Goal: Information Seeking & Learning: Check status

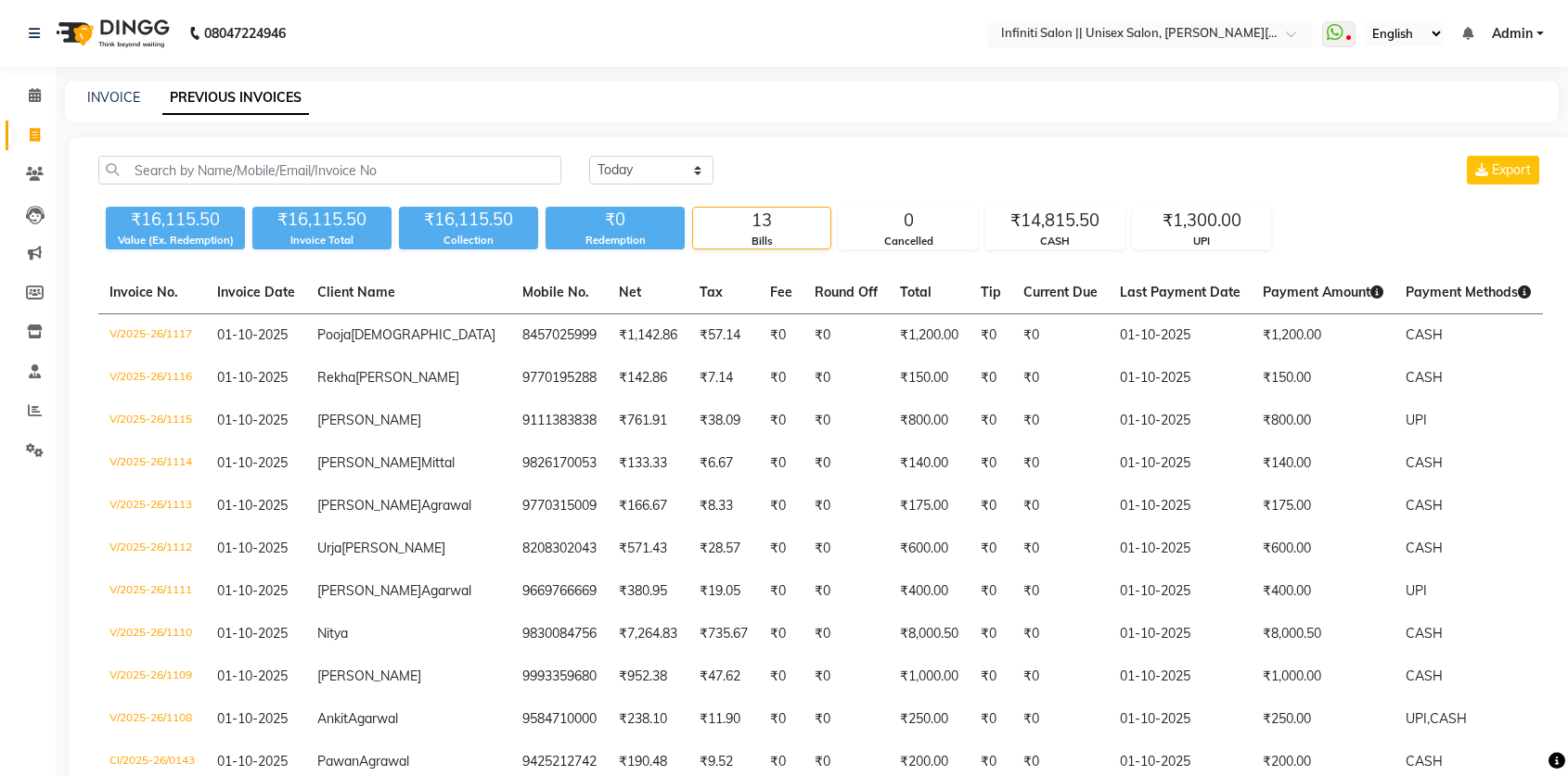
click at [1091, 34] on input "text" at bounding box center [1132, 35] width 269 height 19
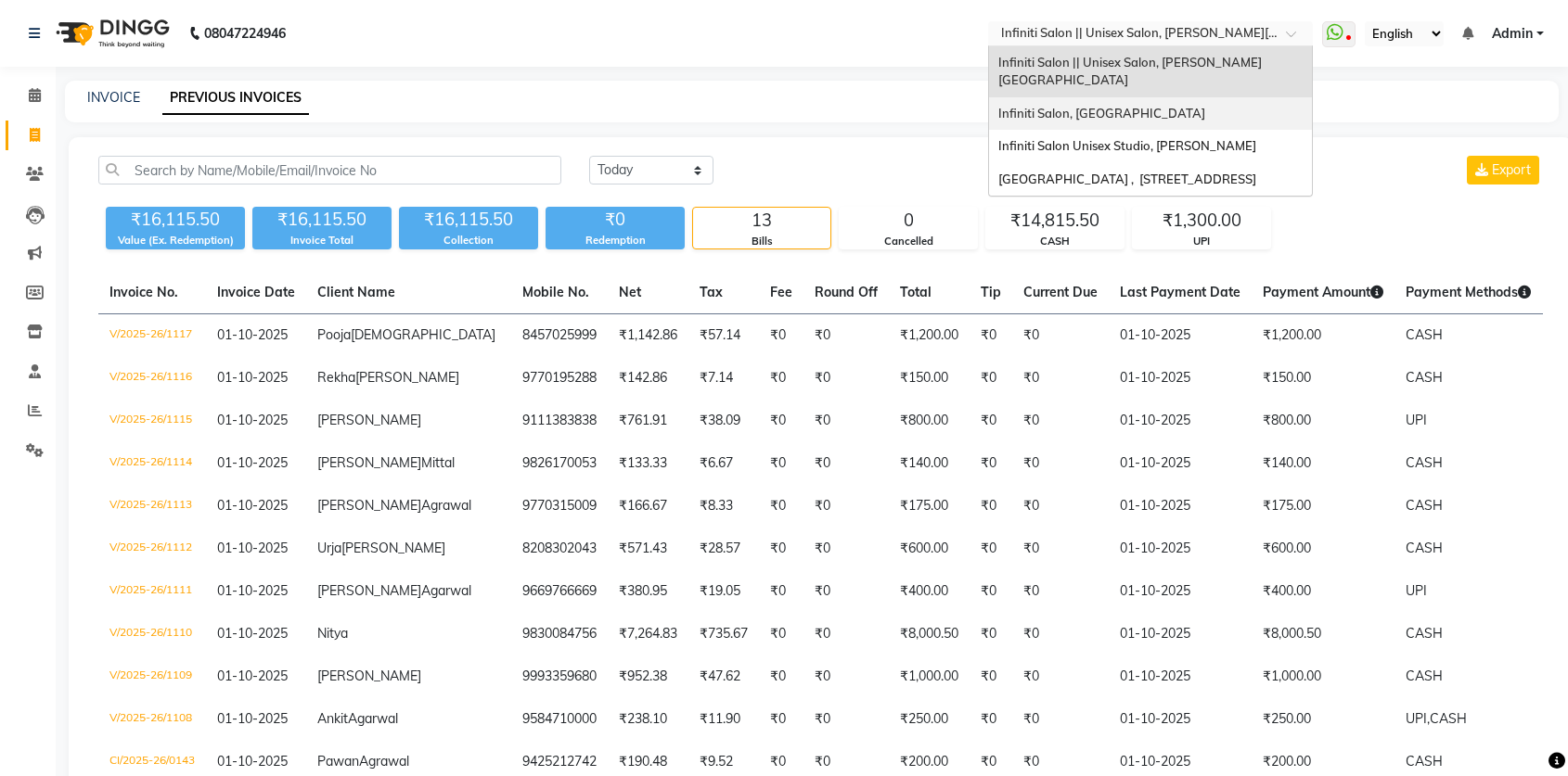
click at [1098, 105] on span "Infiniti Salon, Shankar Nagar" at bounding box center [1101, 113] width 207 height 15
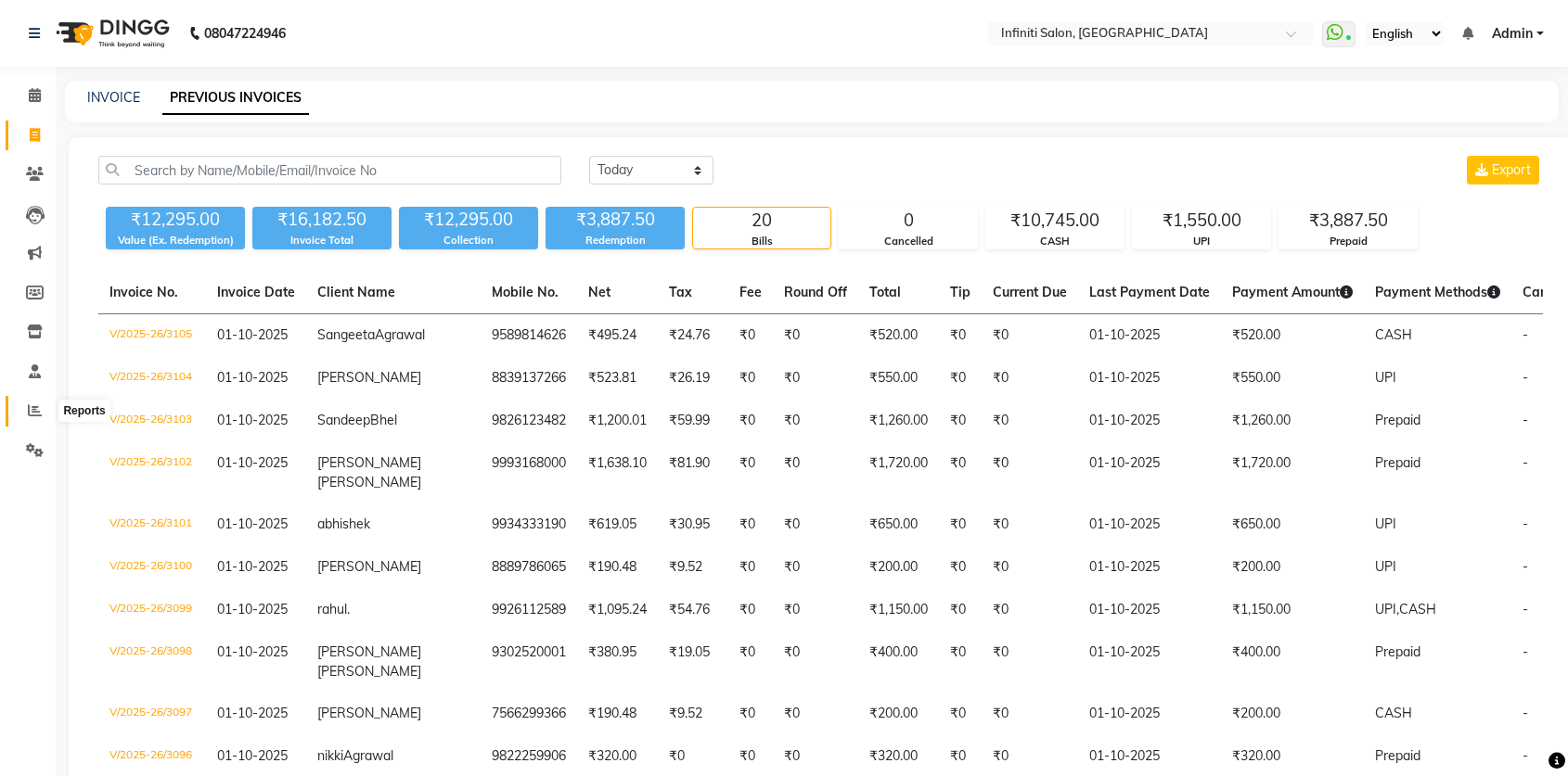
click at [42, 415] on span at bounding box center [35, 411] width 32 height 21
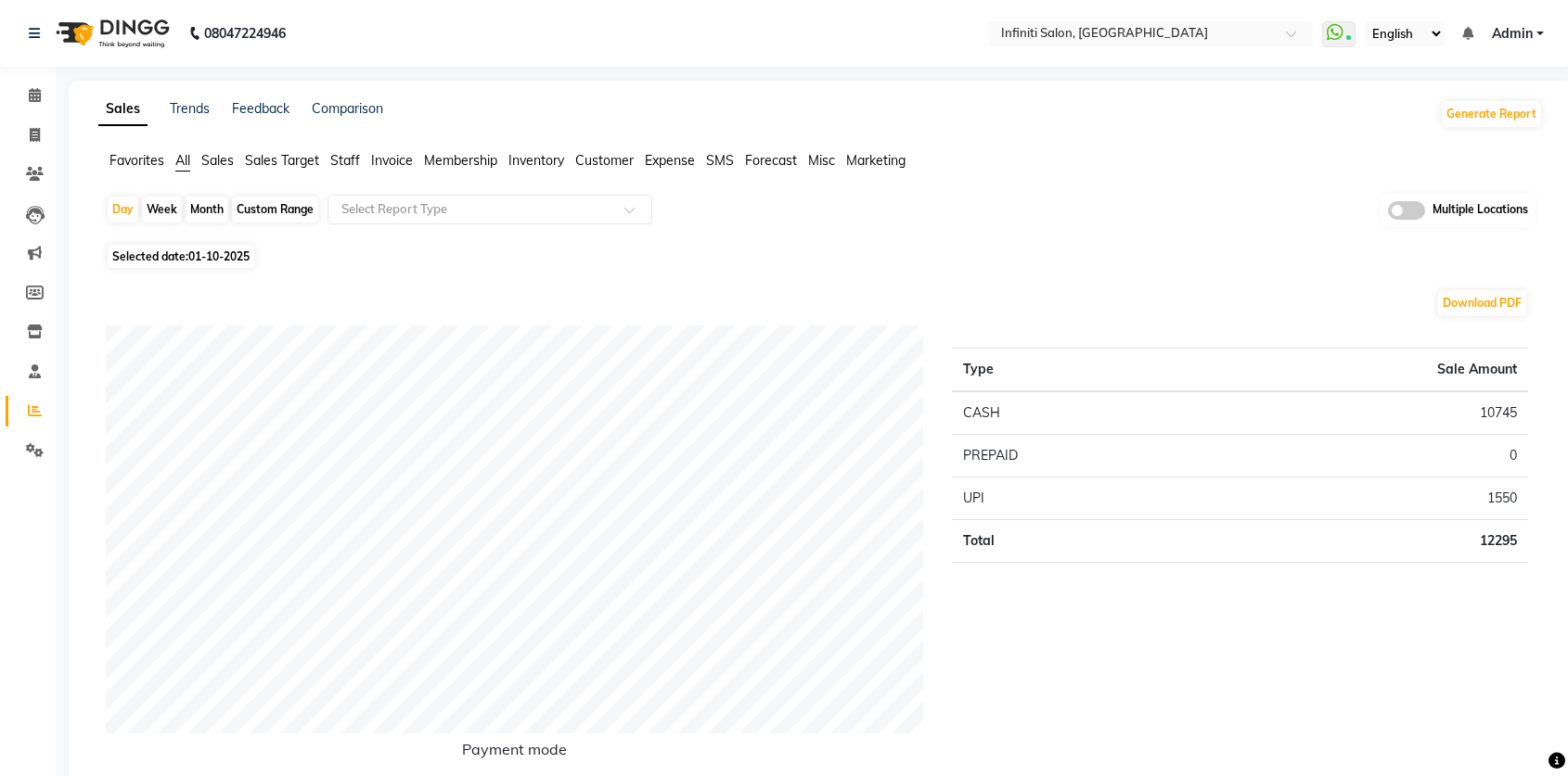
click at [228, 249] on span "01-10-2025" at bounding box center [218, 256] width 62 height 14
select select "10"
select select "2025"
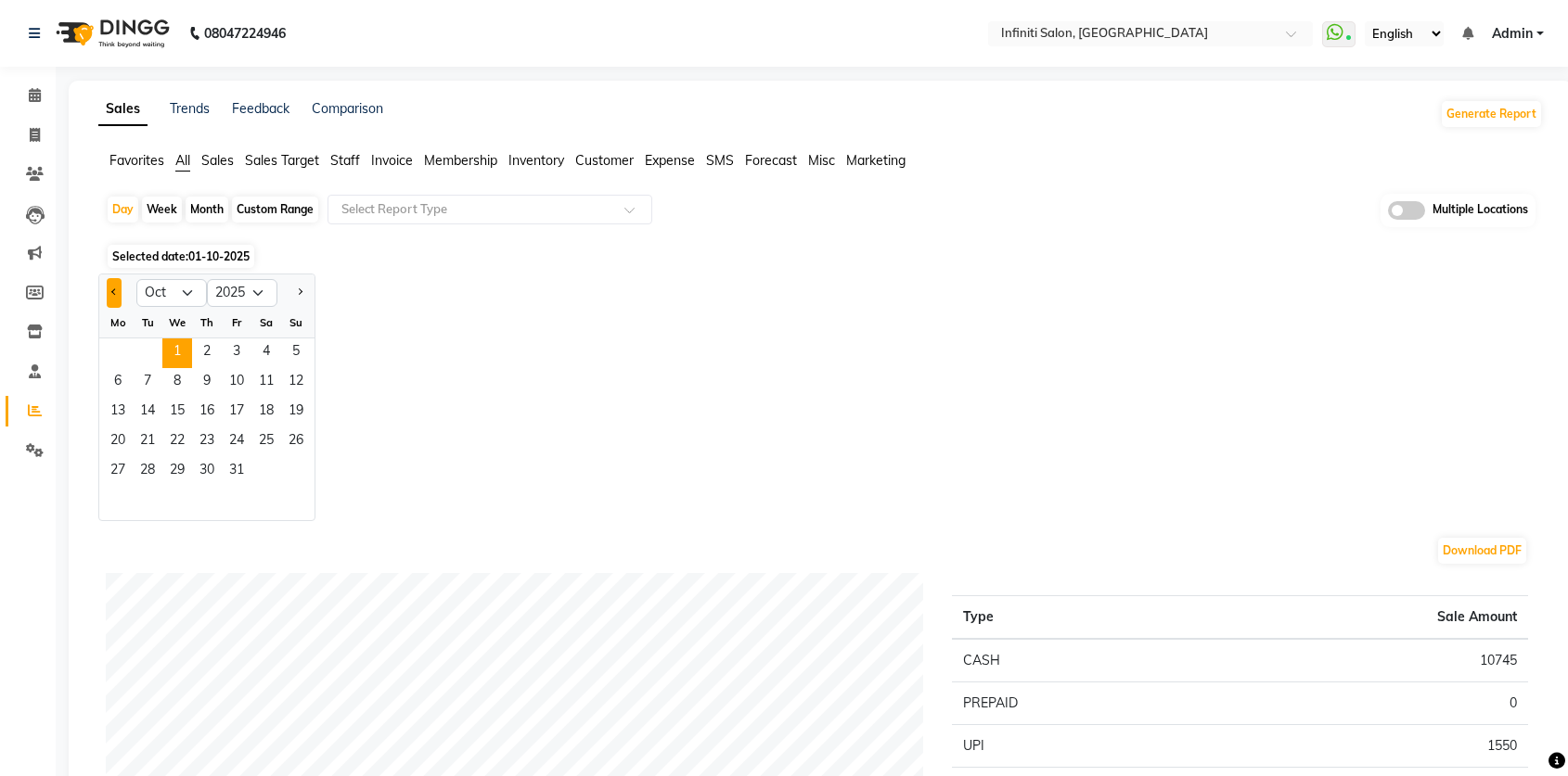
click at [106, 291] on button "Previous month" at bounding box center [114, 292] width 15 height 29
select select "9"
click at [144, 465] on span "30" at bounding box center [147, 471] width 29 height 29
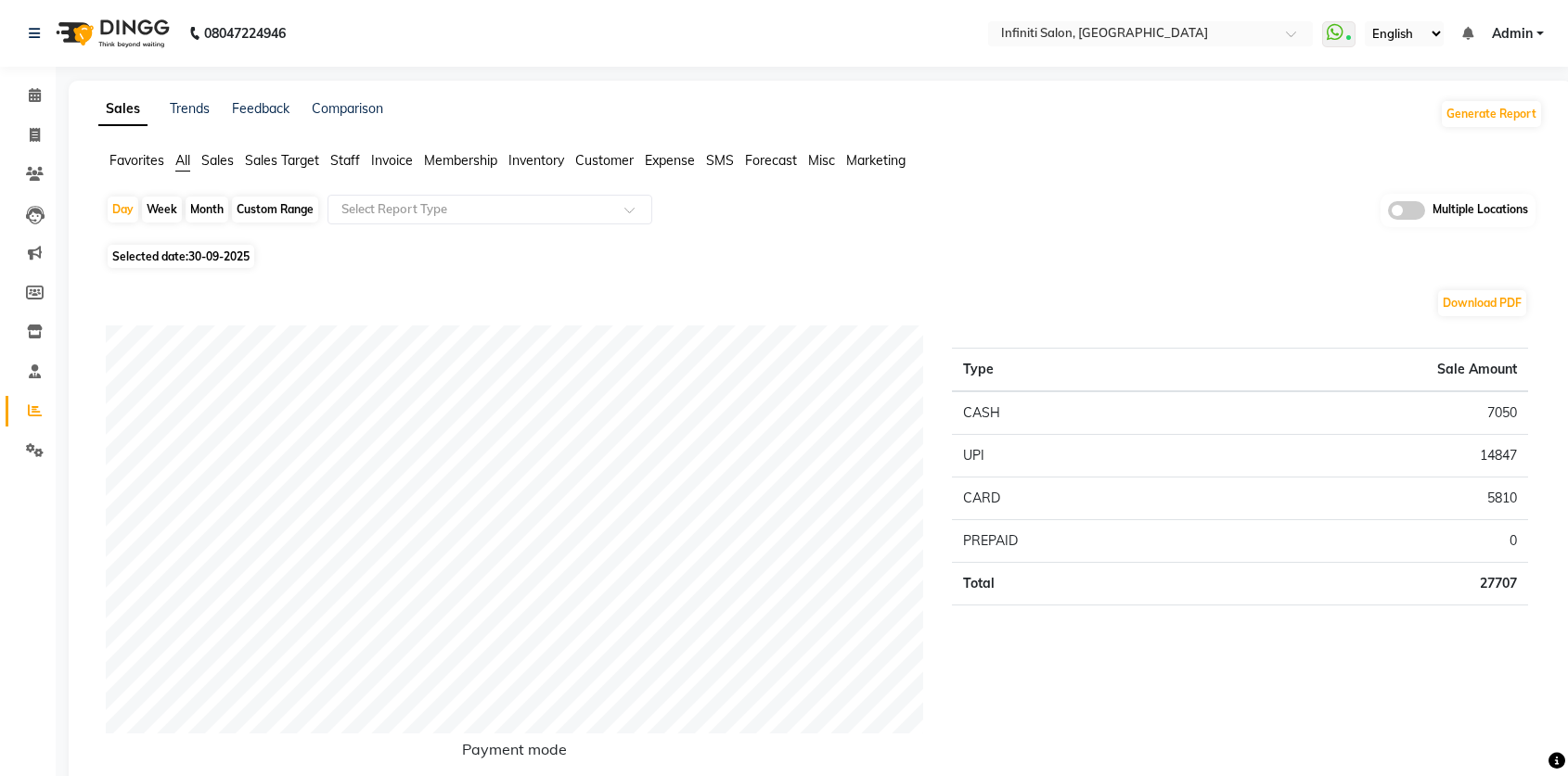
click at [215, 166] on span "Sales" at bounding box center [217, 160] width 32 height 17
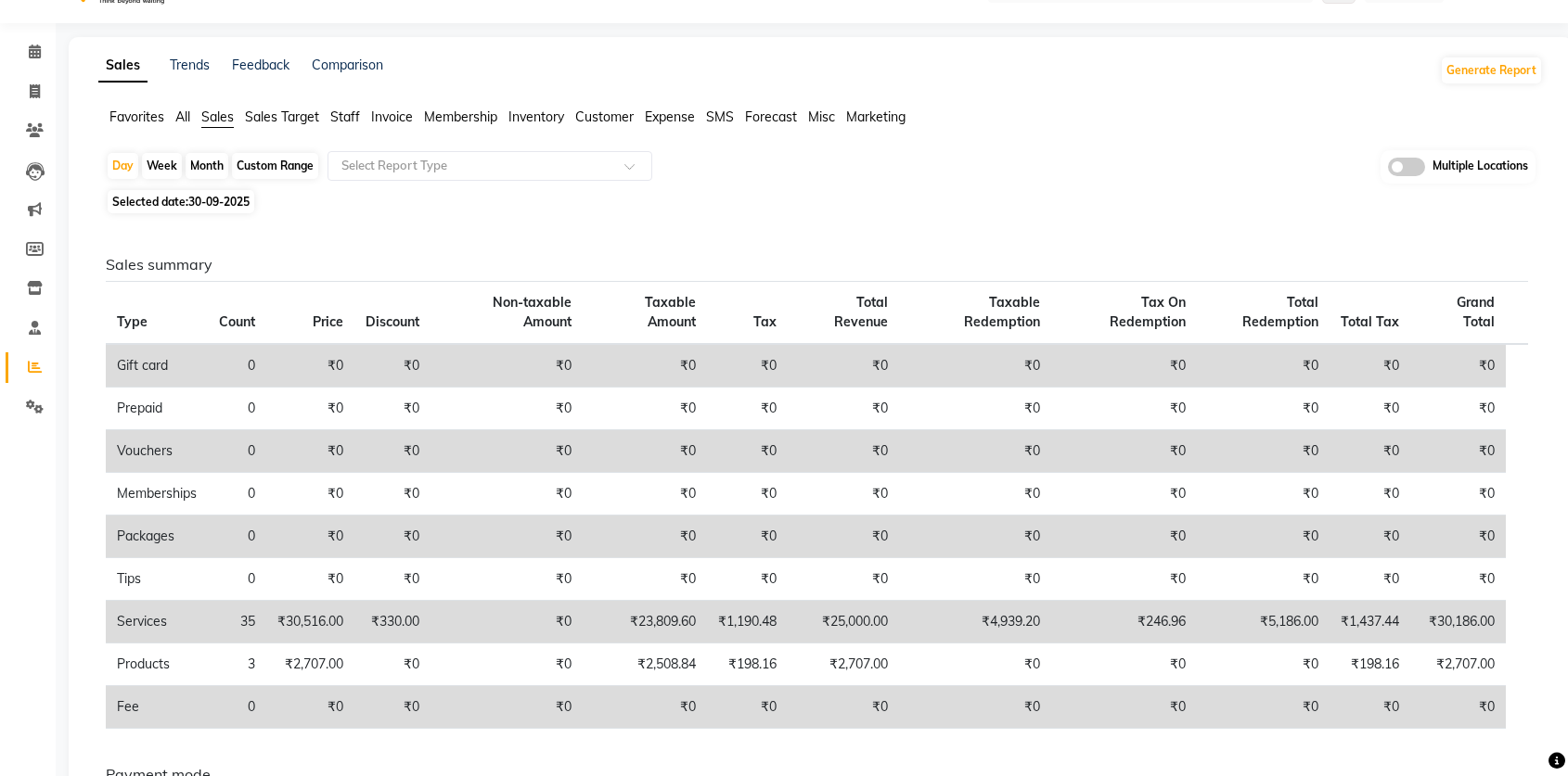
scroll to position [82, 0]
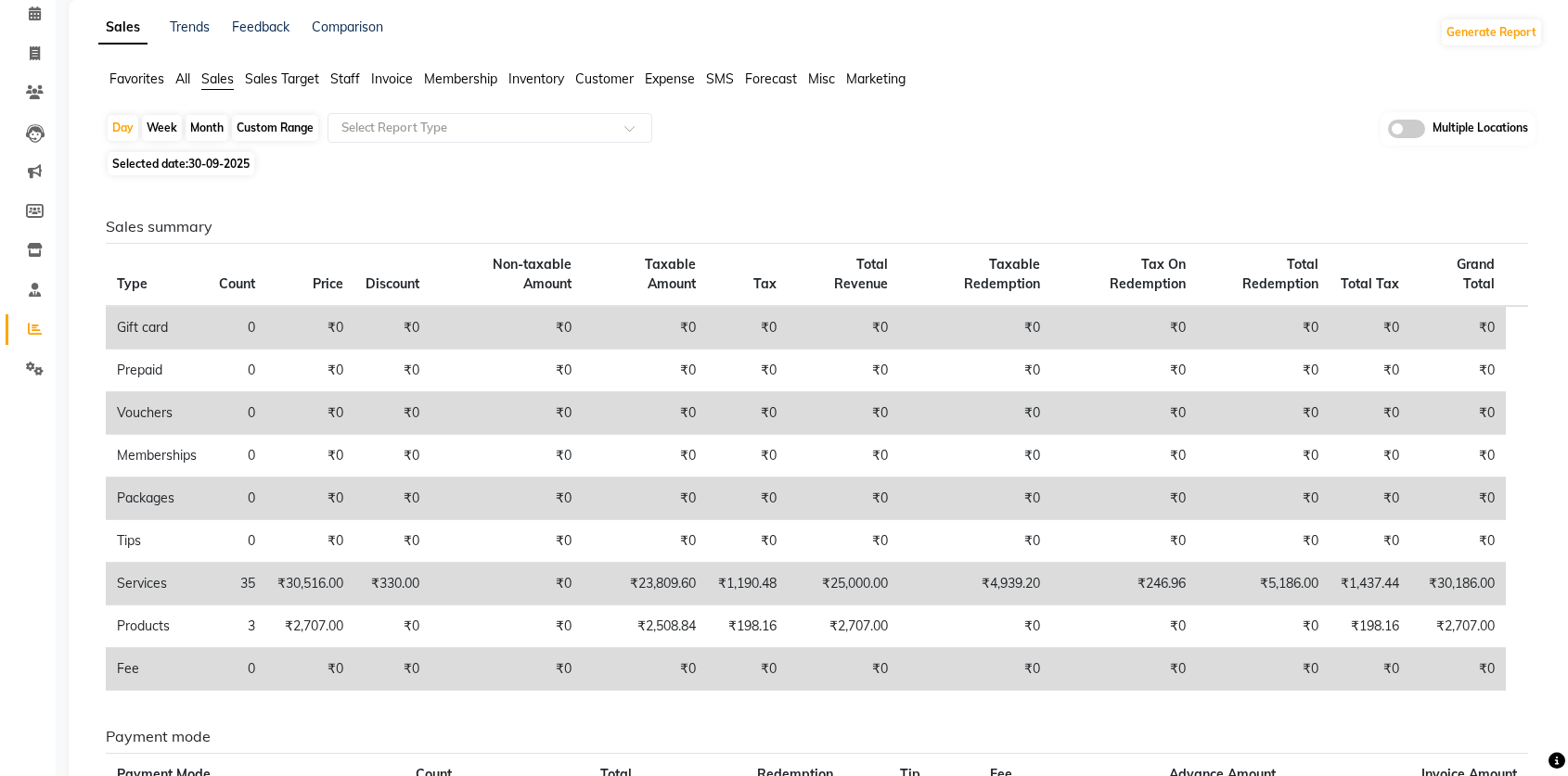
click at [661, 77] on span "Expense" at bounding box center [670, 79] width 50 height 17
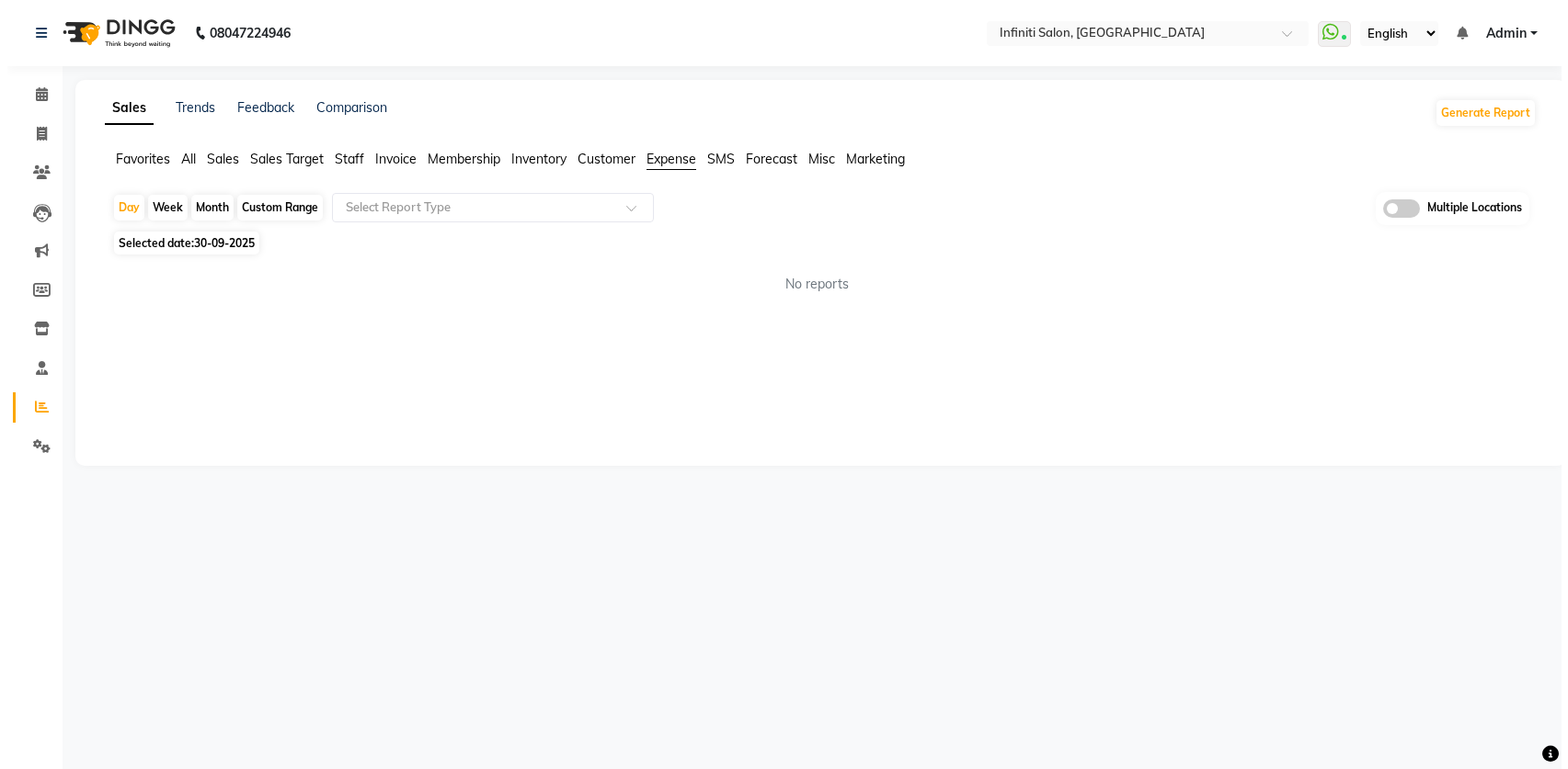
scroll to position [0, 0]
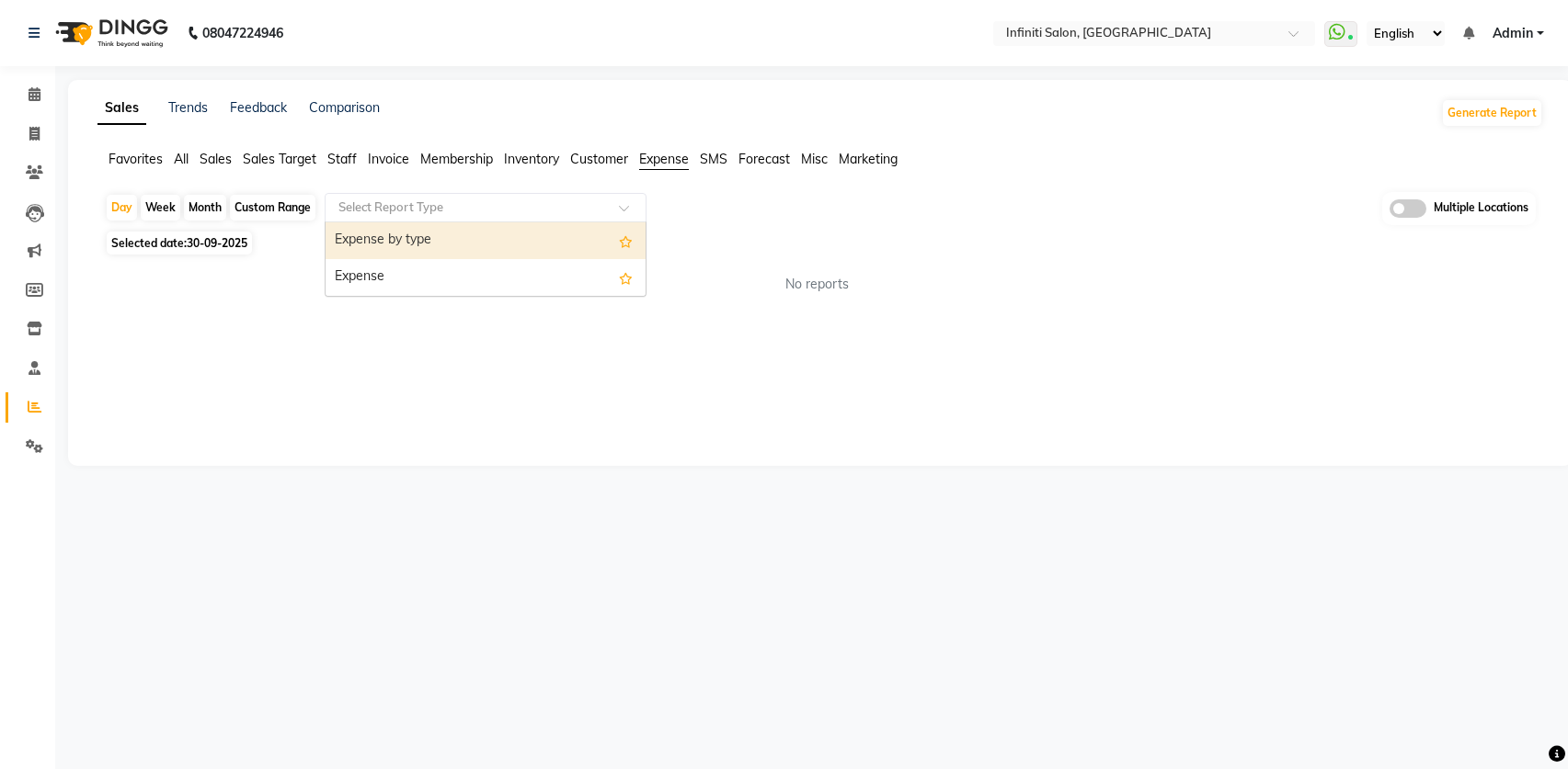
click at [522, 204] on input "text" at bounding box center [467, 208] width 265 height 19
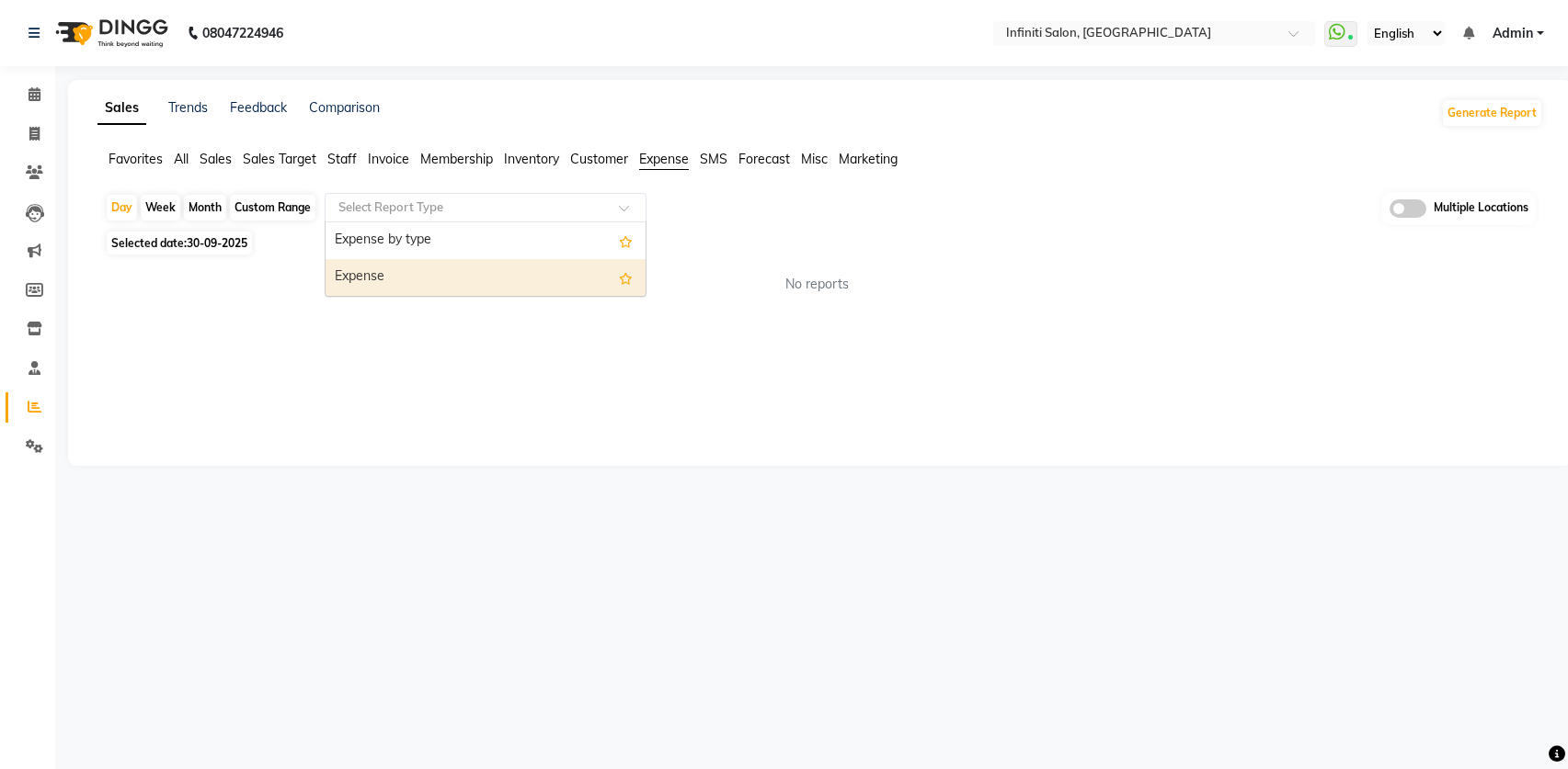
click at [523, 280] on div "Expense" at bounding box center [485, 277] width 320 height 37
select select "full_report"
select select "csv"
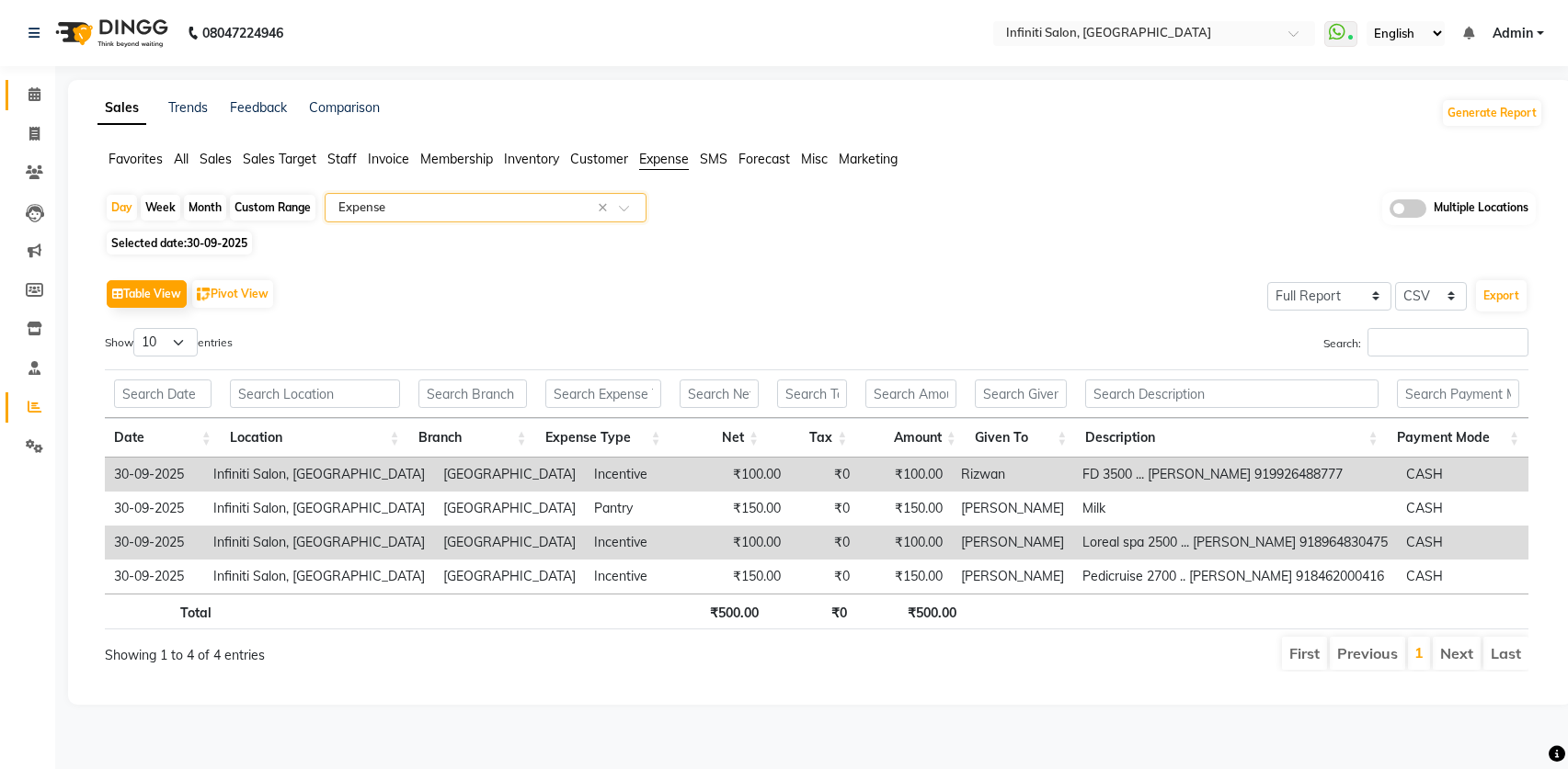
click at [40, 95] on icon at bounding box center [34, 94] width 12 height 14
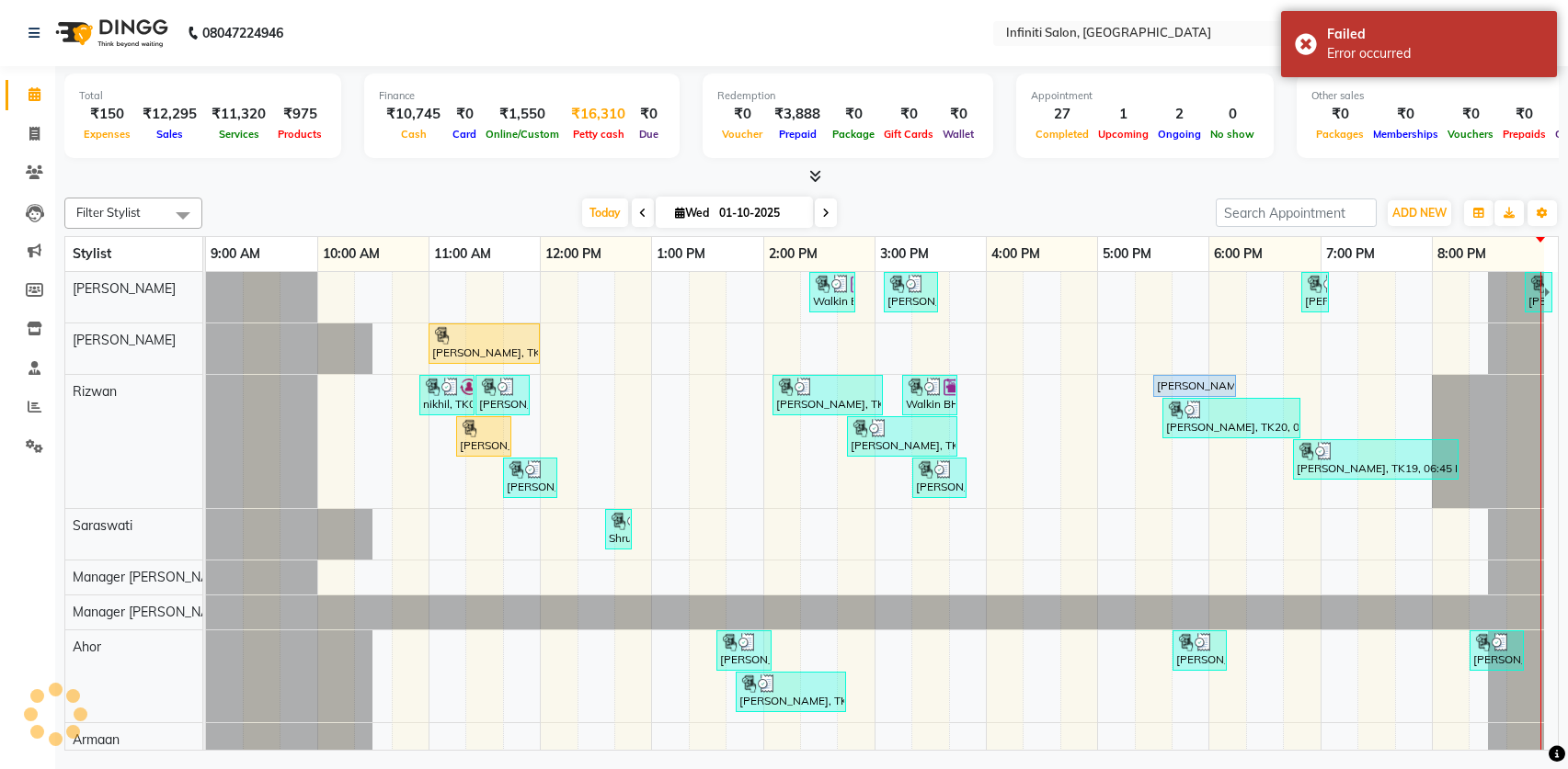
click at [602, 124] on div "Petty cash" at bounding box center [597, 133] width 69 height 20
click at [597, 127] on div "Petty cash" at bounding box center [597, 133] width 69 height 20
click at [590, 140] on span "Petty cash" at bounding box center [598, 134] width 61 height 13
select select "4757"
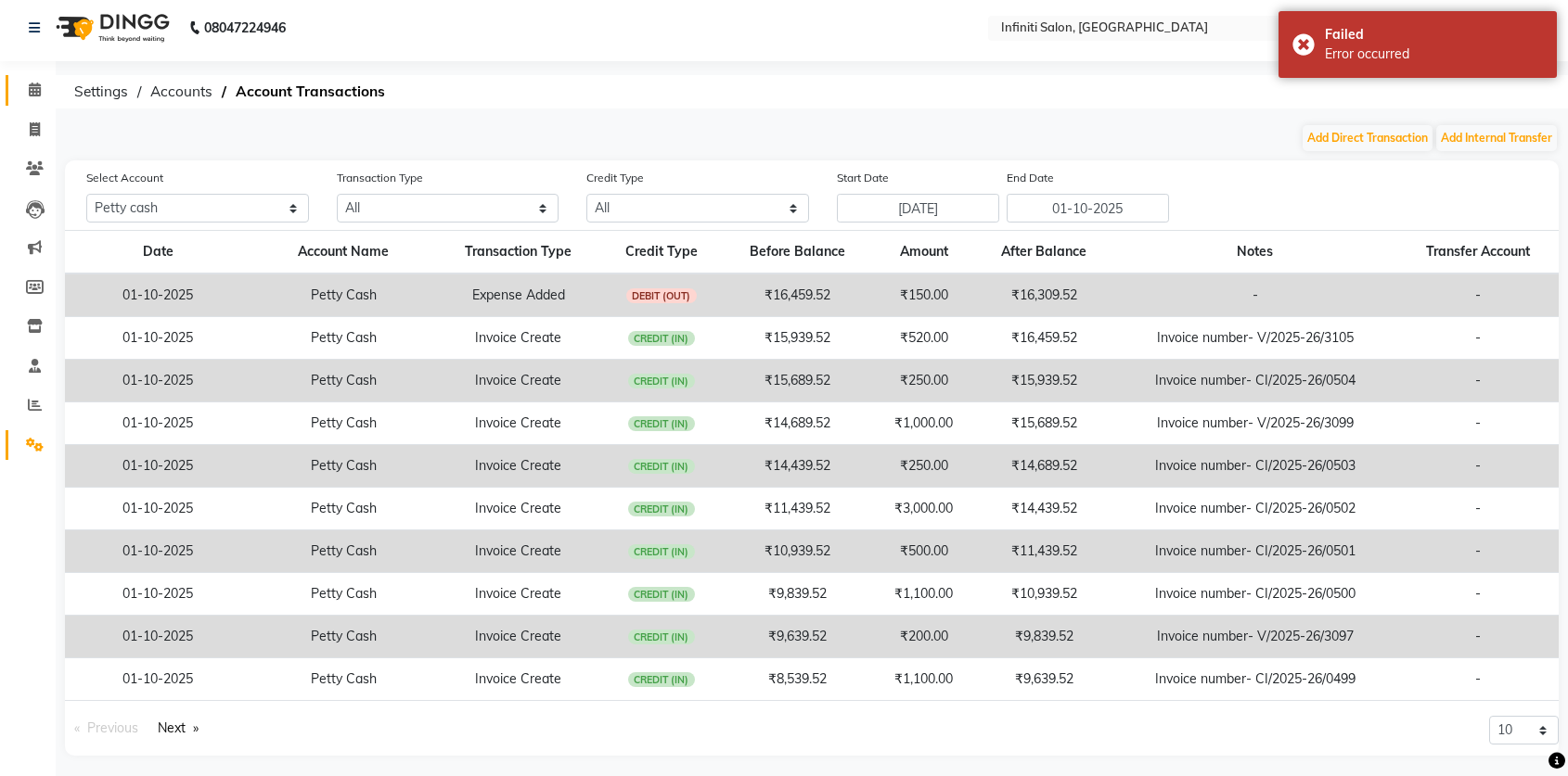
scroll to position [13, 0]
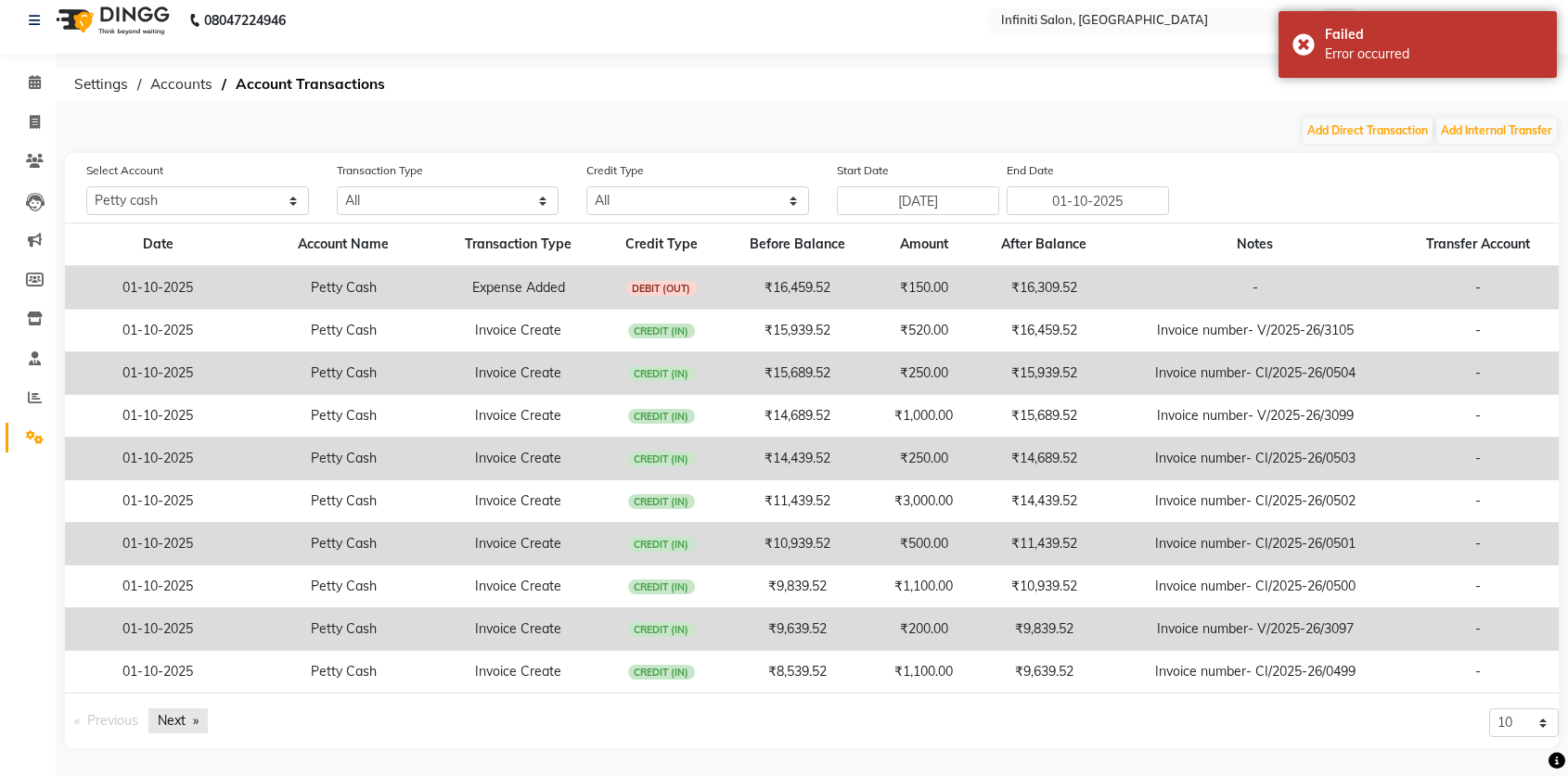
click at [182, 729] on link "Next page" at bounding box center [177, 721] width 60 height 25
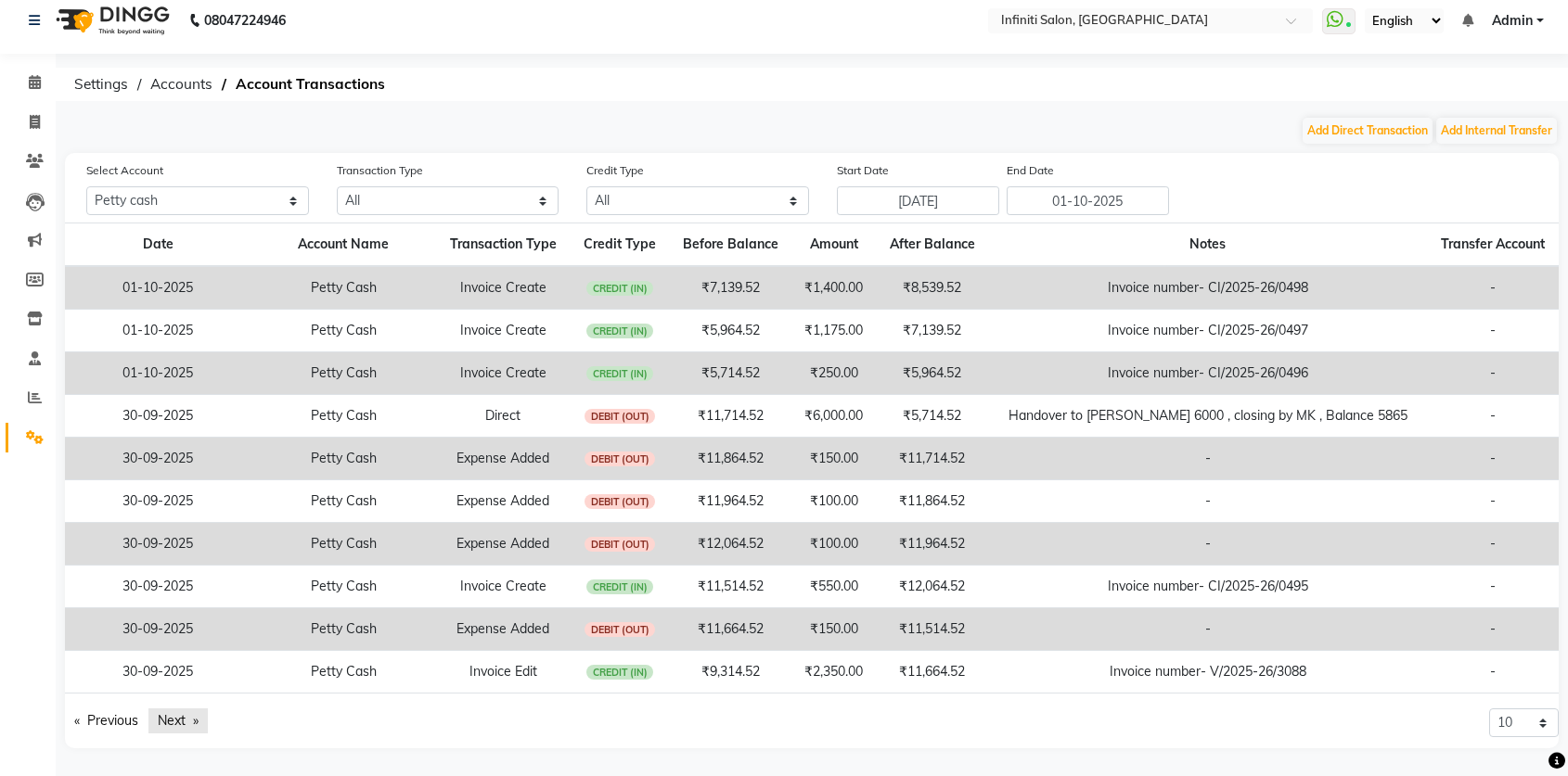
click at [158, 728] on link "Next page" at bounding box center [177, 721] width 60 height 25
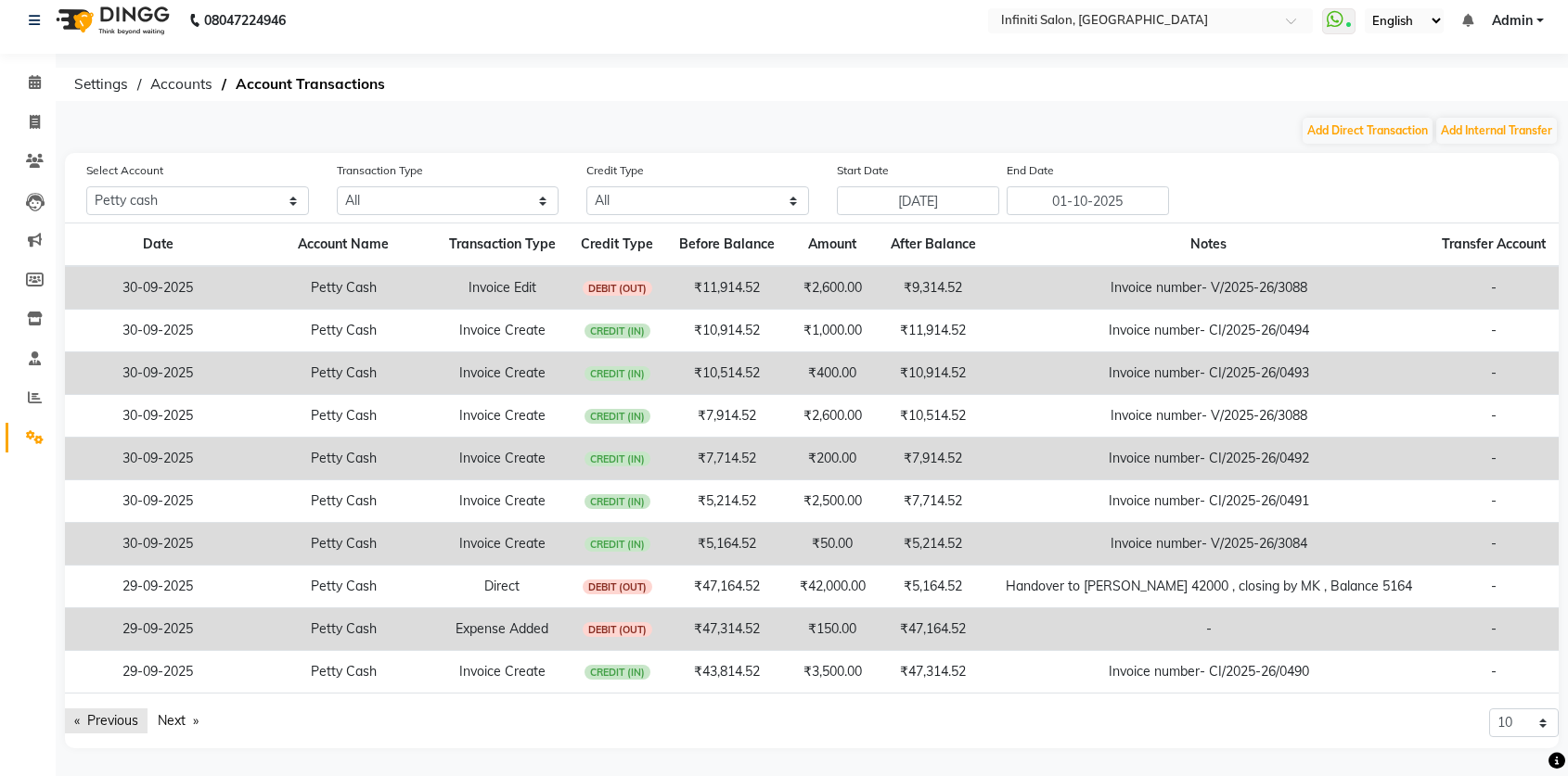
click at [95, 711] on link "Previous page" at bounding box center [105, 721] width 83 height 25
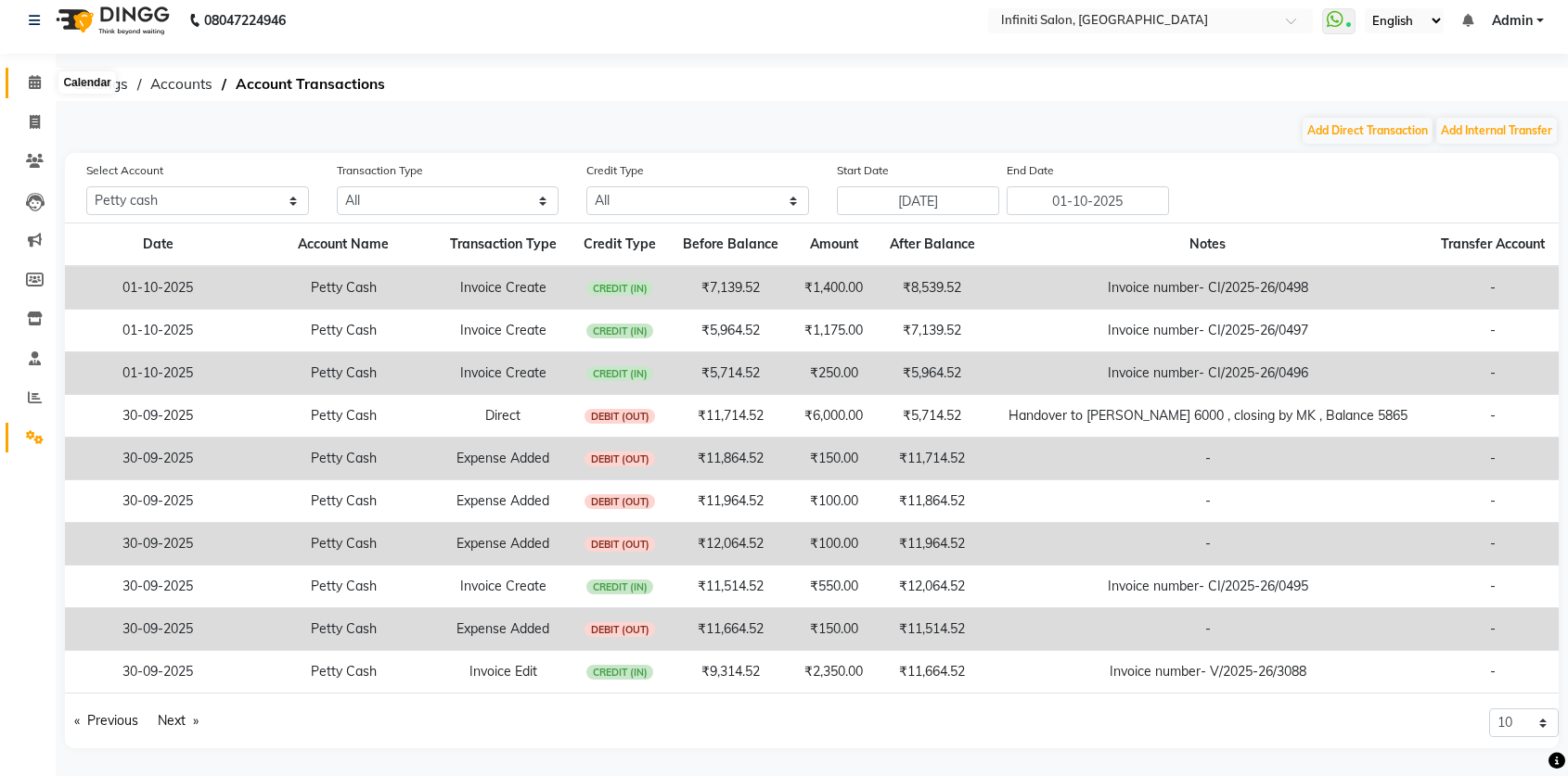
click at [33, 83] on icon at bounding box center [34, 82] width 12 height 14
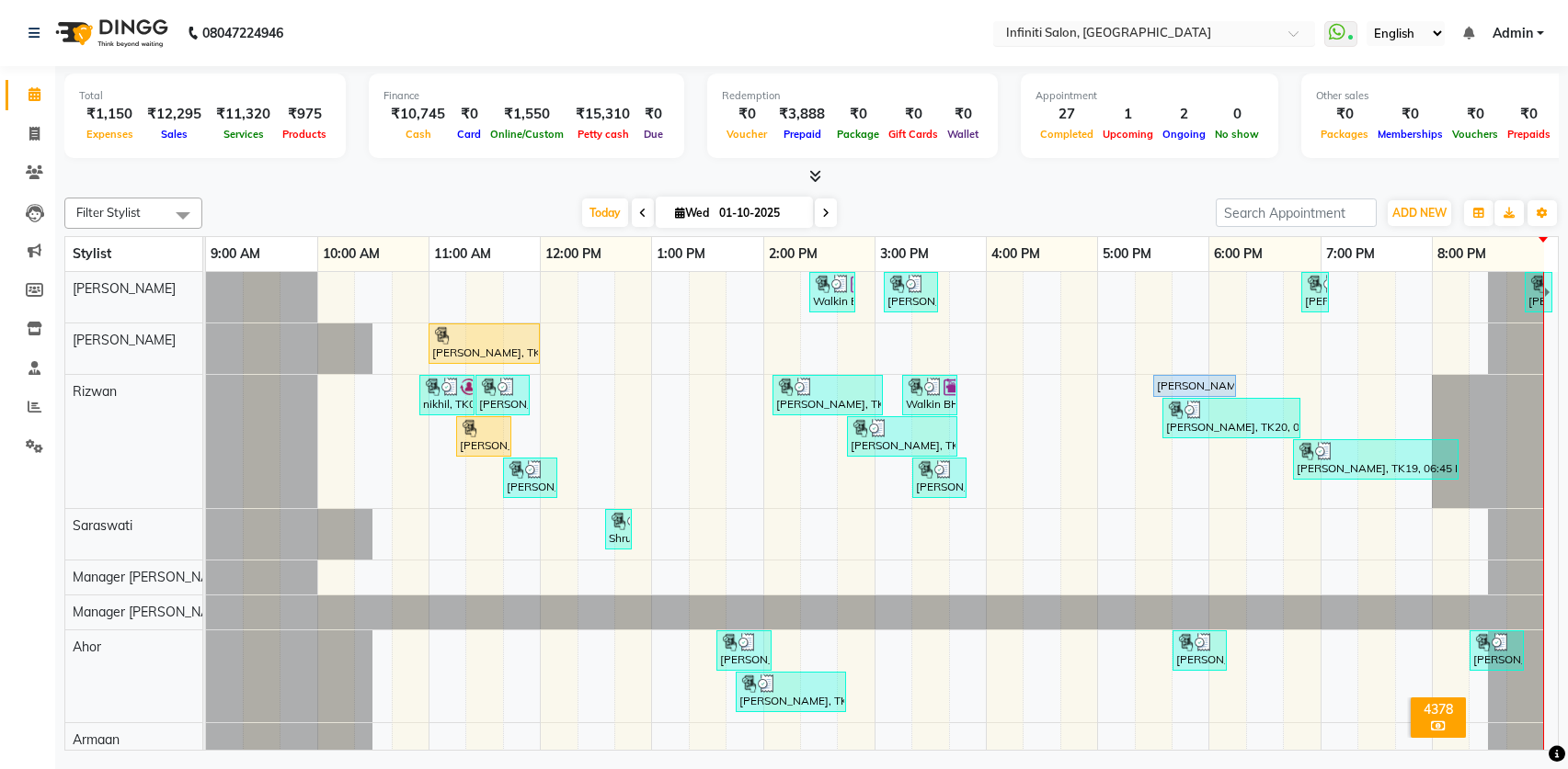
click at [1107, 32] on input "text" at bounding box center [1136, 35] width 267 height 19
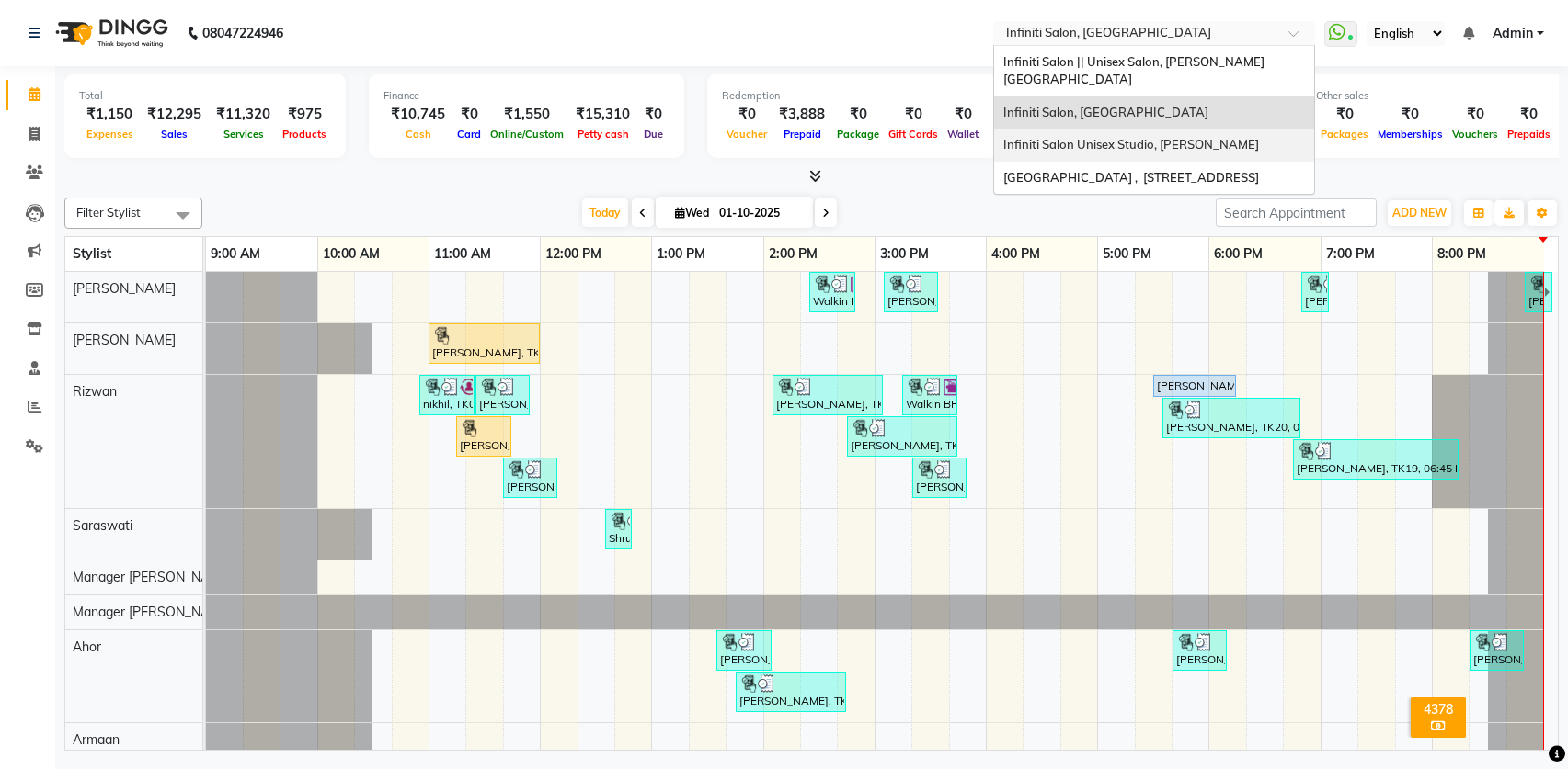
click at [1101, 137] on span "Infiniti Salon Unisex Studio, [PERSON_NAME]" at bounding box center [1132, 145] width 256 height 15
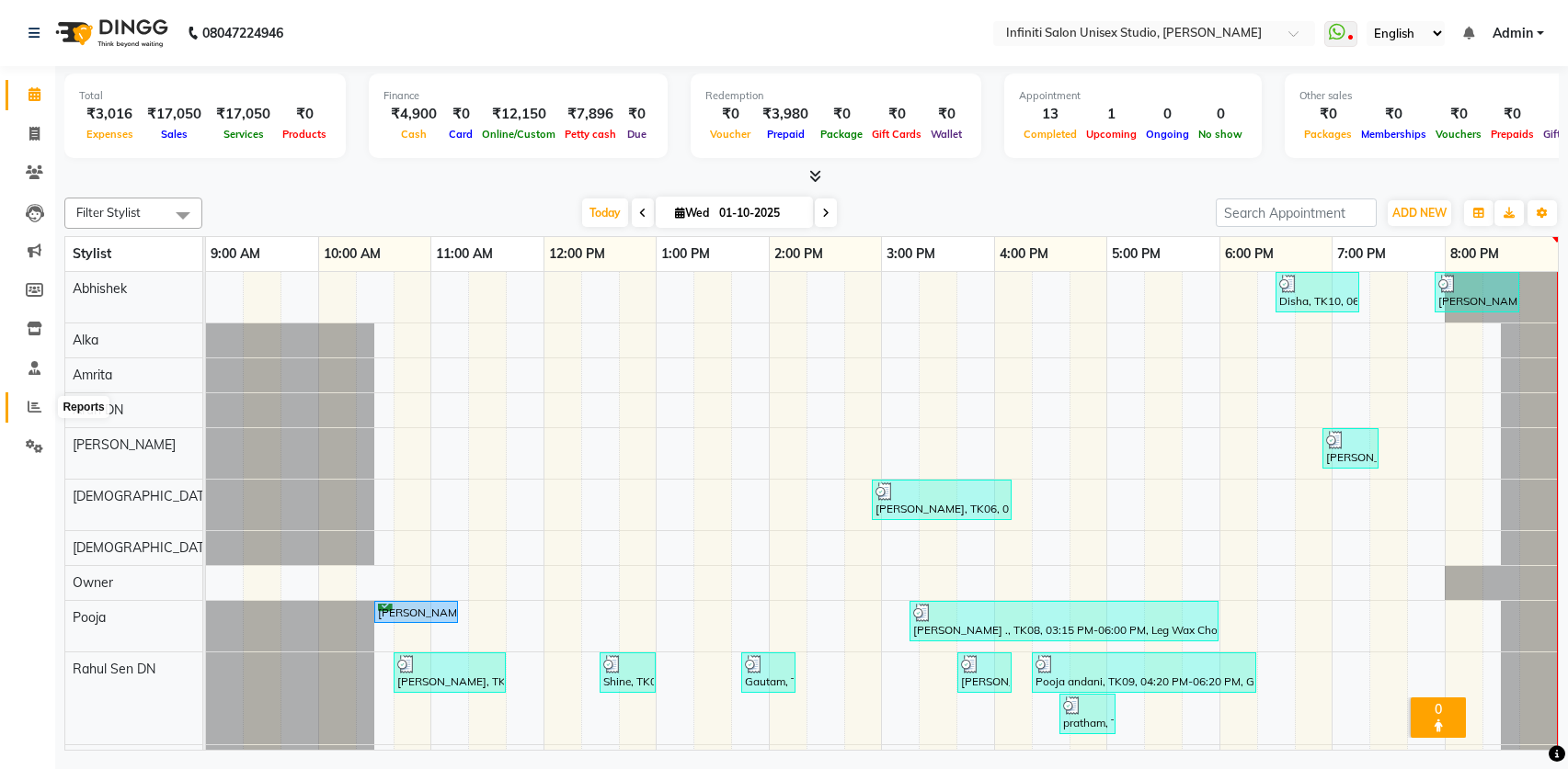
click at [38, 411] on icon at bounding box center [34, 406] width 14 height 14
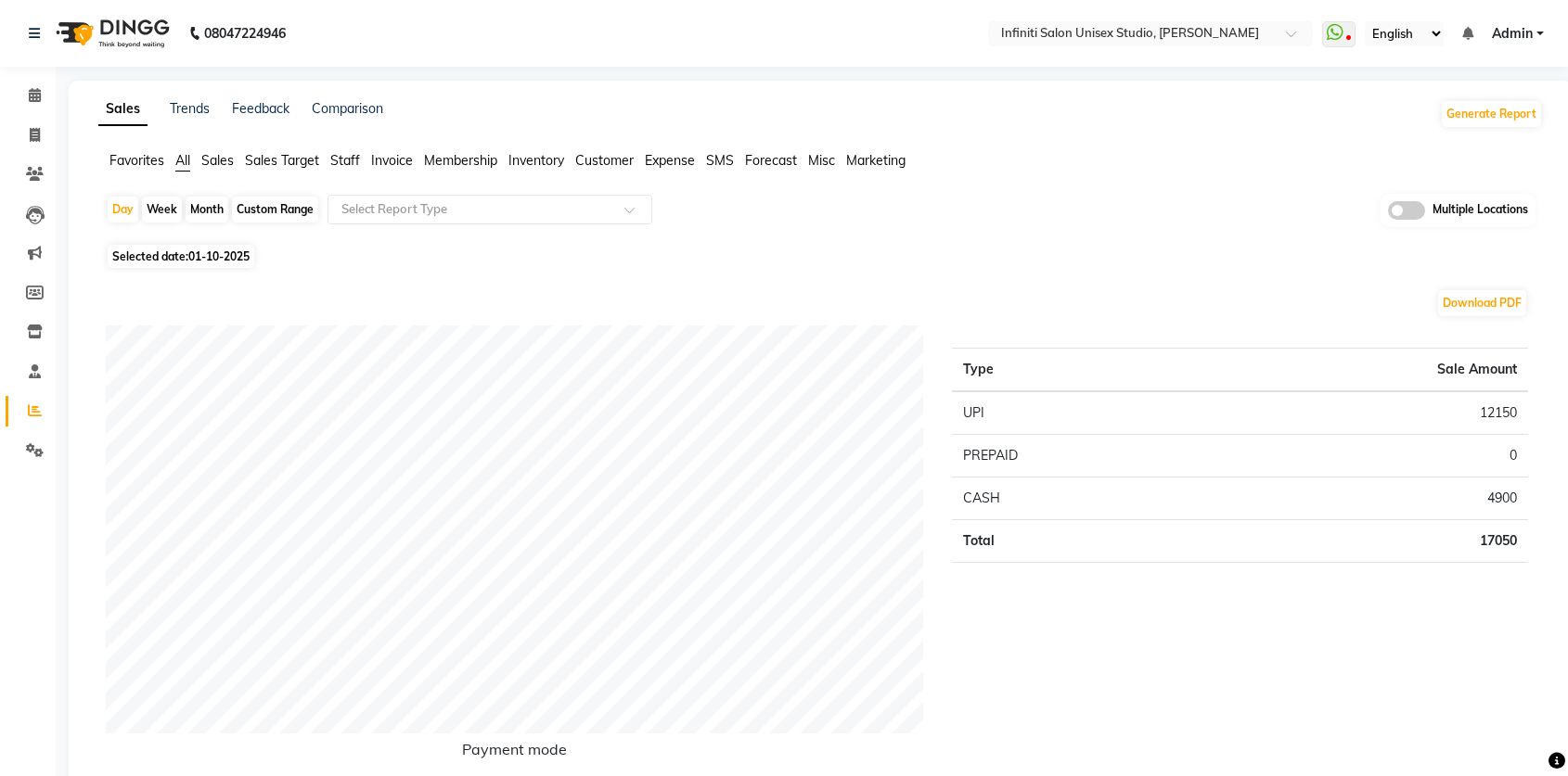
click at [231, 267] on span "Selected date: 01-10-2025" at bounding box center [180, 256] width 146 height 23
select select "10"
select select "2025"
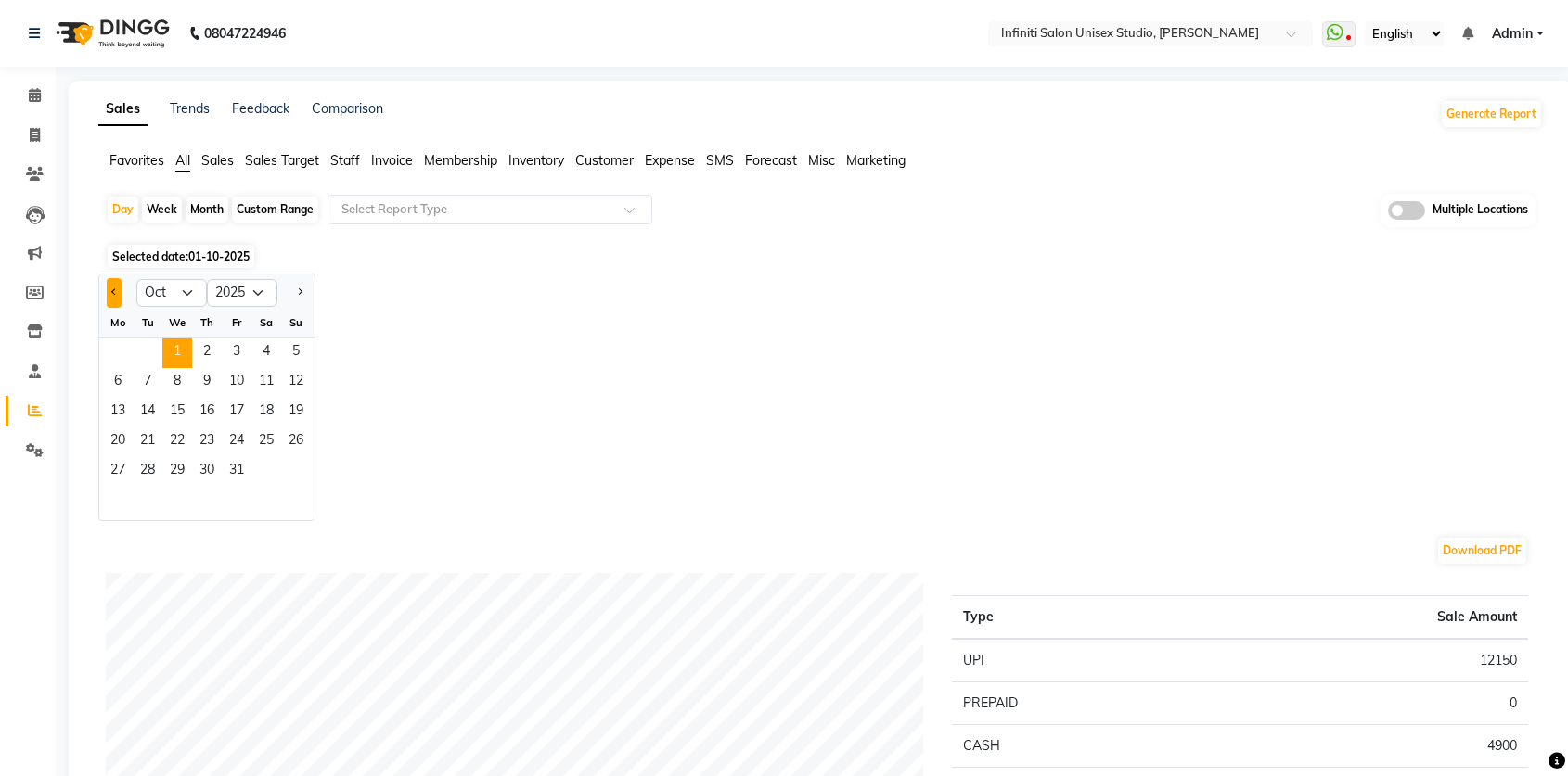
click at [115, 286] on button "Previous month" at bounding box center [114, 292] width 15 height 29
select select "9"
click at [159, 457] on span "30" at bounding box center [147, 471] width 29 height 29
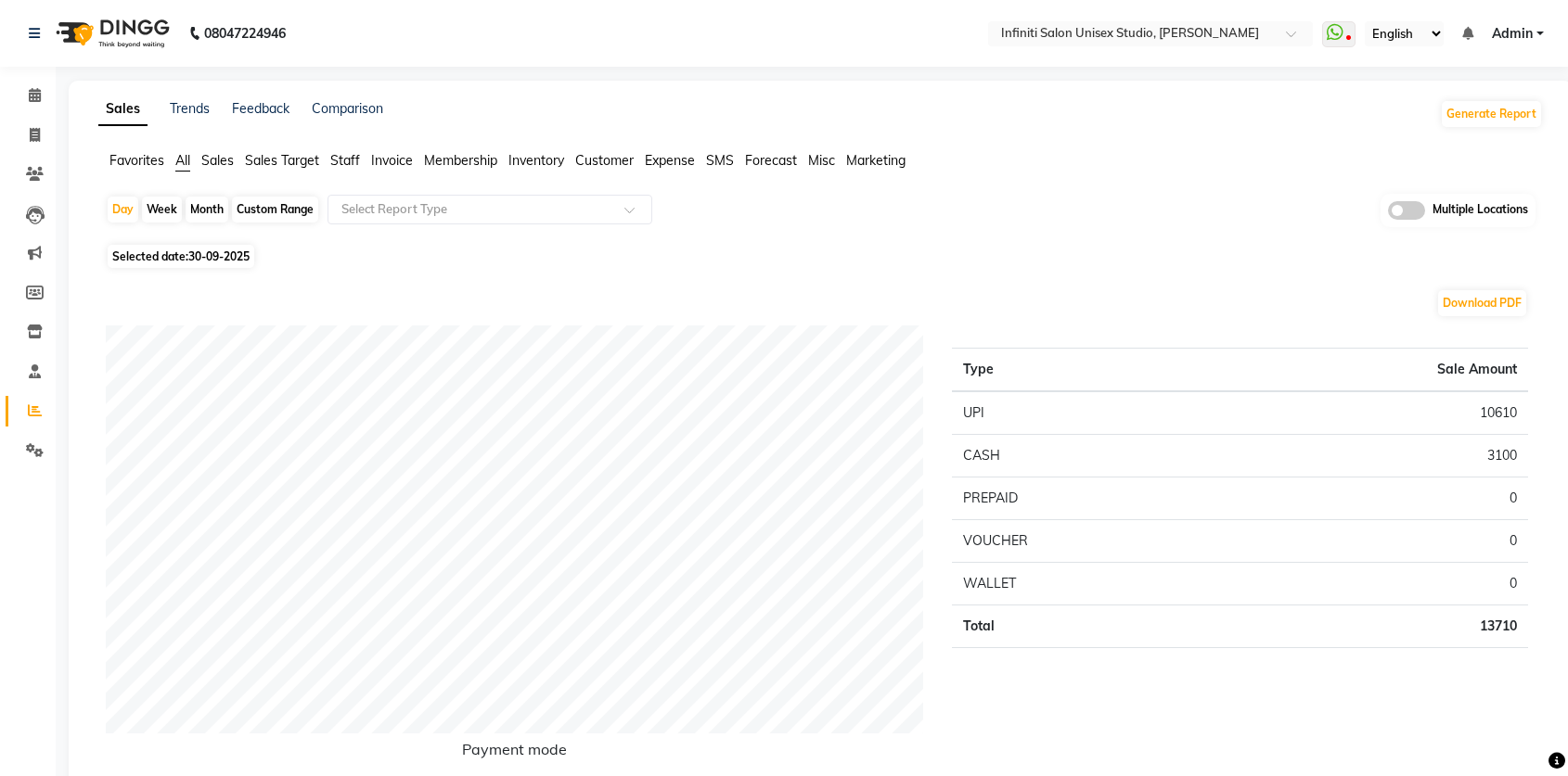
click at [223, 156] on span "Sales" at bounding box center [217, 160] width 32 height 17
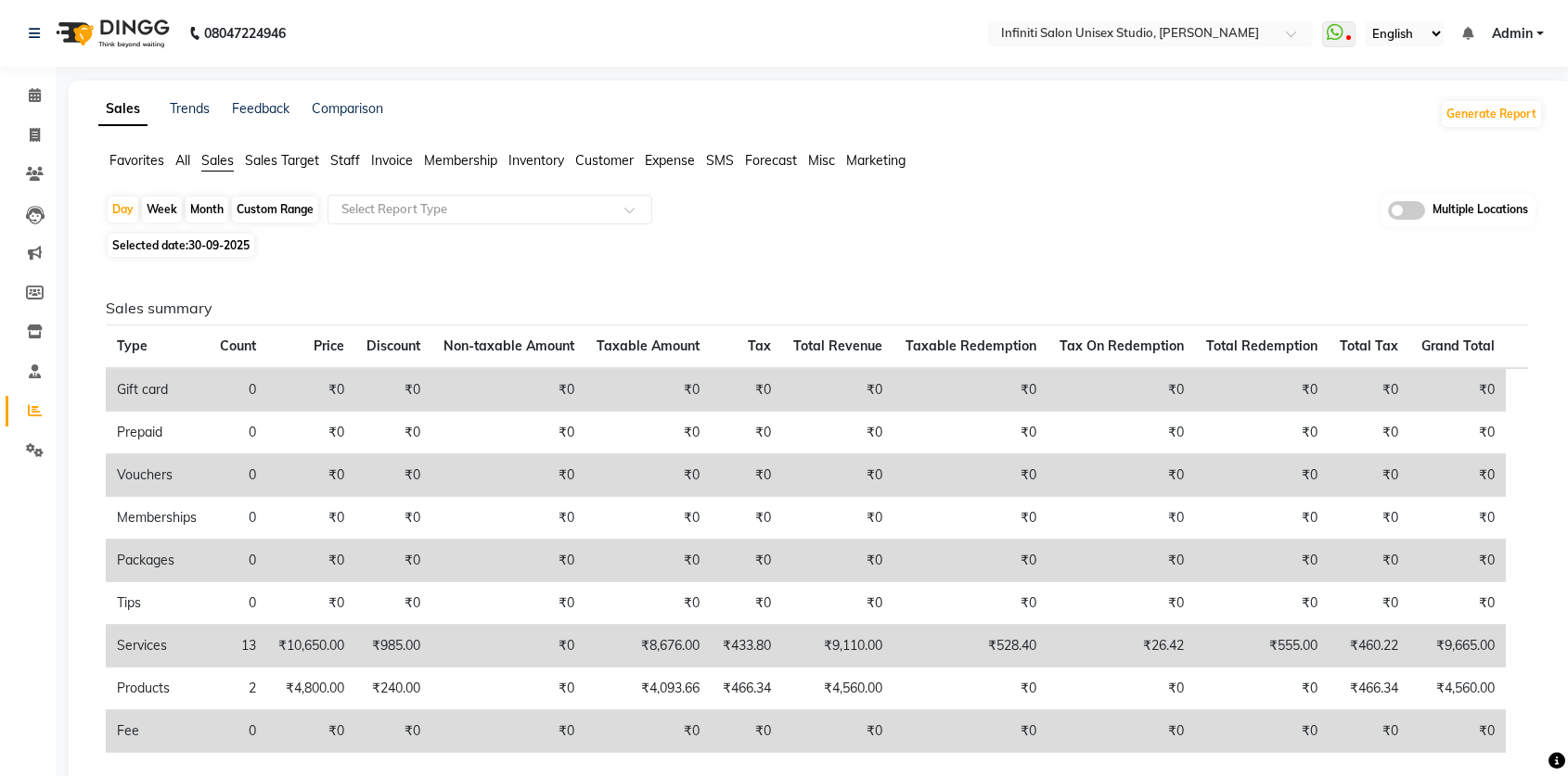
click at [668, 164] on span "Expense" at bounding box center [670, 160] width 50 height 17
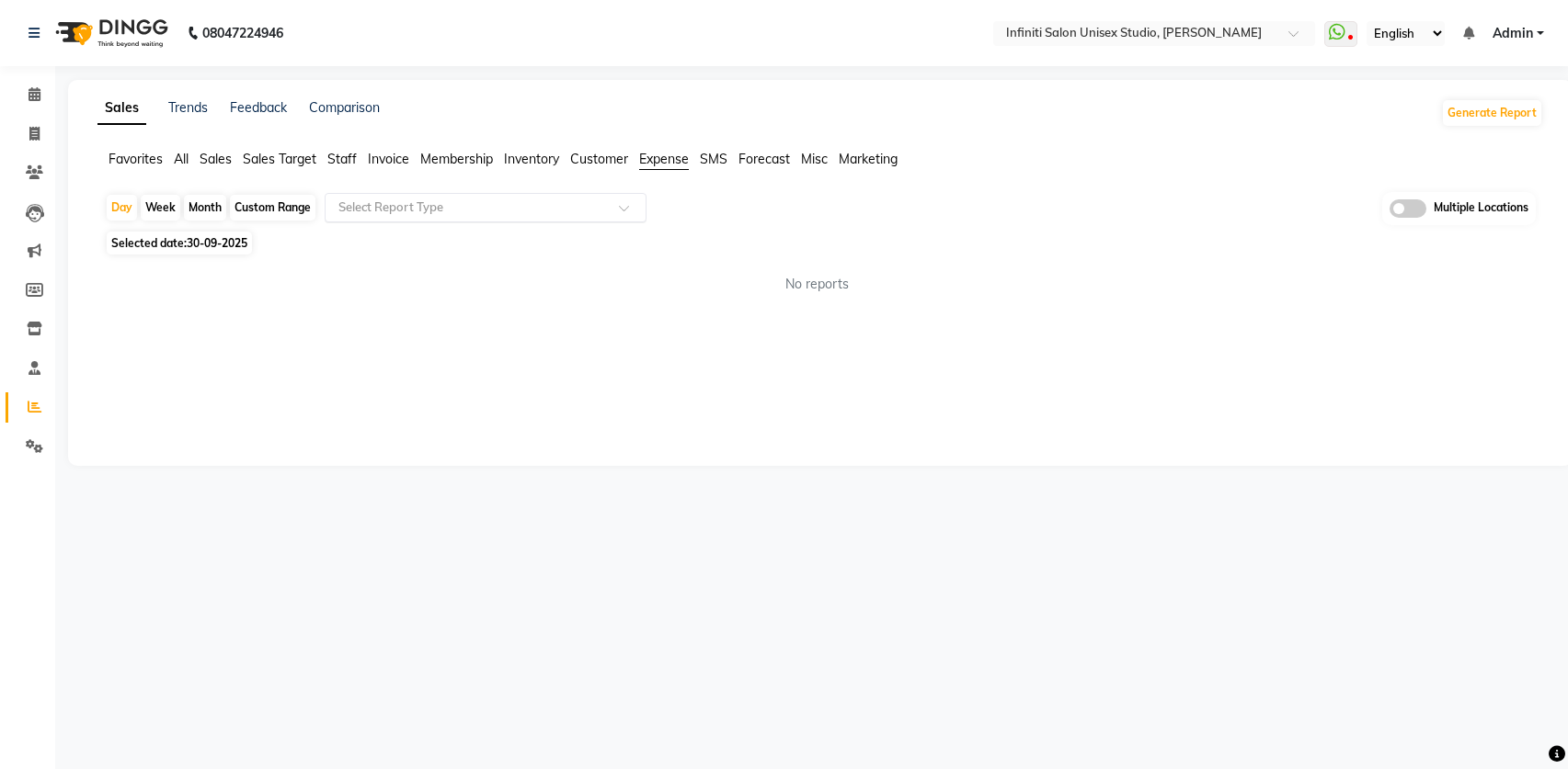
click at [630, 204] on span at bounding box center [630, 213] width 23 height 19
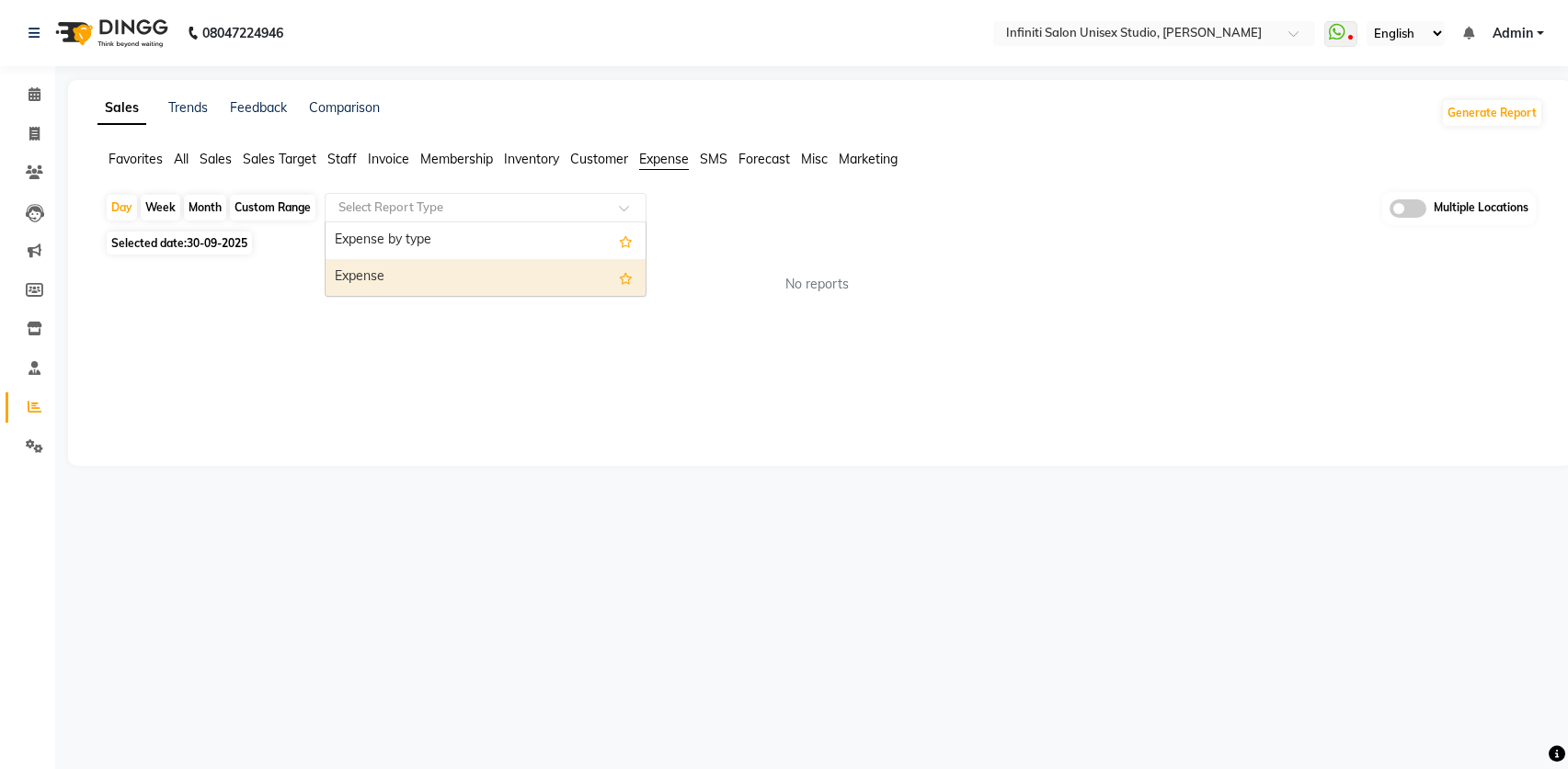
click at [581, 275] on div "Expense" at bounding box center [485, 277] width 320 height 37
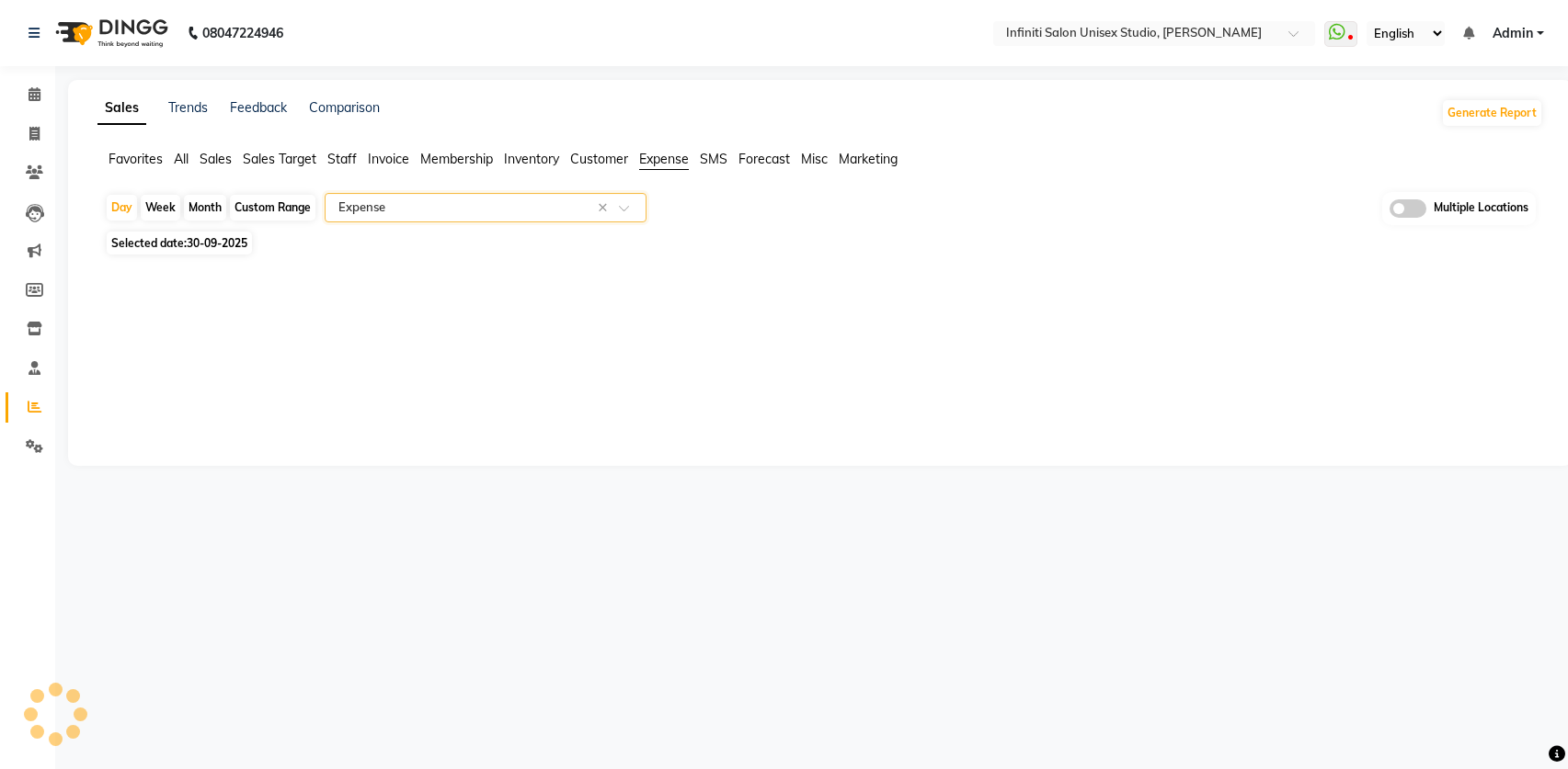
select select "full_report"
select select "csv"
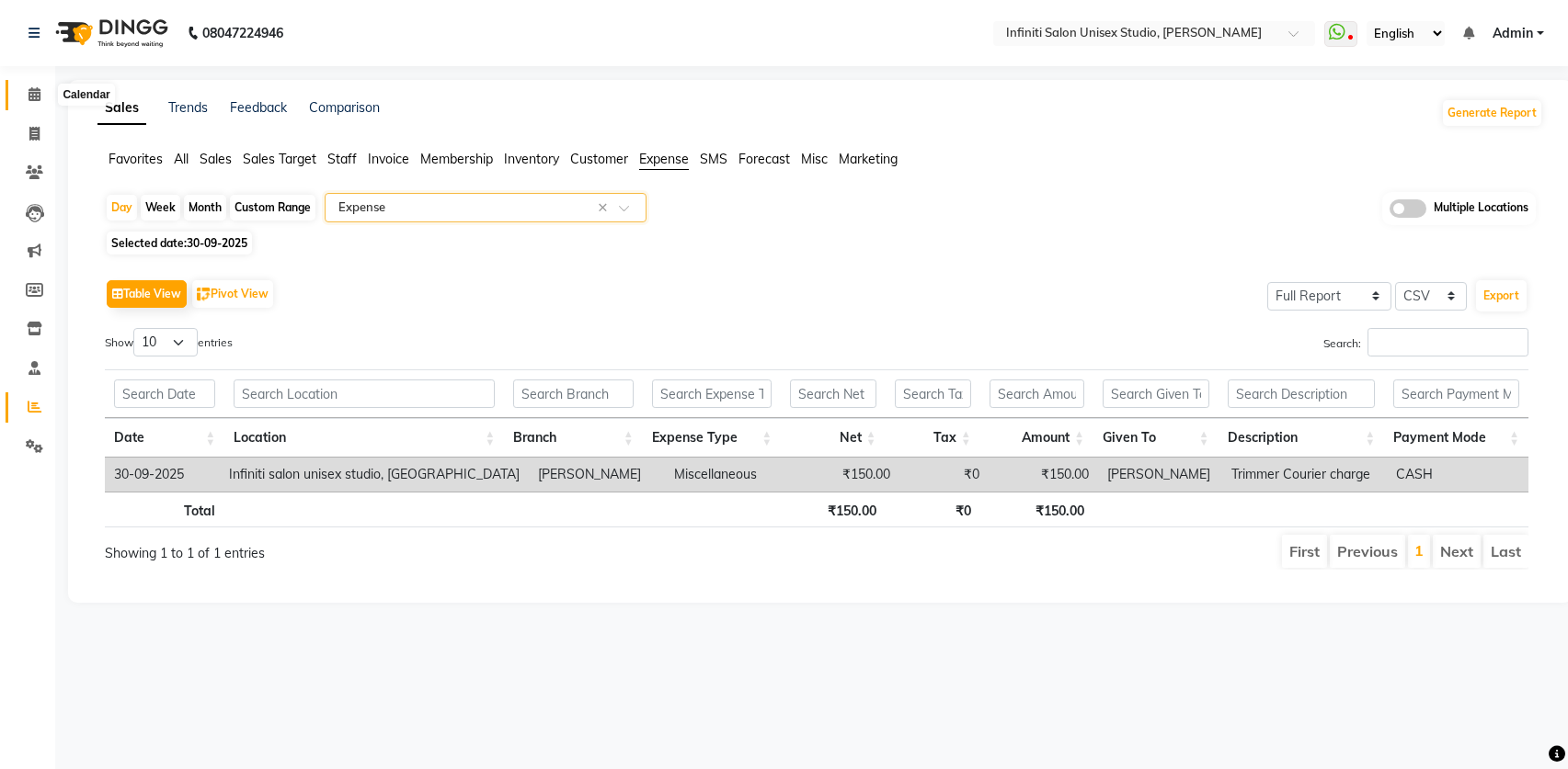
click at [43, 97] on span at bounding box center [35, 95] width 32 height 21
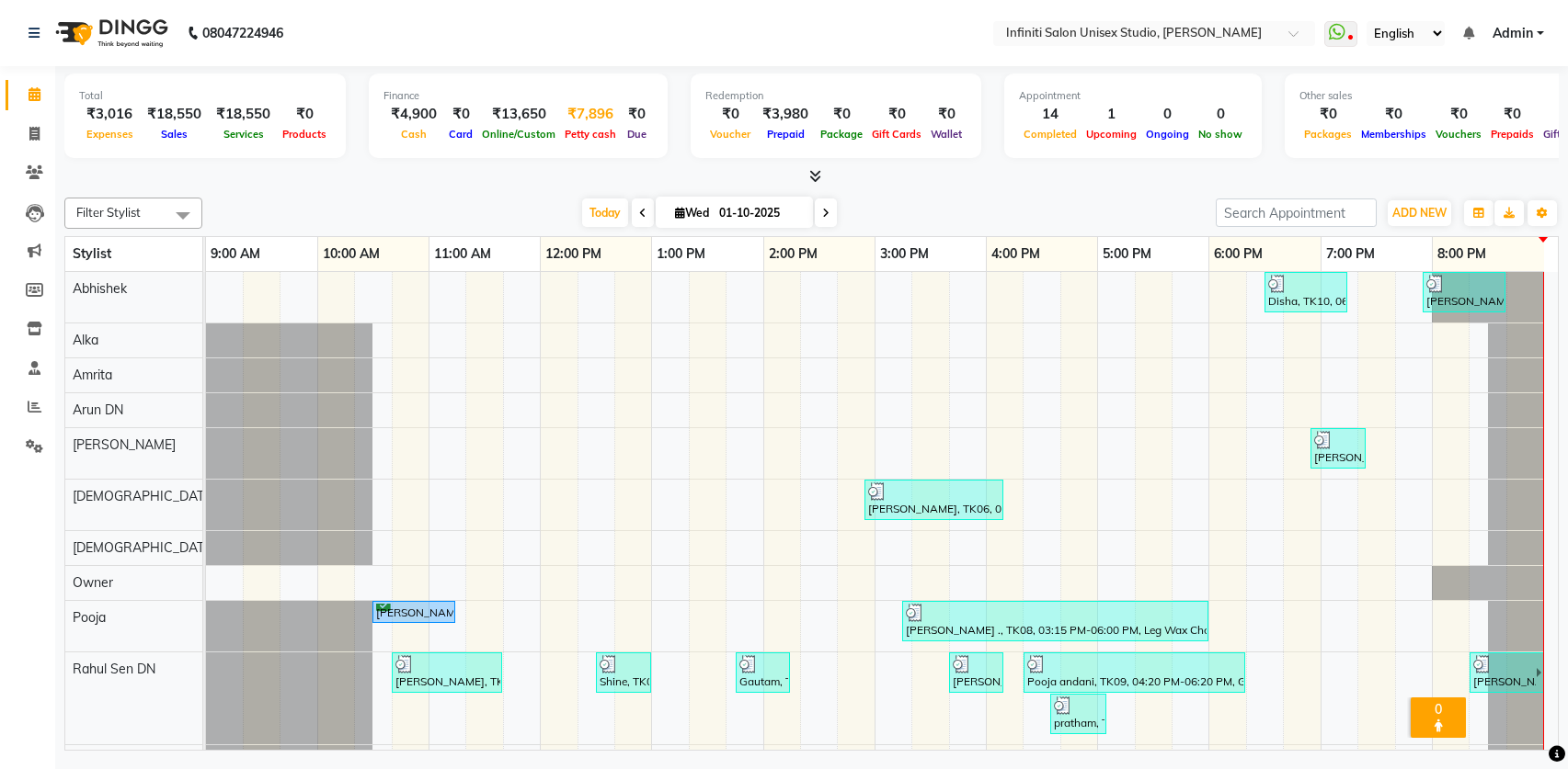
click at [594, 131] on span "Petty cash" at bounding box center [590, 134] width 61 height 13
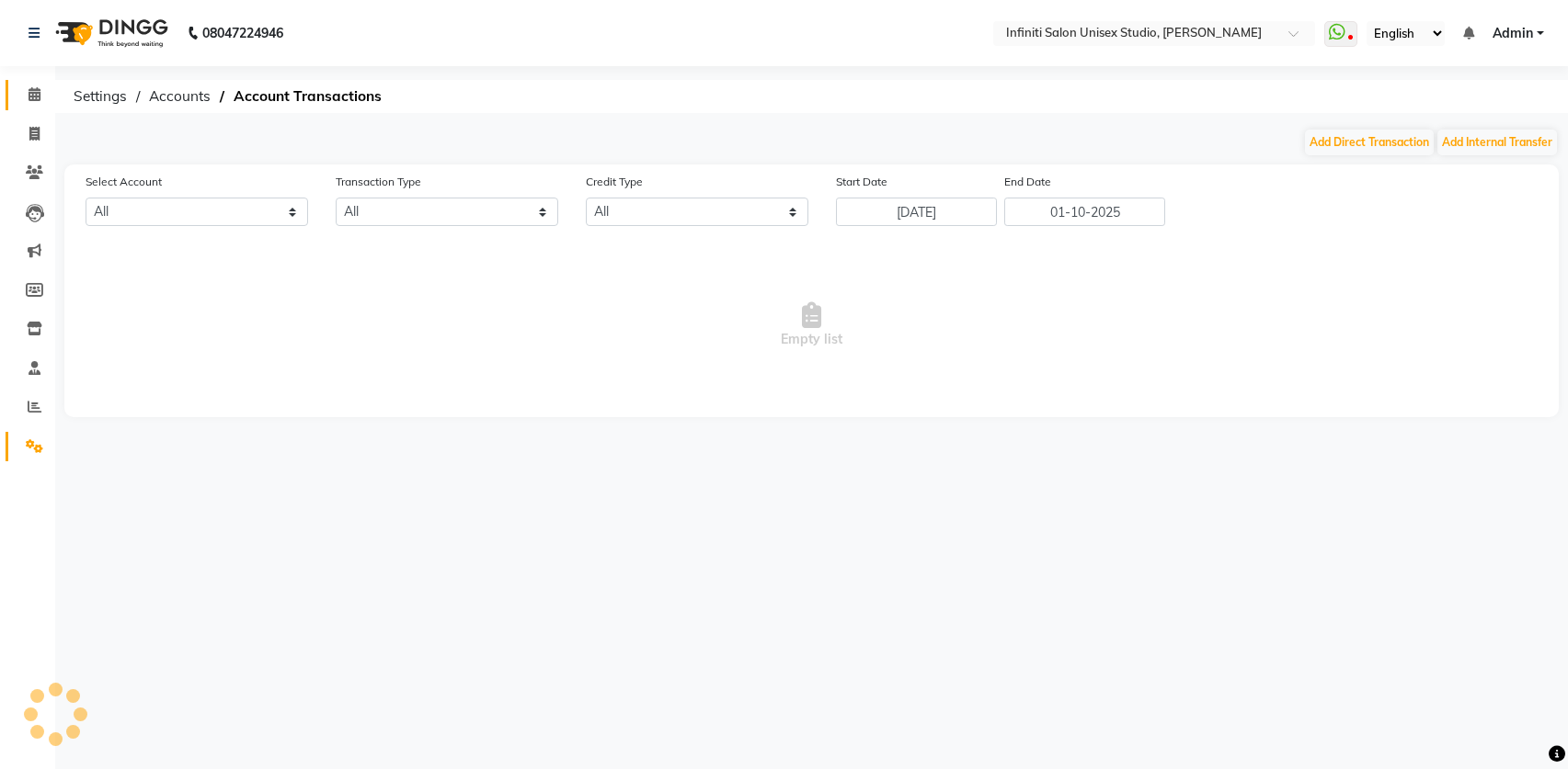
select select "5538"
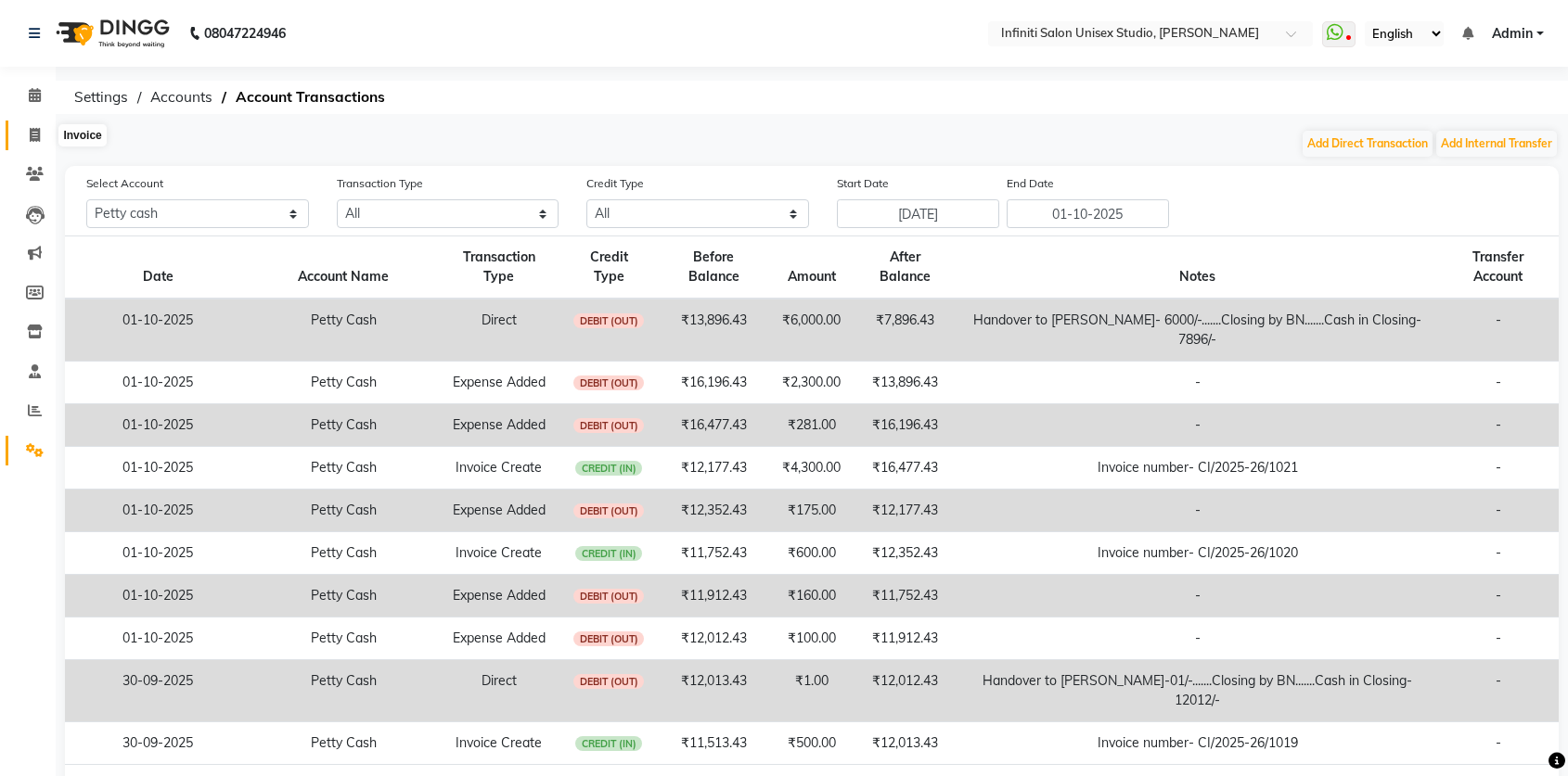
click at [32, 139] on icon at bounding box center [34, 135] width 10 height 14
select select "service"
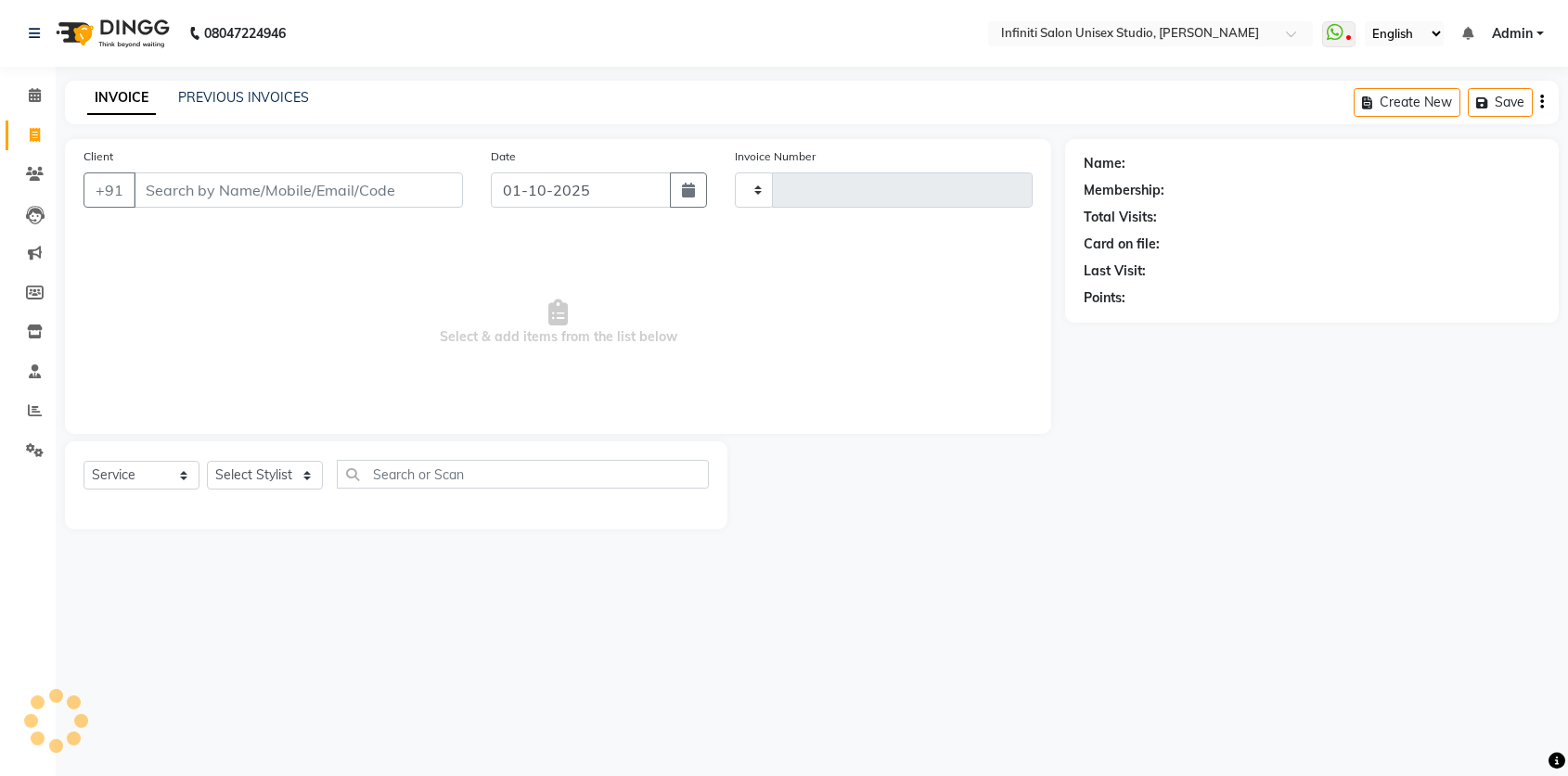
type input "2189"
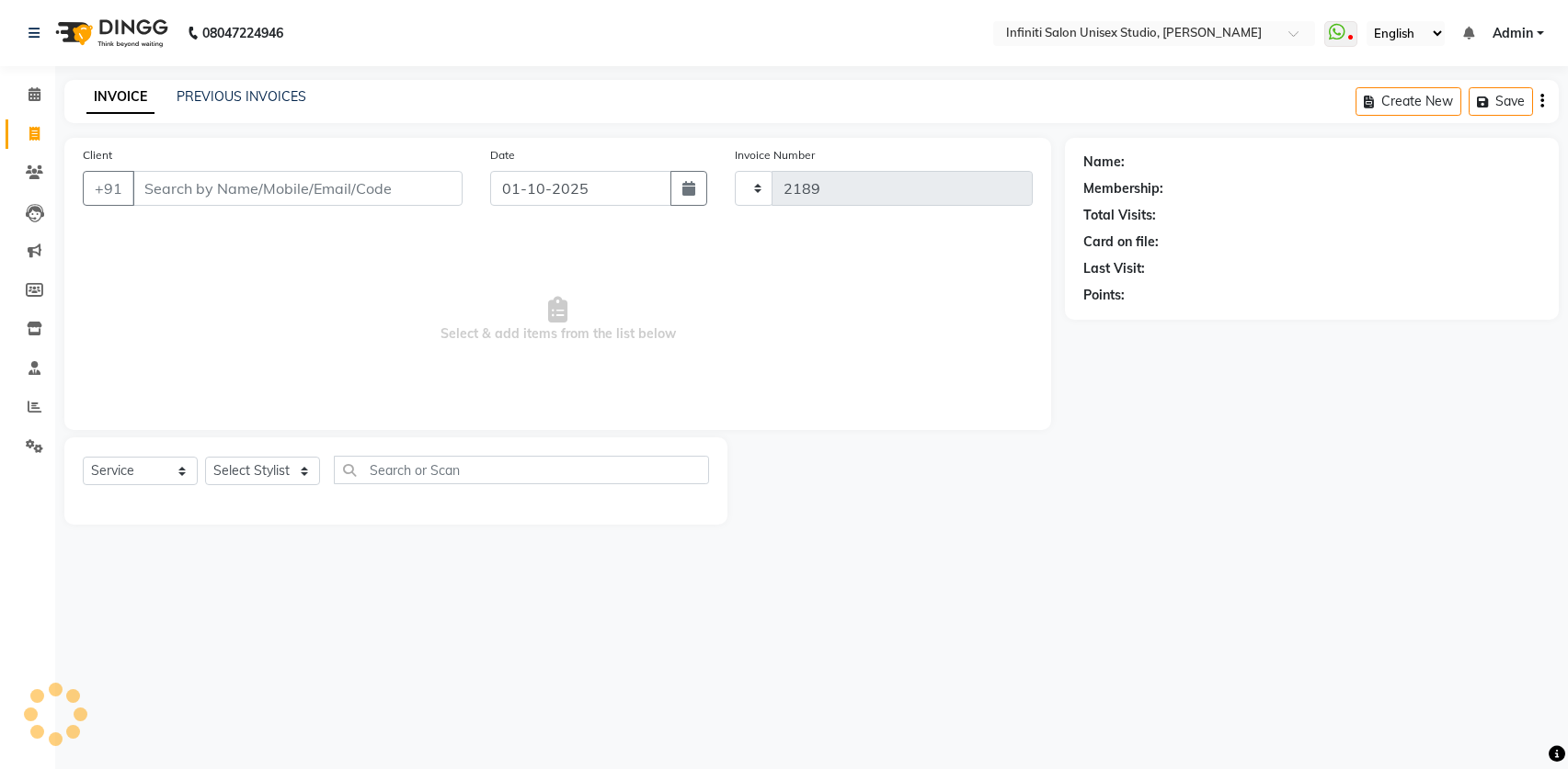
select select "6511"
click at [207, 98] on link "PREVIOUS INVOICES" at bounding box center [242, 97] width 130 height 17
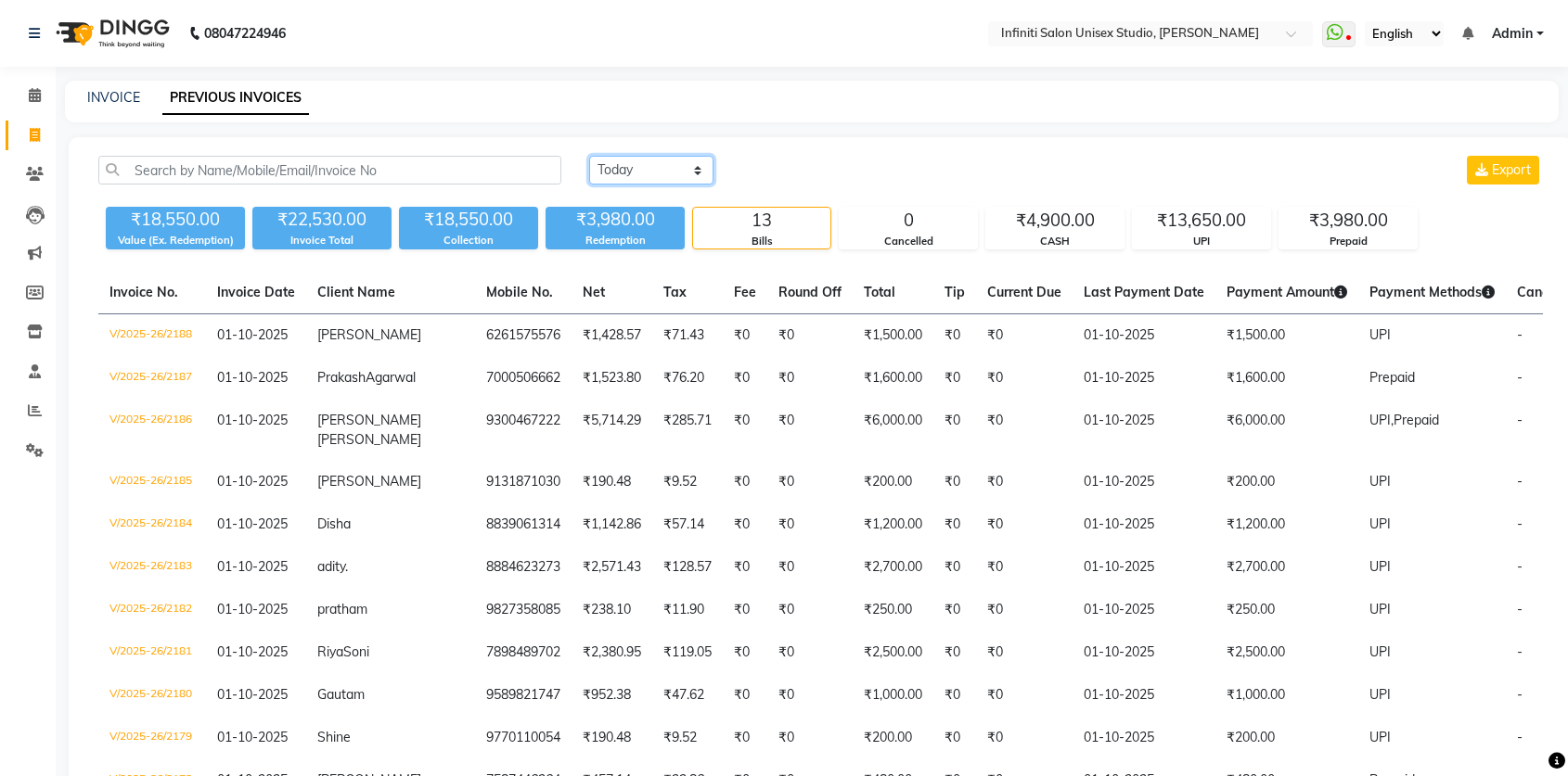
click at [649, 172] on select "Today Yesterday Custom Range" at bounding box center [651, 170] width 124 height 28
select select "yesterday"
click at [589, 156] on select "Today Yesterday Custom Range" at bounding box center [651, 170] width 124 height 28
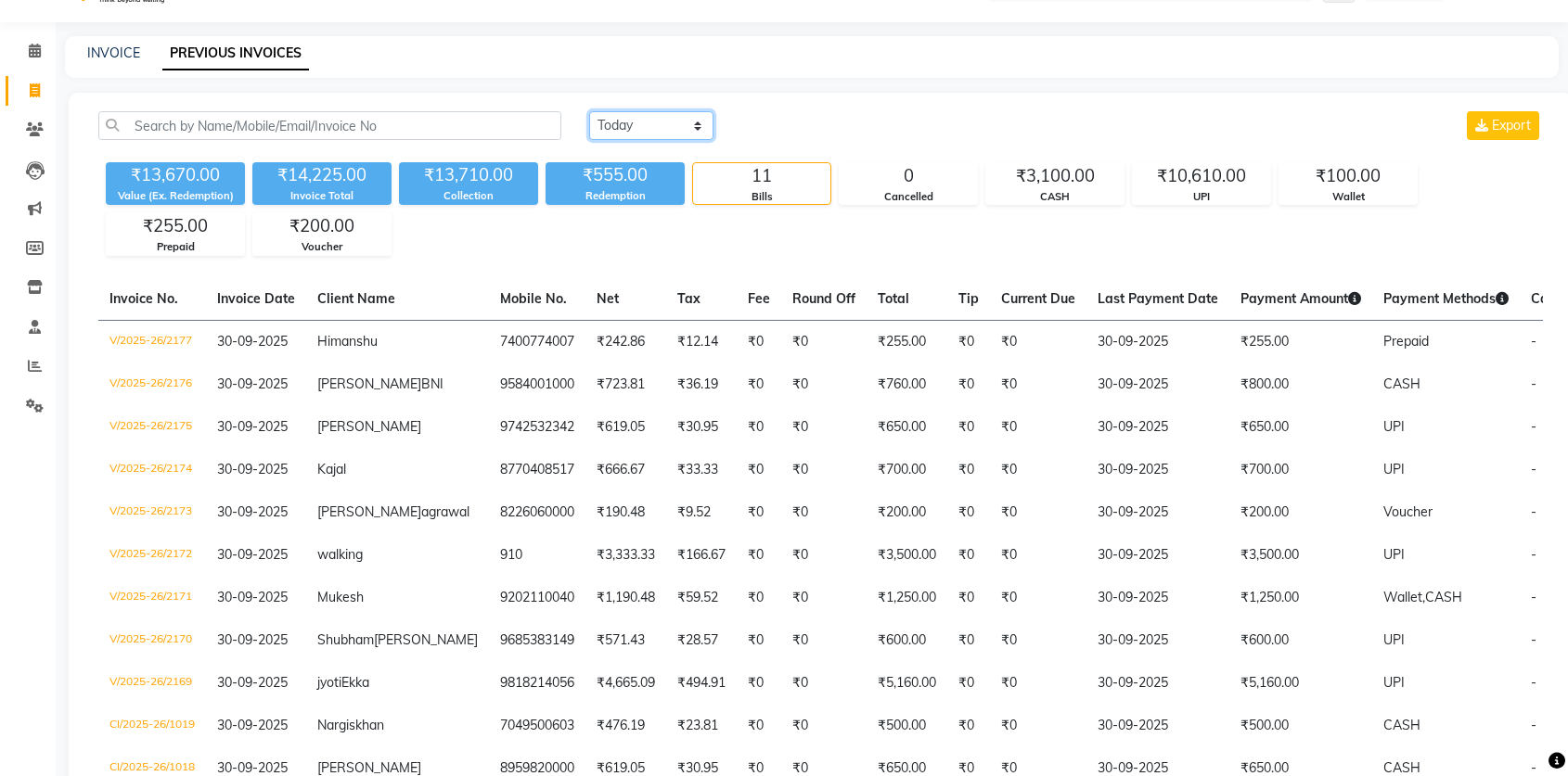
scroll to position [211, 0]
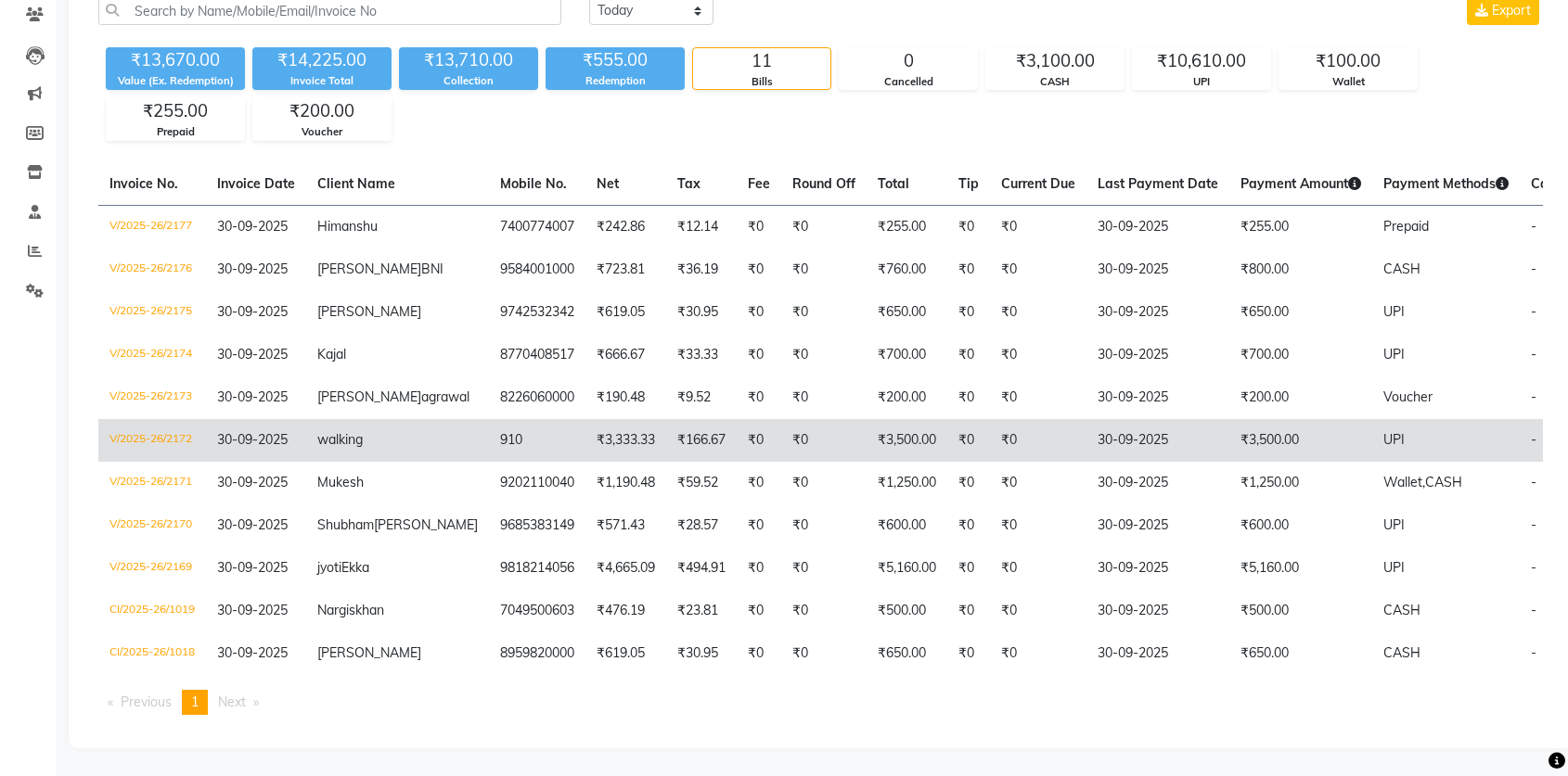
click at [398, 419] on td "walking" at bounding box center [397, 440] width 183 height 43
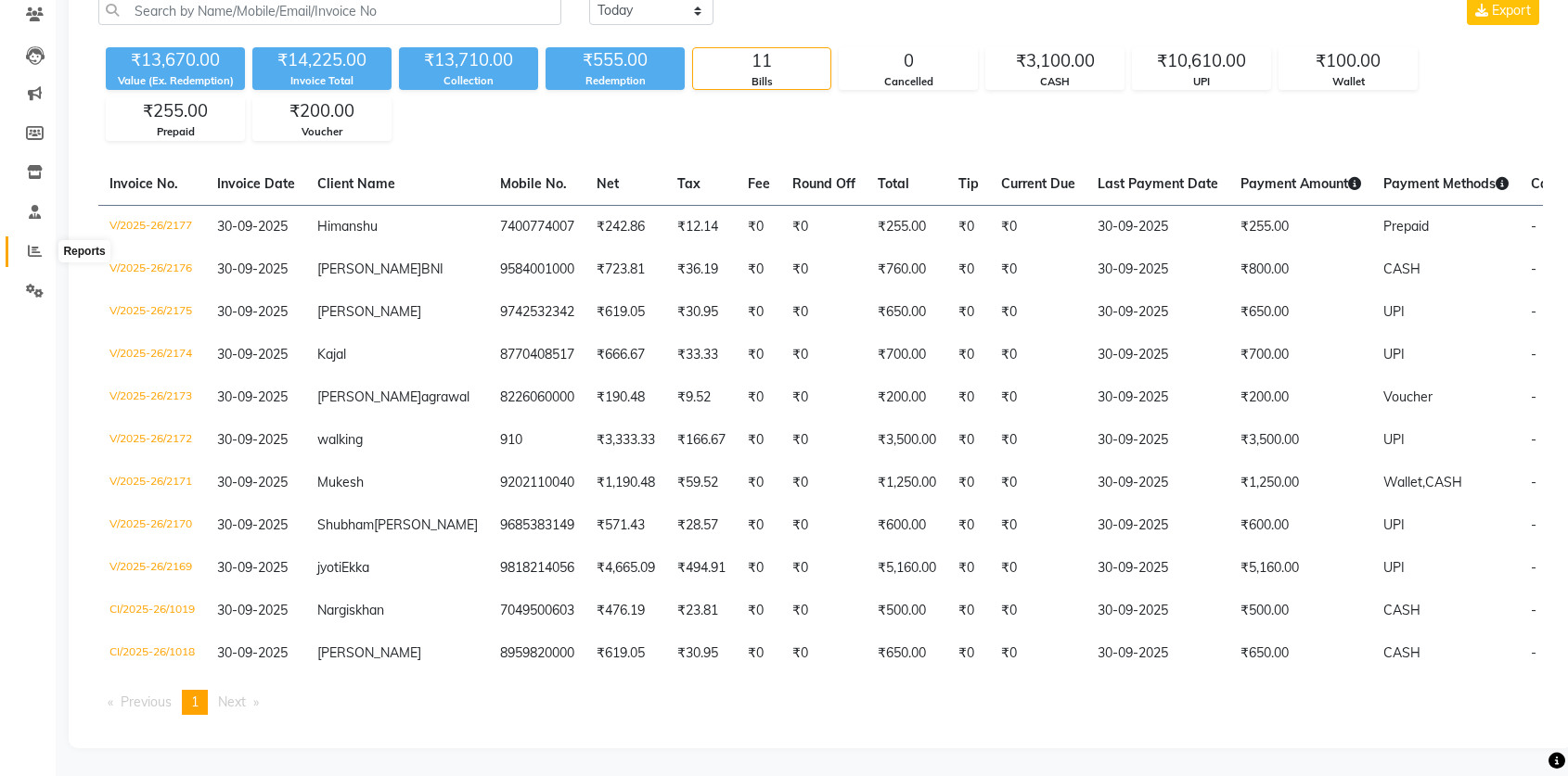
click at [39, 244] on icon at bounding box center [34, 250] width 14 height 14
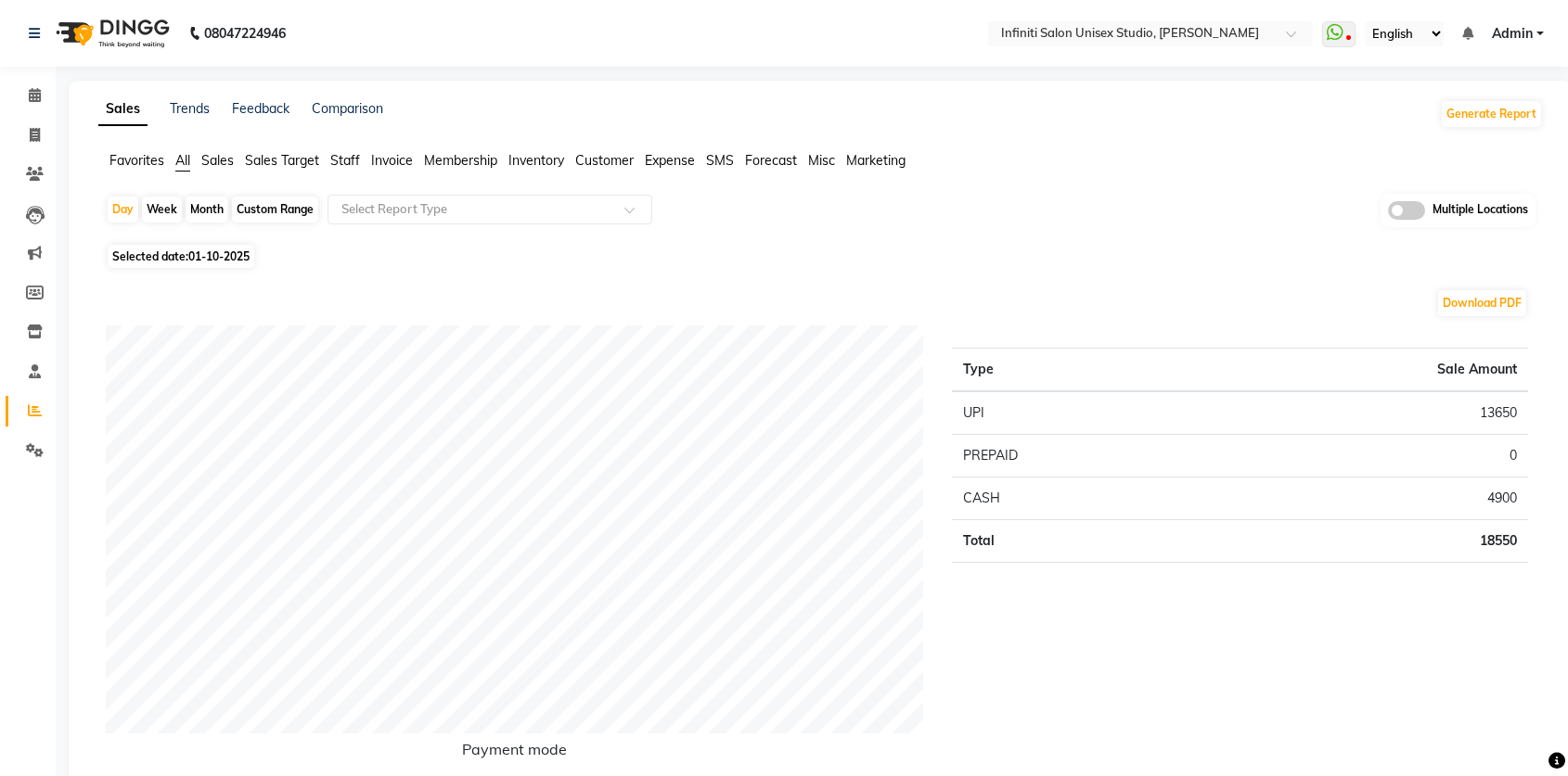
click at [188, 255] on span "Selected date: 01-10-2025" at bounding box center [180, 256] width 146 height 23
select select "10"
select select "2025"
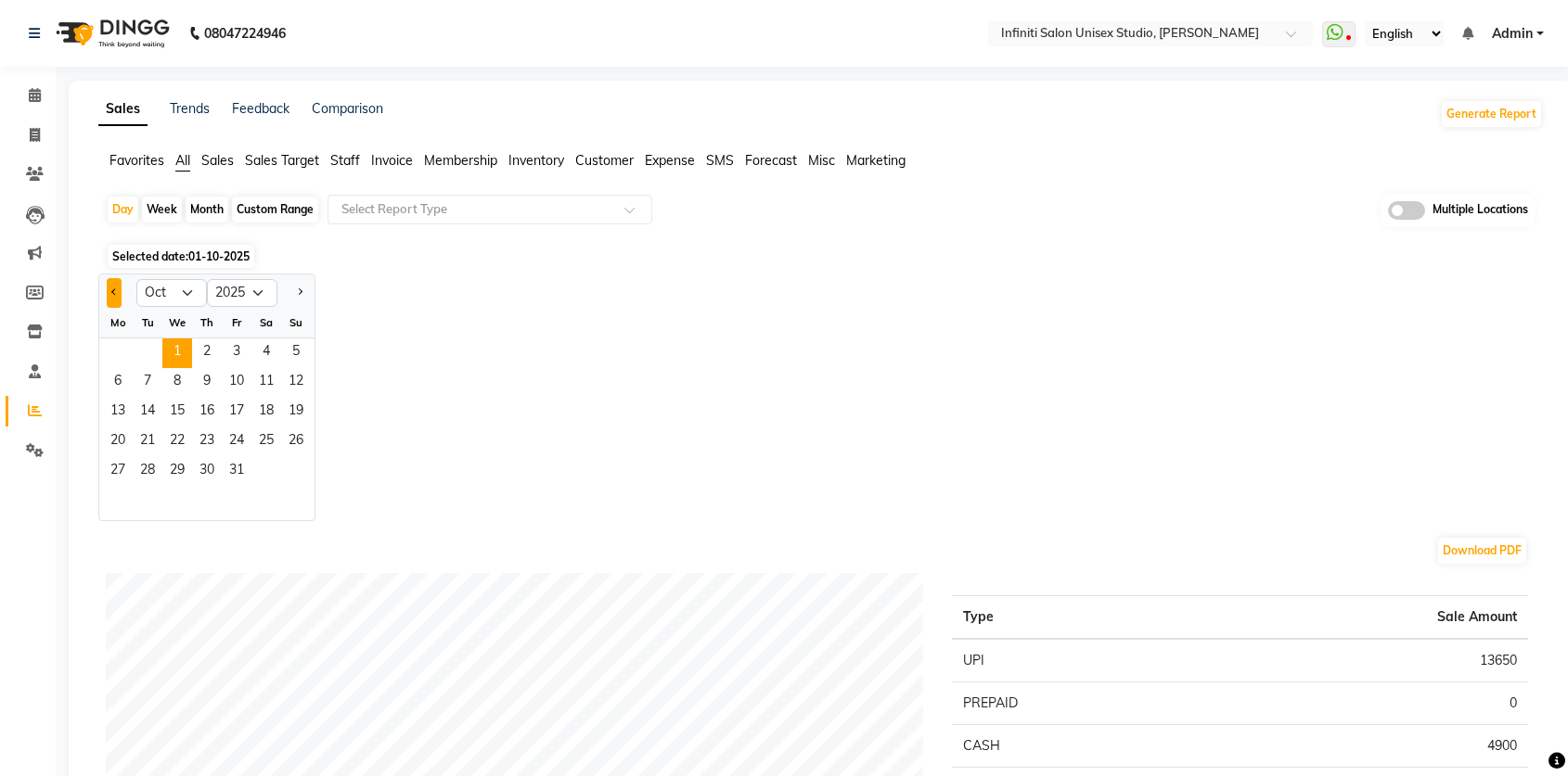
click at [113, 291] on span "Previous month" at bounding box center [114, 291] width 7 height 7
select select "9"
click at [112, 467] on span "29" at bounding box center [118, 471] width 29 height 29
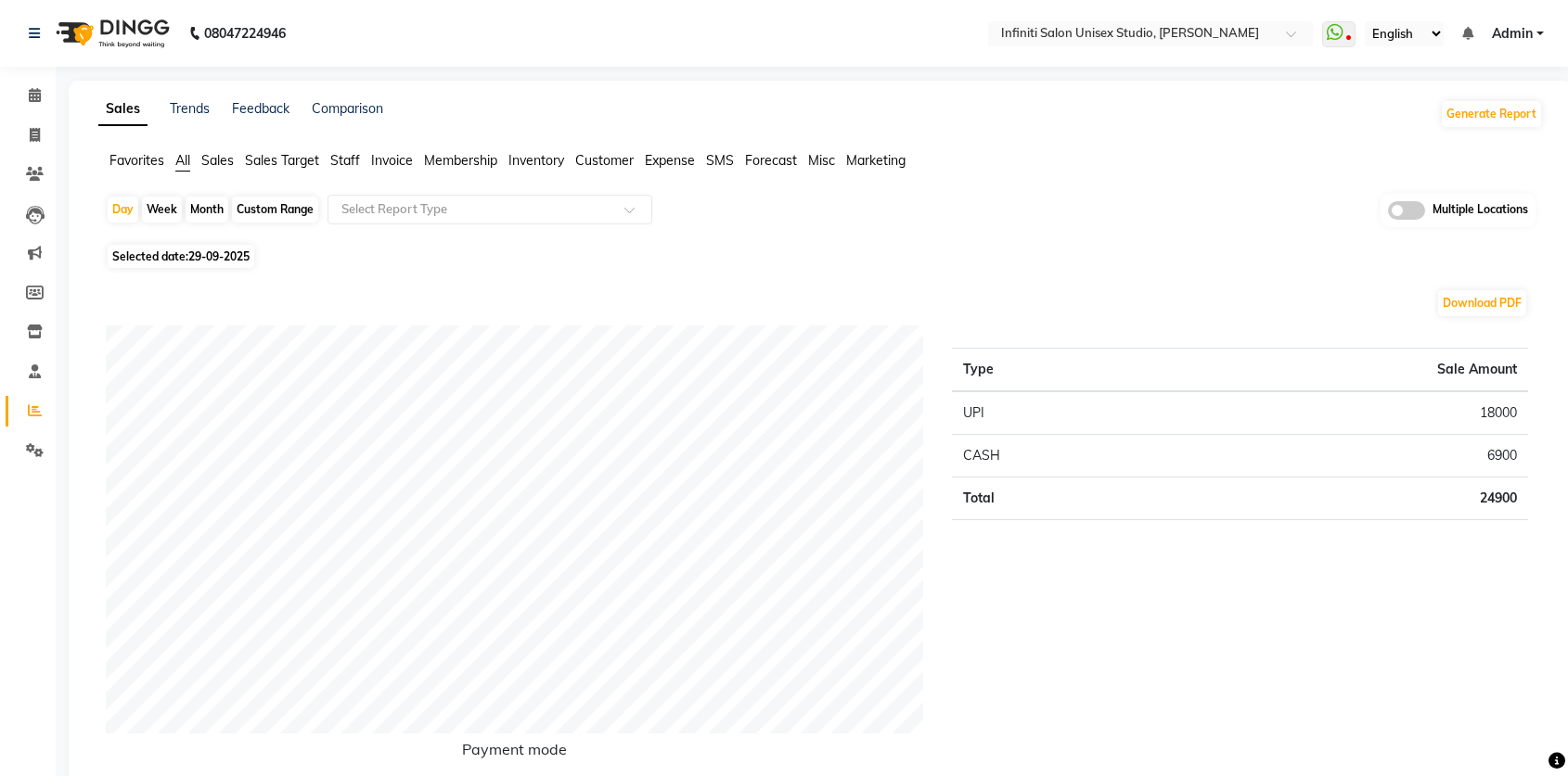
click at [213, 210] on div "Month" at bounding box center [207, 209] width 43 height 26
select select "9"
select select "2025"
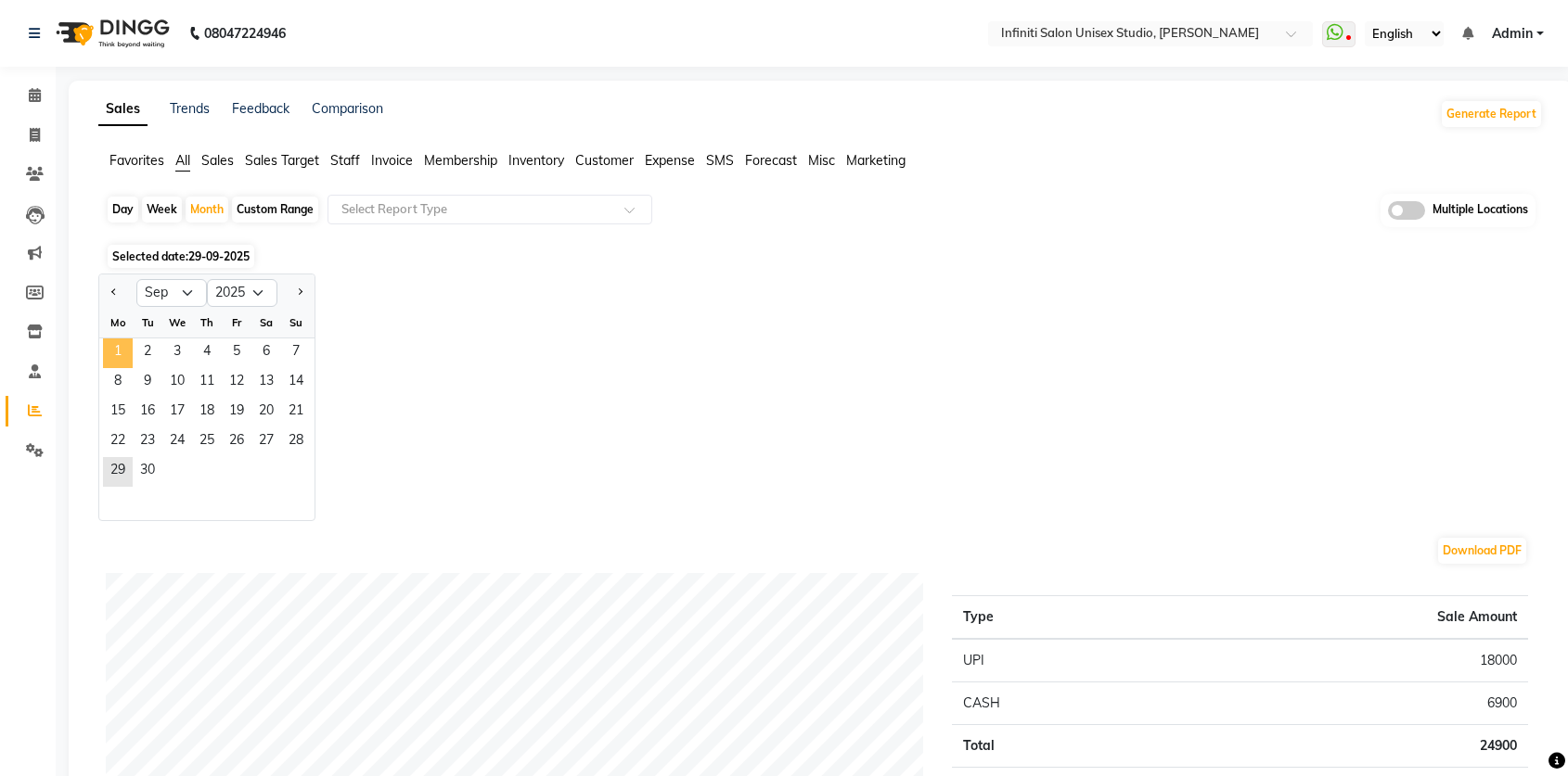
click at [110, 356] on span "1" at bounding box center [118, 353] width 29 height 29
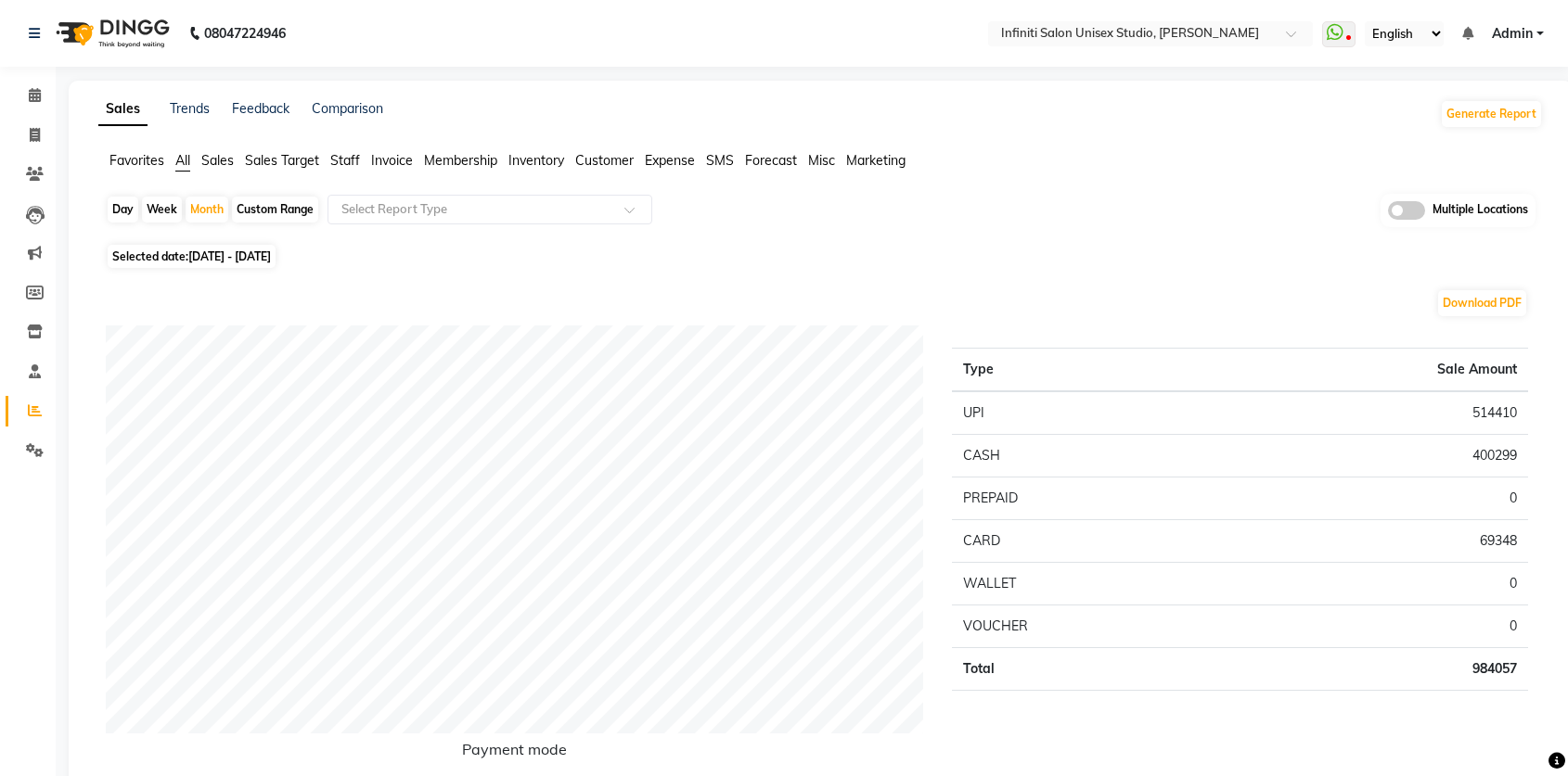
click at [224, 162] on span "Sales" at bounding box center [217, 160] width 32 height 17
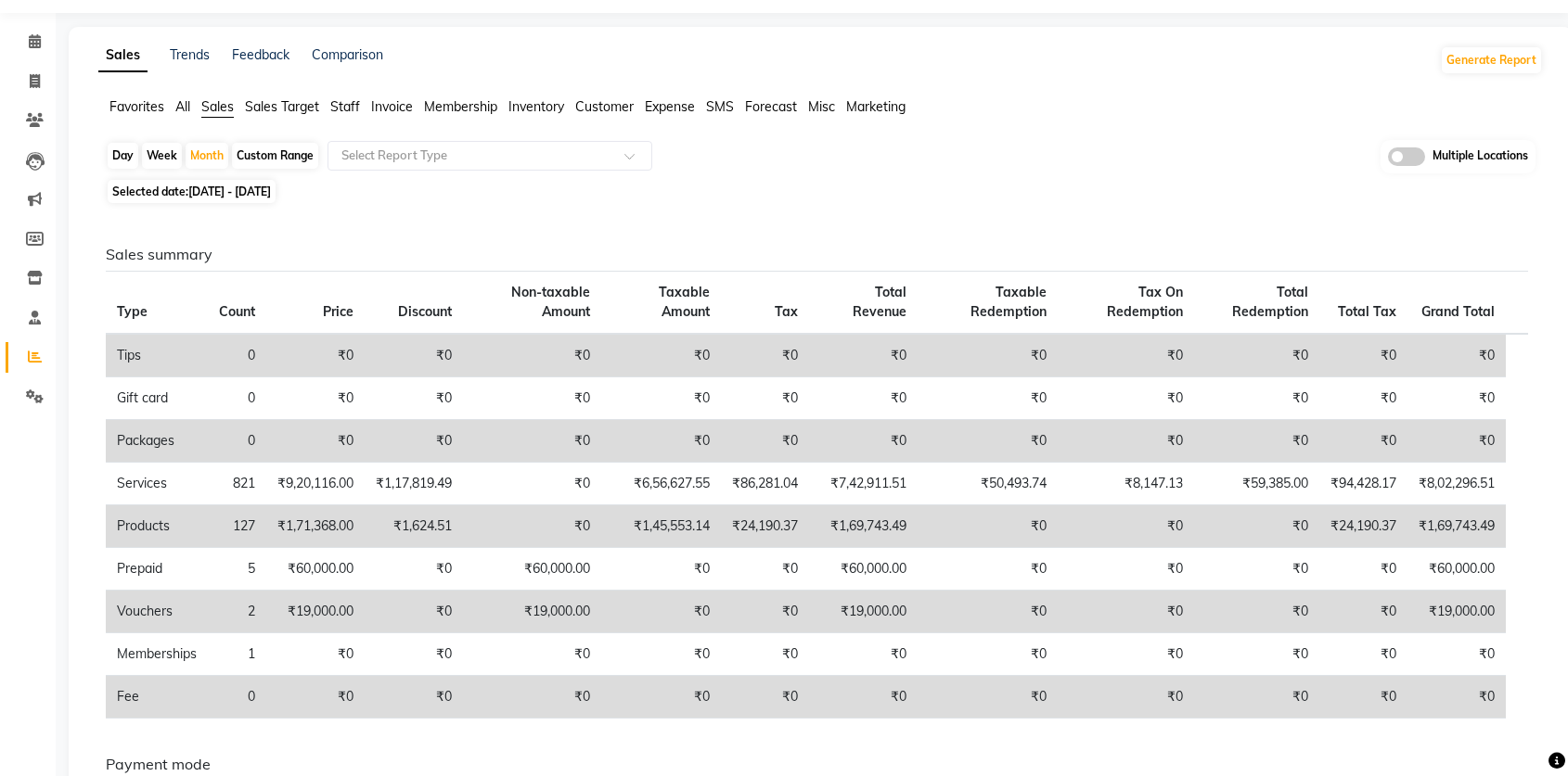
scroll to position [83, 0]
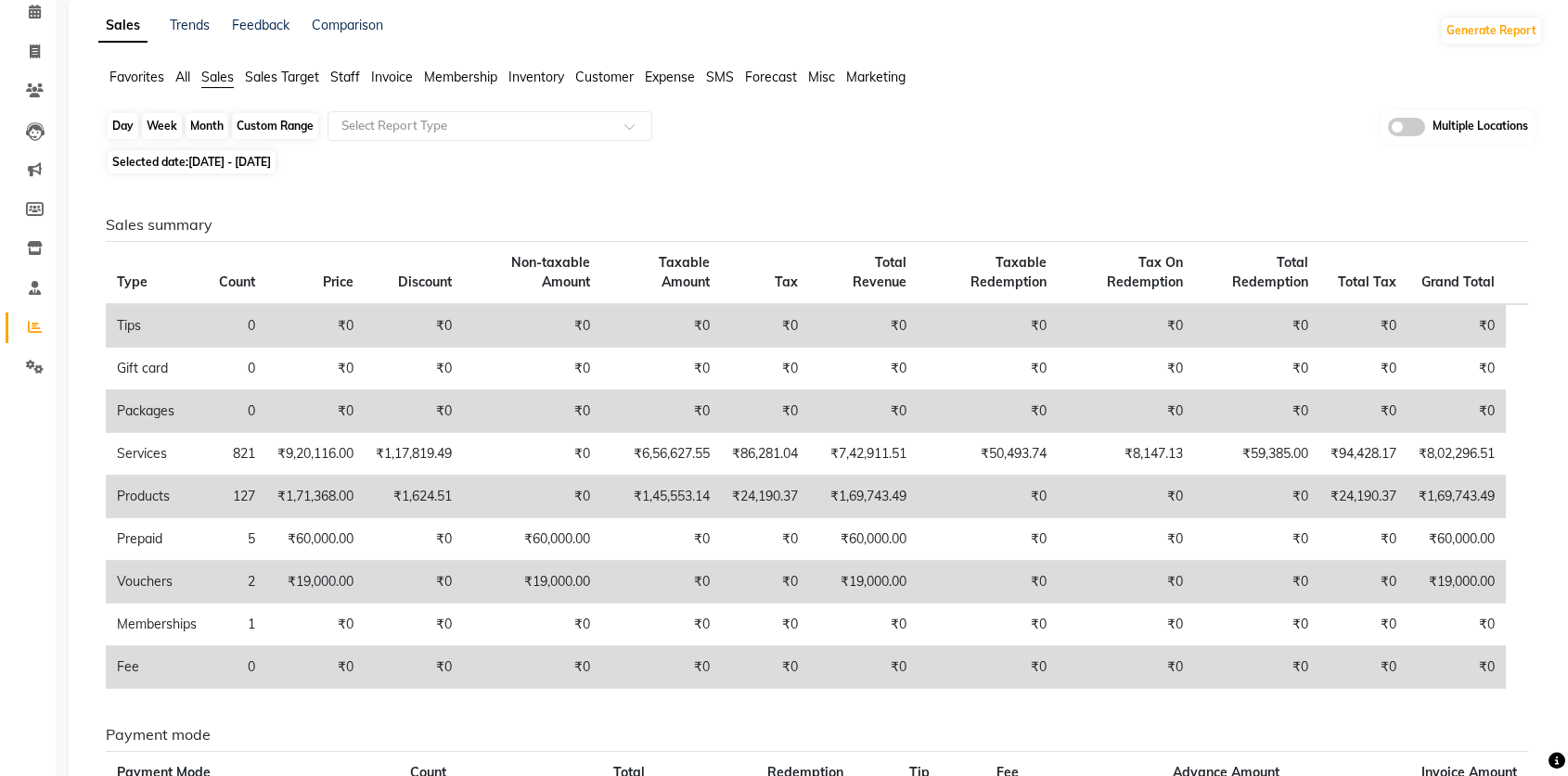
click at [208, 123] on div "Month" at bounding box center [207, 125] width 43 height 26
select select "9"
select select "2025"
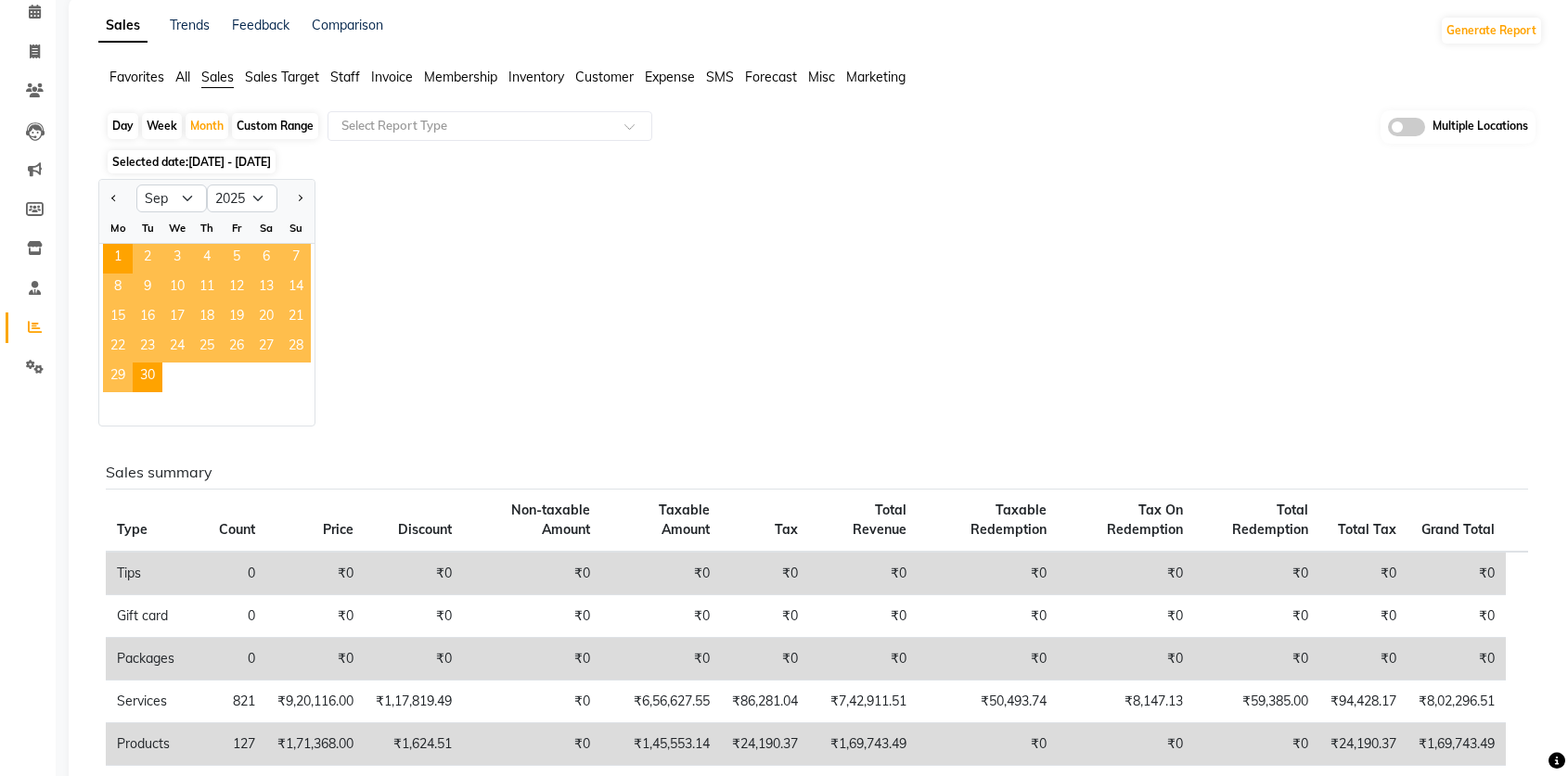
click at [271, 131] on div "Custom Range" at bounding box center [274, 125] width 86 height 26
select select "9"
select select "2025"
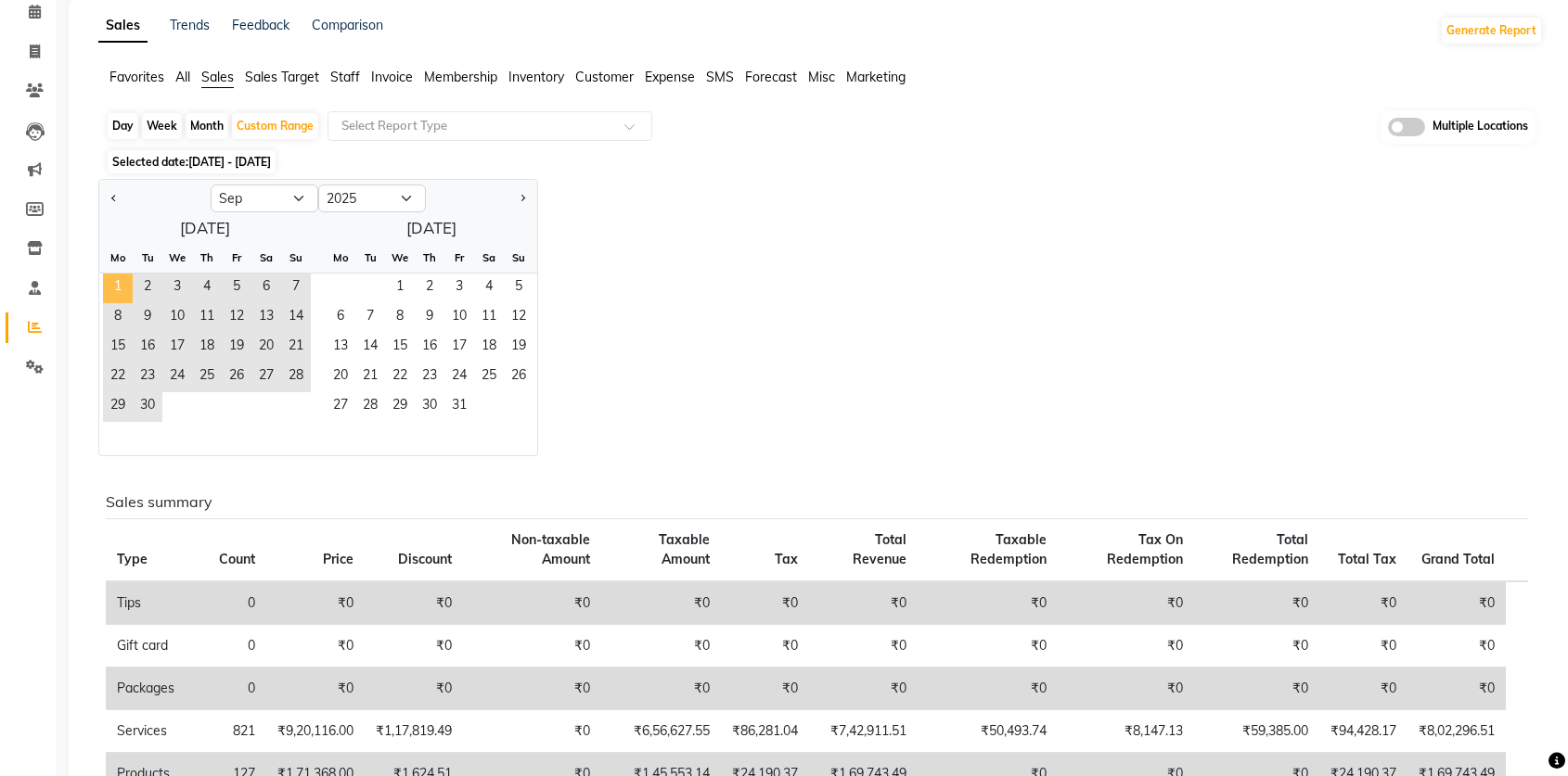
click at [124, 287] on span "1" at bounding box center [118, 287] width 29 height 29
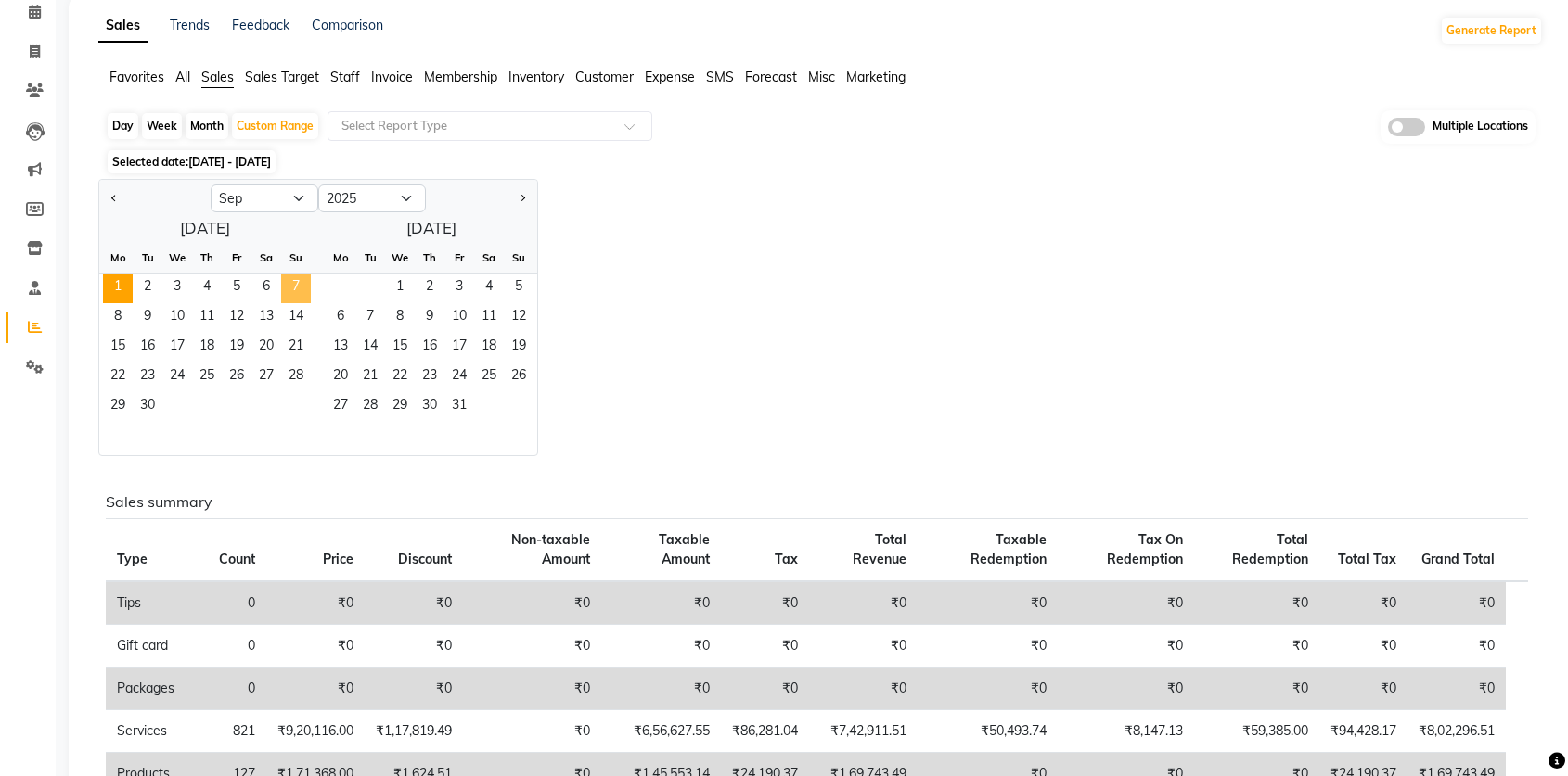
click at [304, 286] on span "7" at bounding box center [295, 287] width 29 height 29
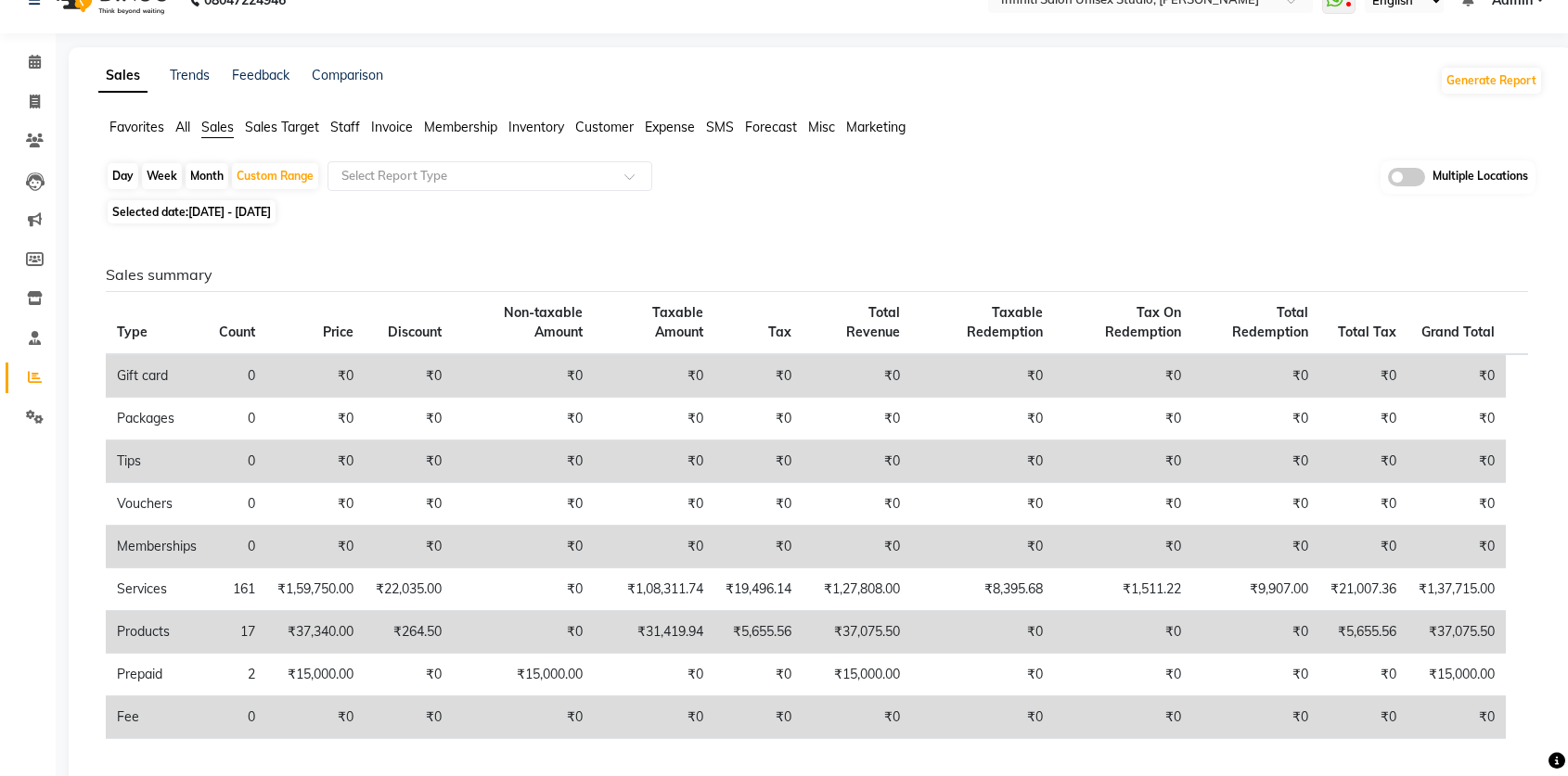
scroll to position [118, 0]
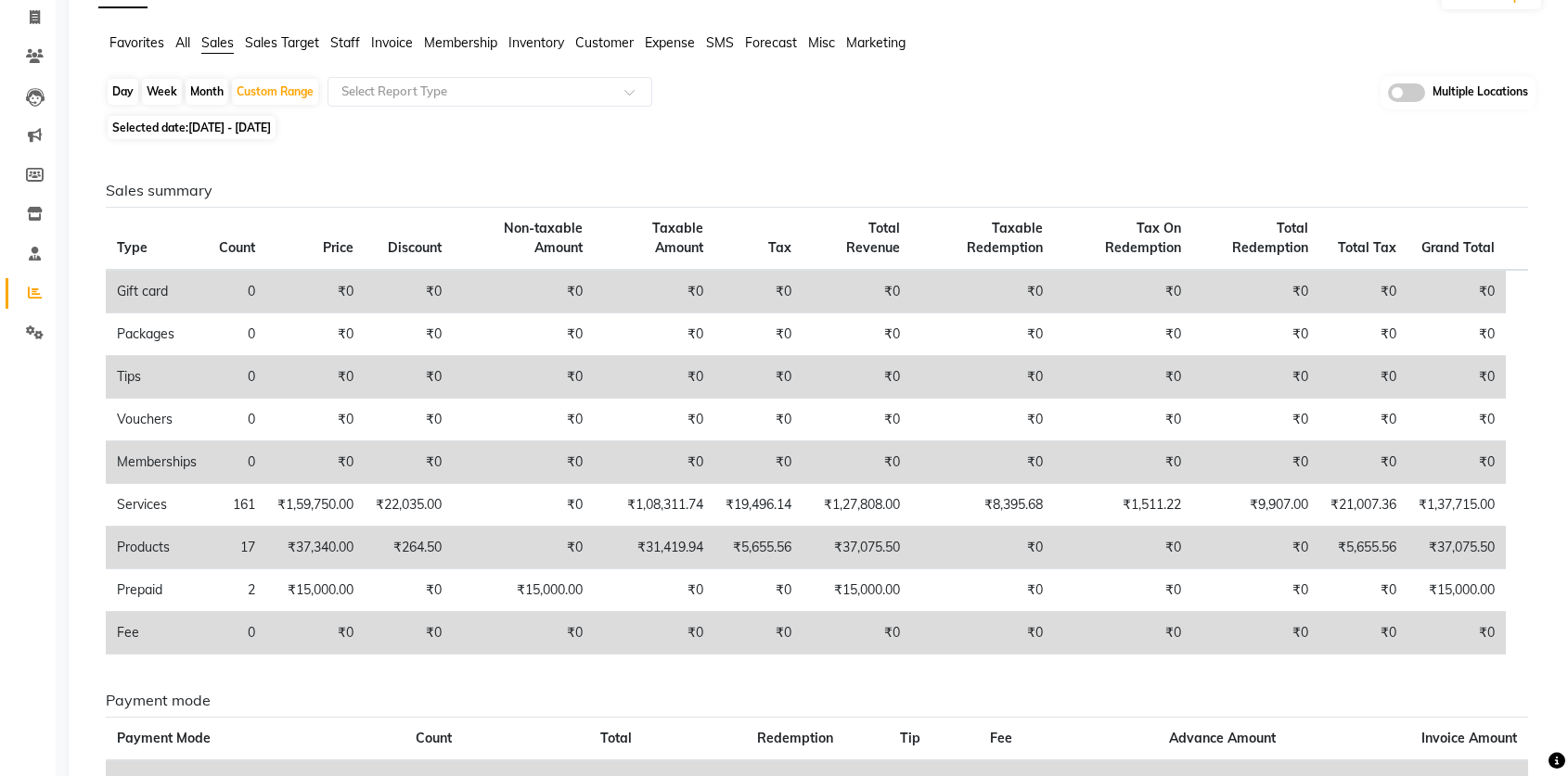
click at [271, 121] on span "01-09-2025 - 07-09-2025" at bounding box center [229, 127] width 83 height 14
select select "9"
select select "2025"
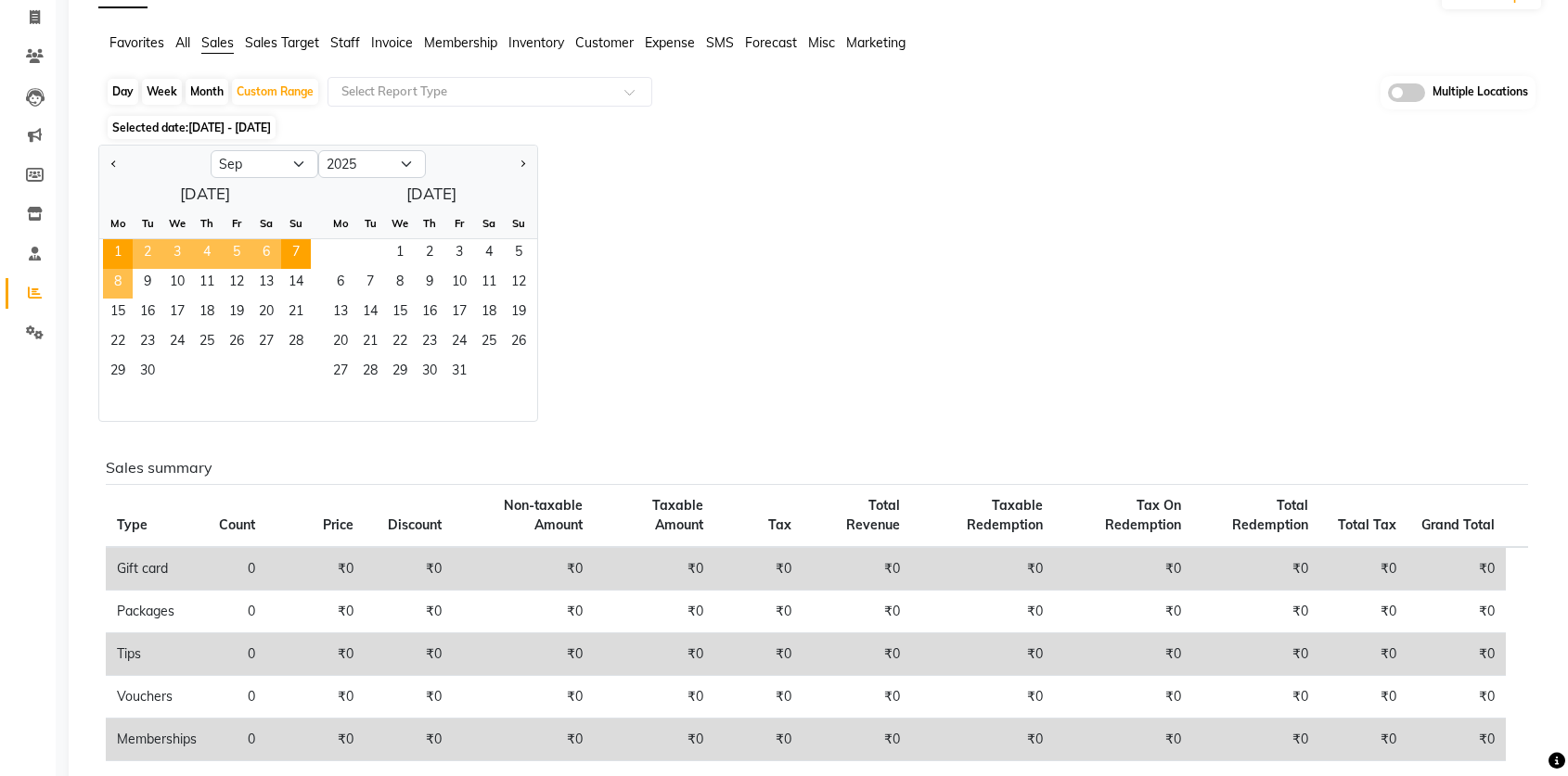
click at [120, 289] on span "8" at bounding box center [118, 284] width 29 height 29
click at [147, 369] on span "30" at bounding box center [147, 372] width 29 height 29
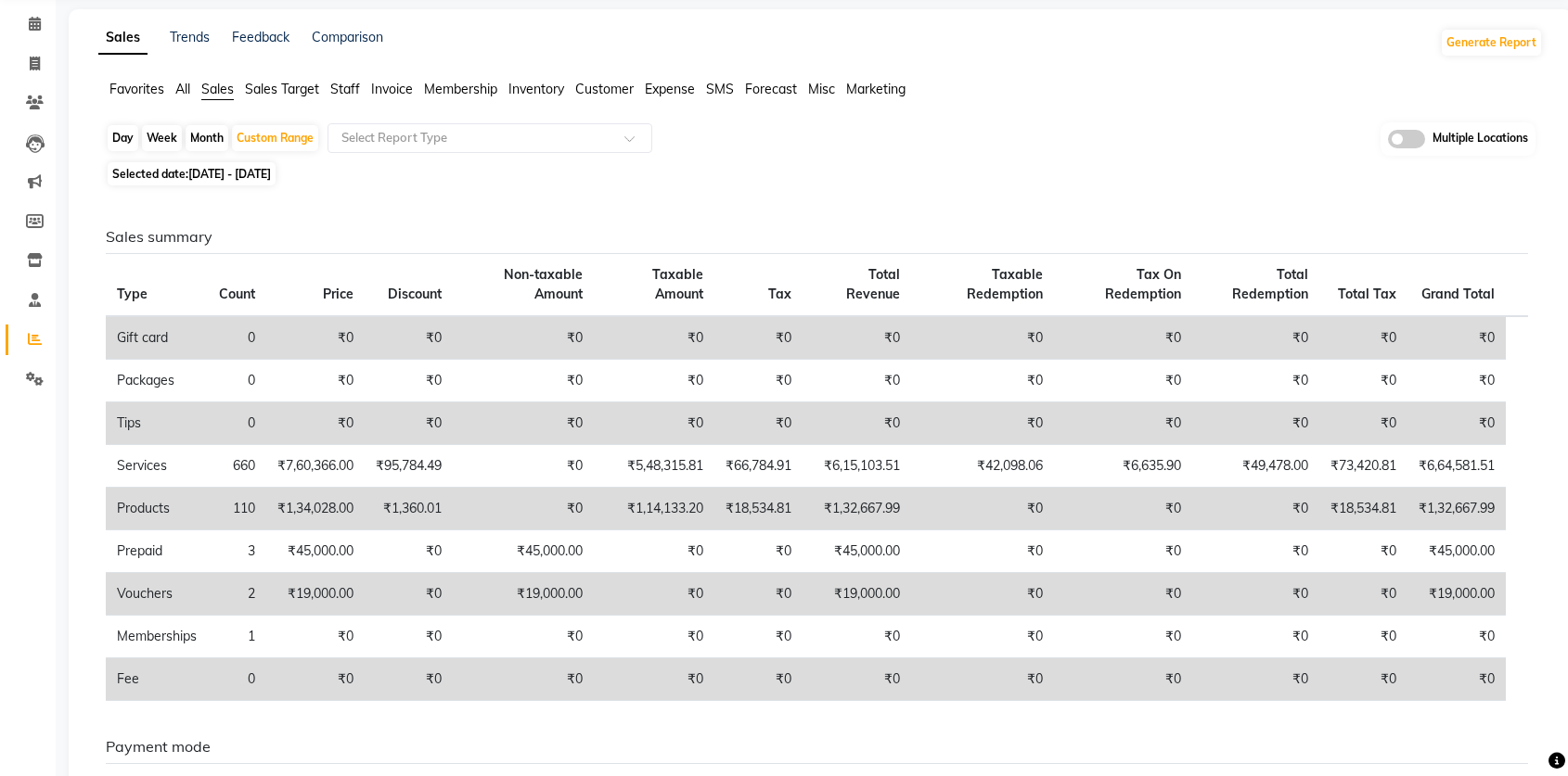
scroll to position [89, 0]
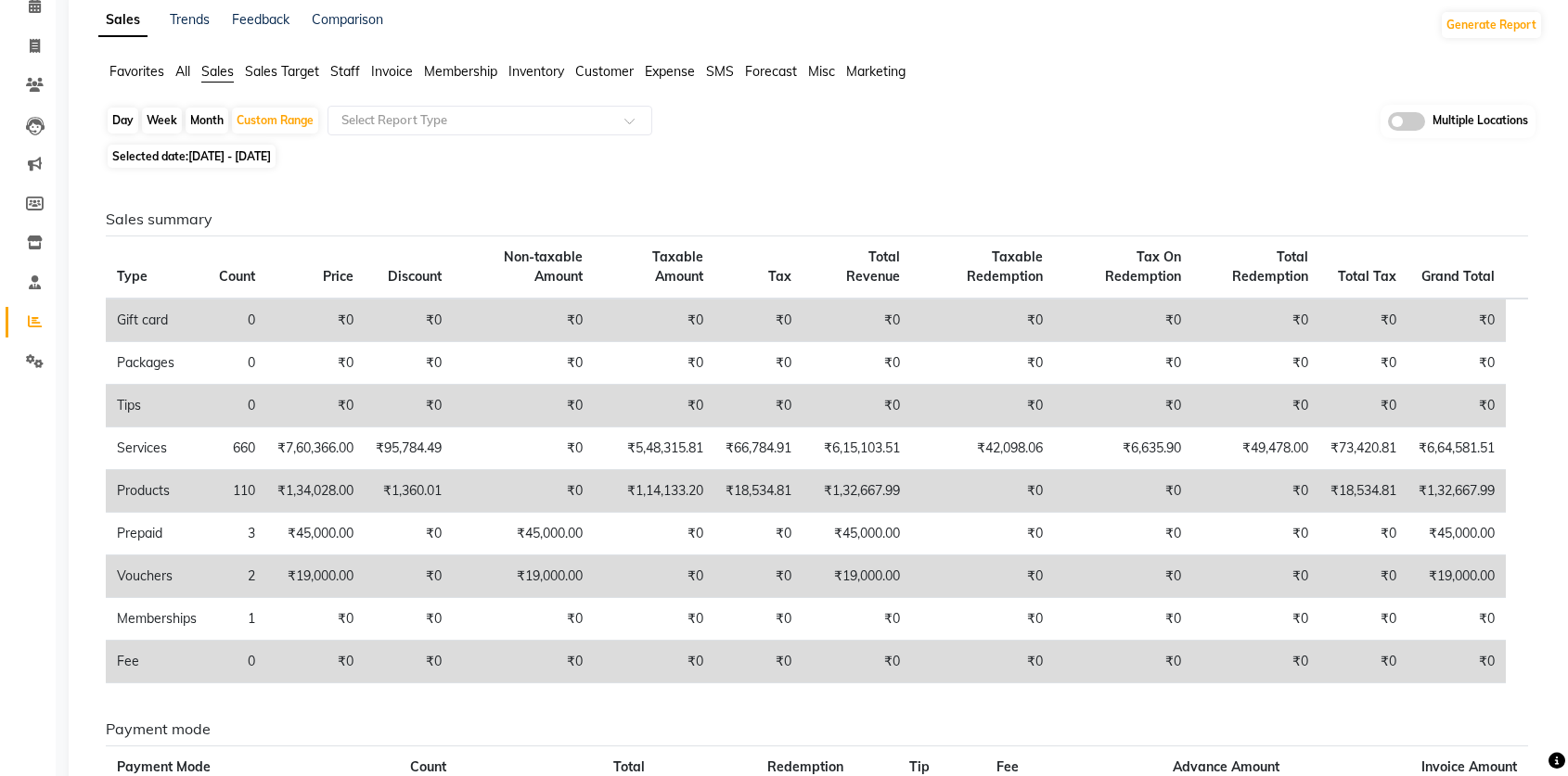
click at [122, 123] on div "Day" at bounding box center [122, 120] width 30 height 26
select select "9"
select select "2025"
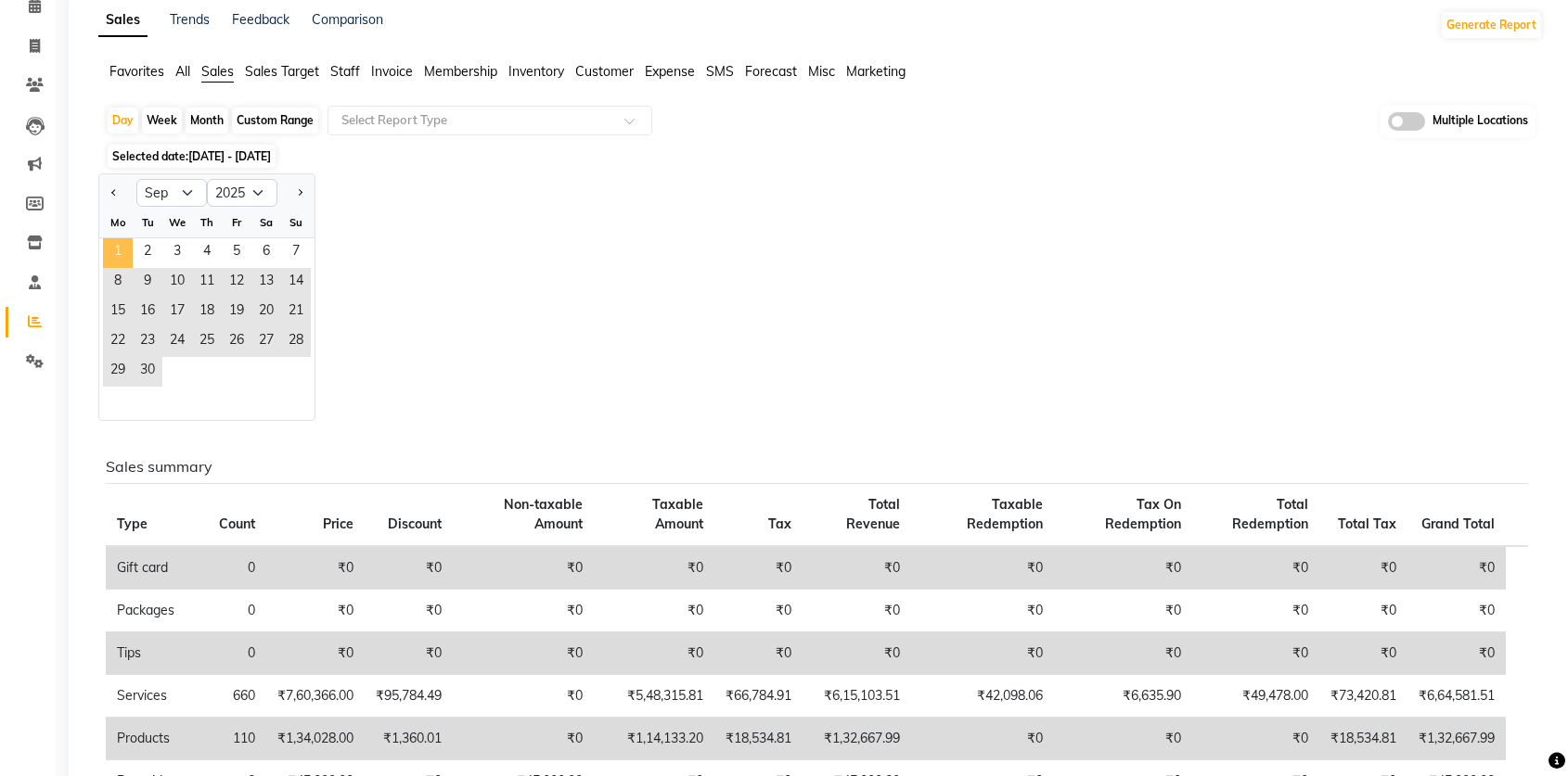
click at [120, 250] on span "1" at bounding box center [118, 252] width 29 height 29
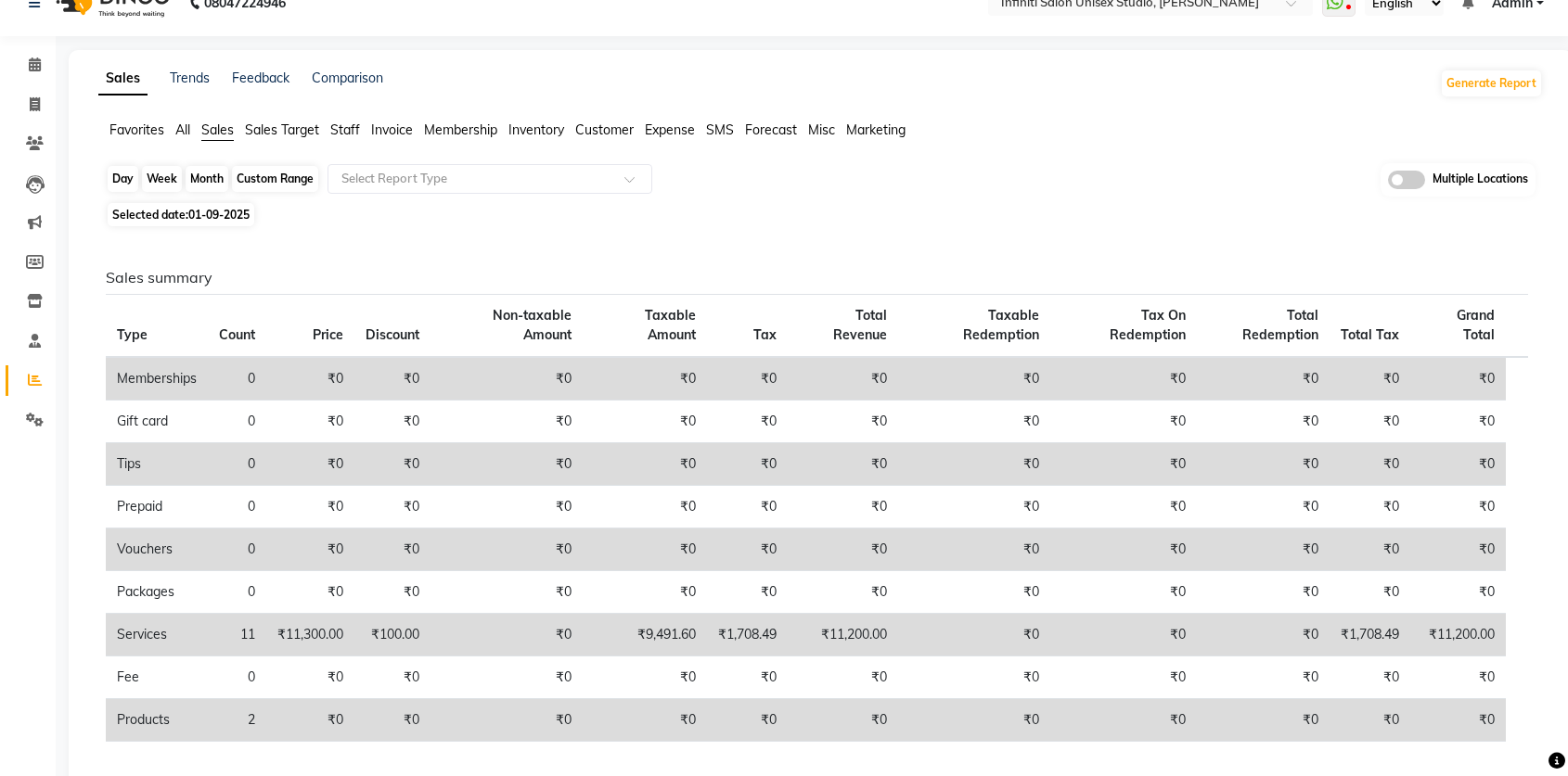
scroll to position [0, 0]
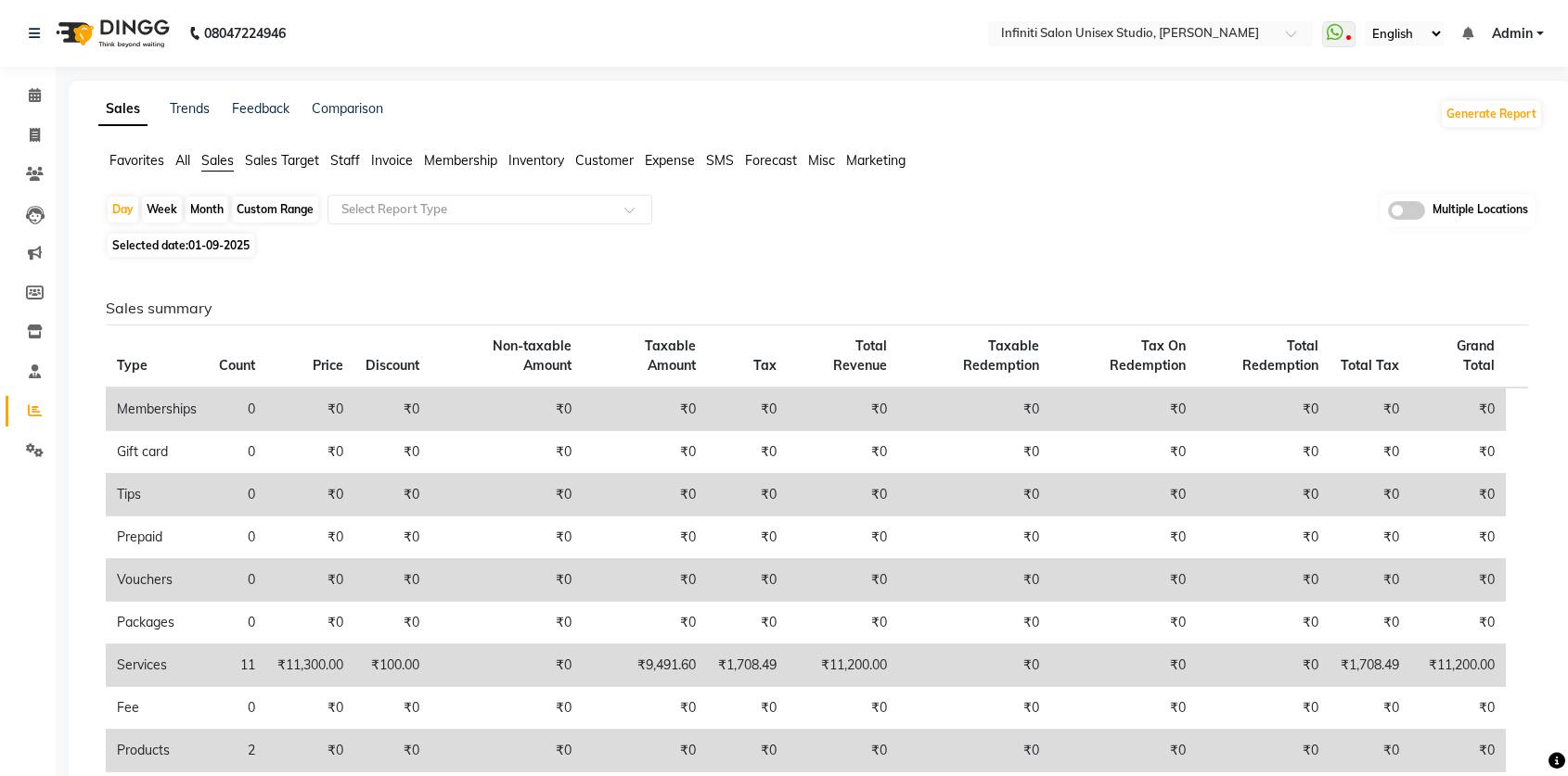
click at [190, 245] on span "01-09-2025" at bounding box center [218, 245] width 62 height 14
select select "9"
select select "2025"
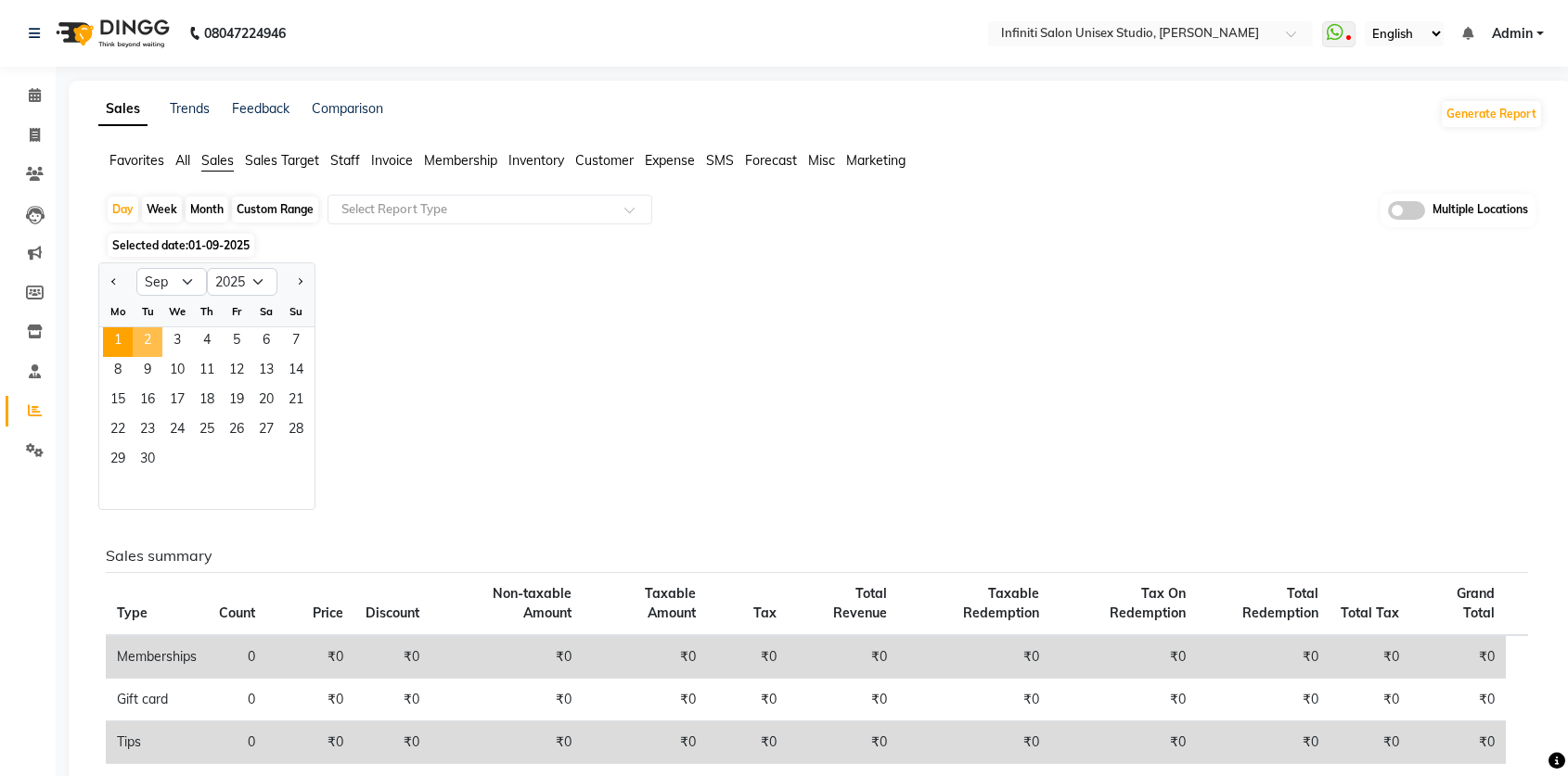
click at [149, 336] on span "2" at bounding box center [147, 342] width 29 height 29
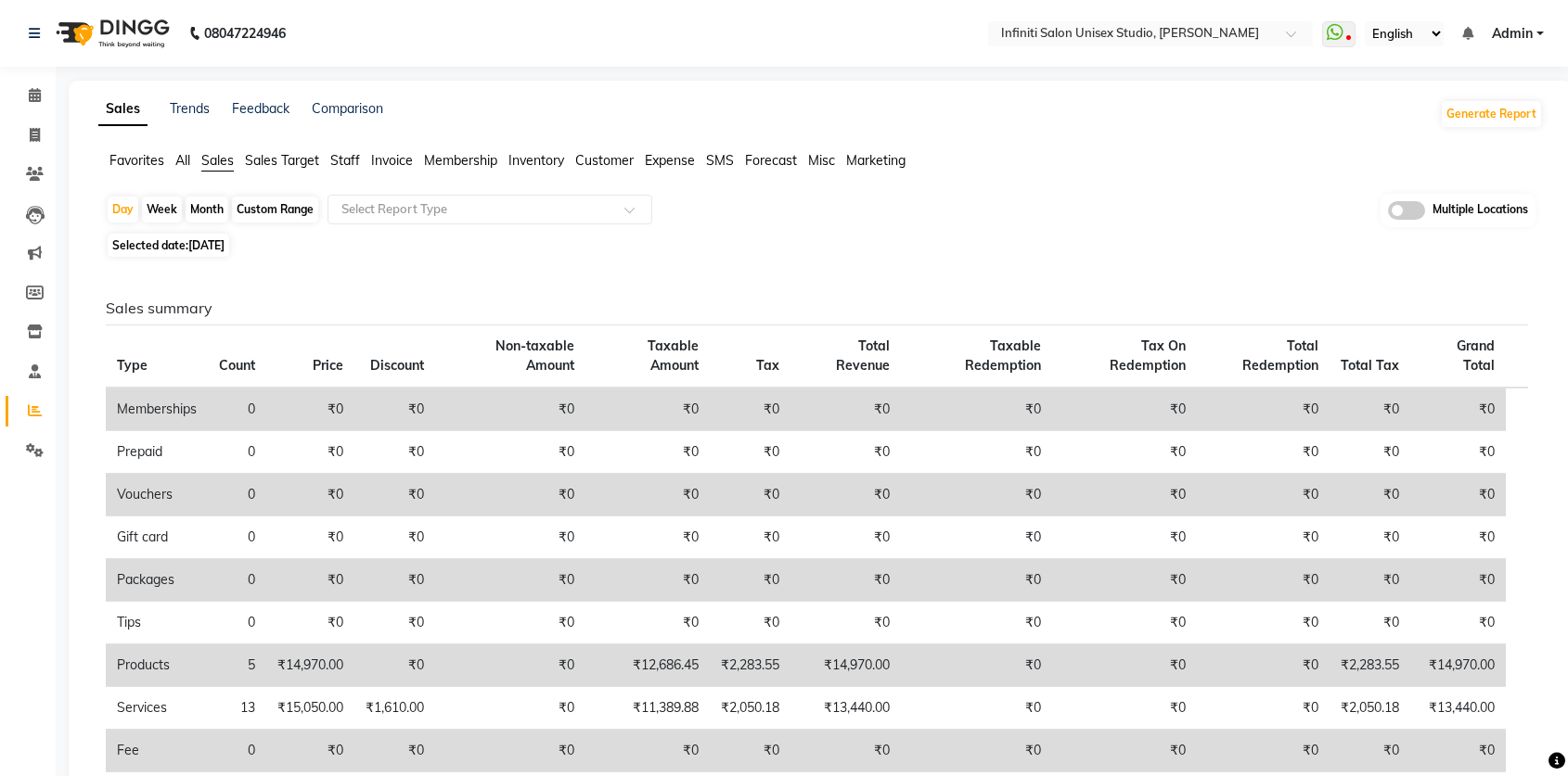
click at [216, 250] on span "02-09-2025" at bounding box center [206, 245] width 36 height 14
select select "9"
select select "2025"
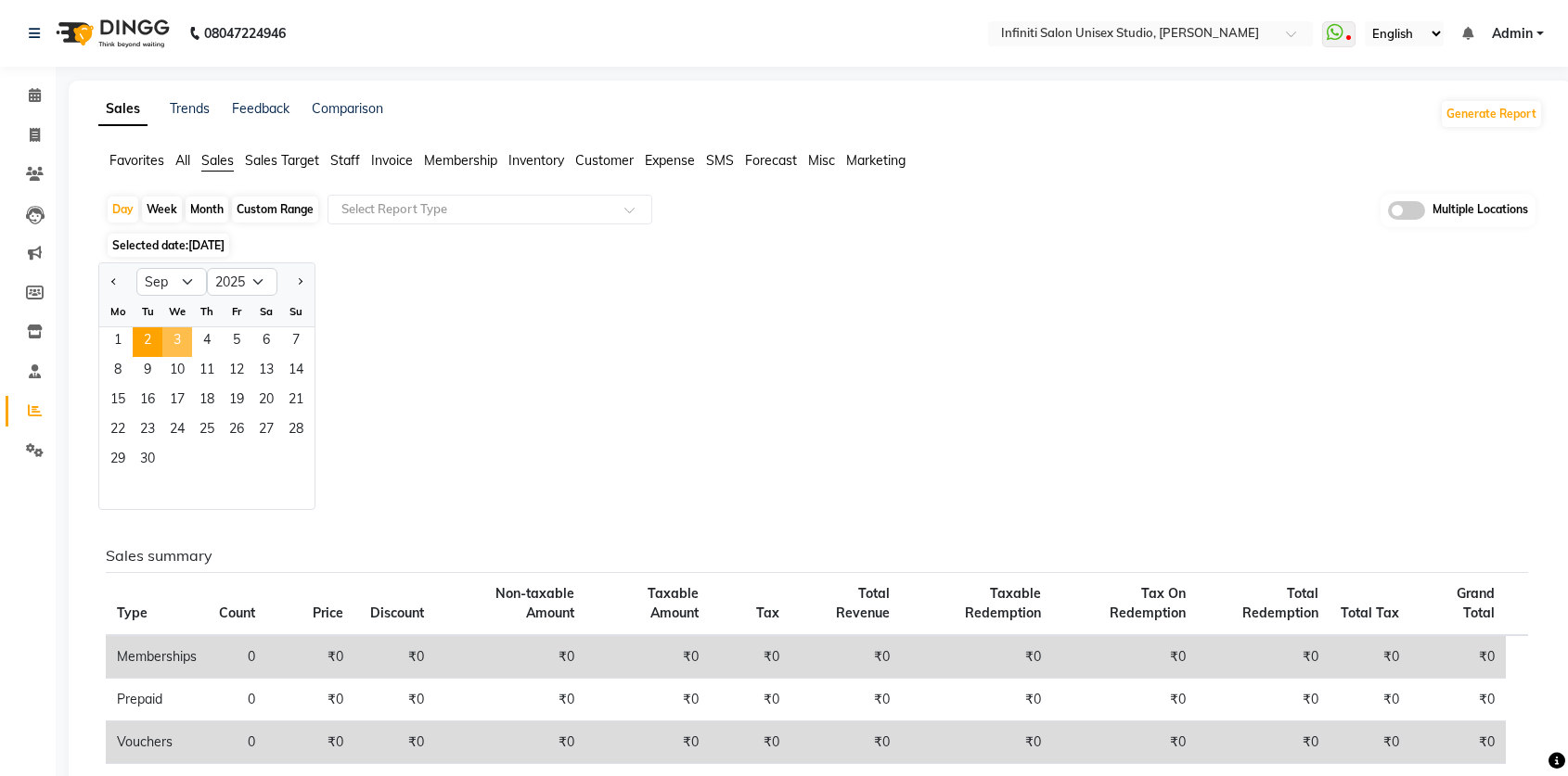
click at [185, 338] on span "3" at bounding box center [176, 342] width 29 height 29
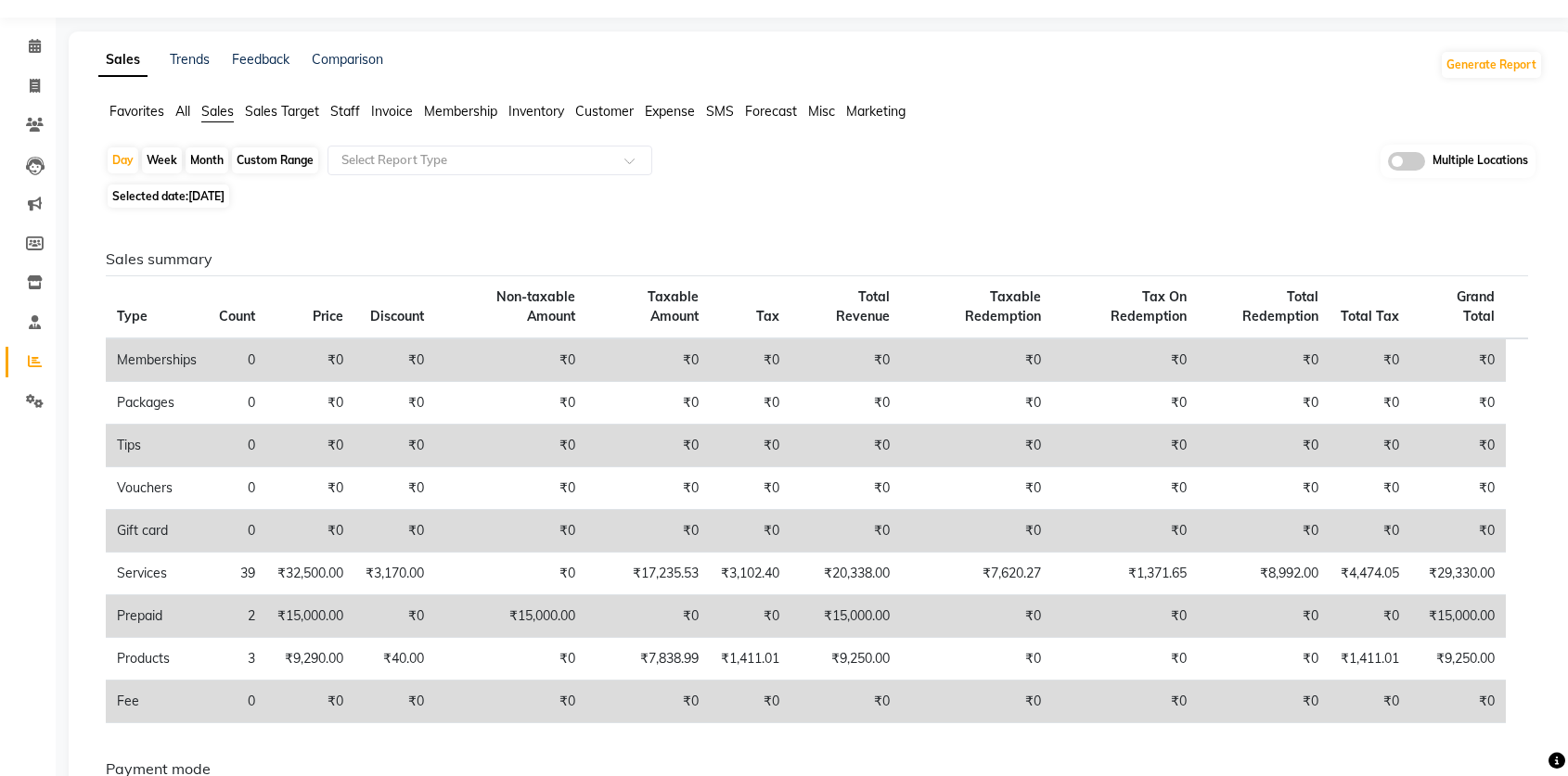
scroll to position [99, 0]
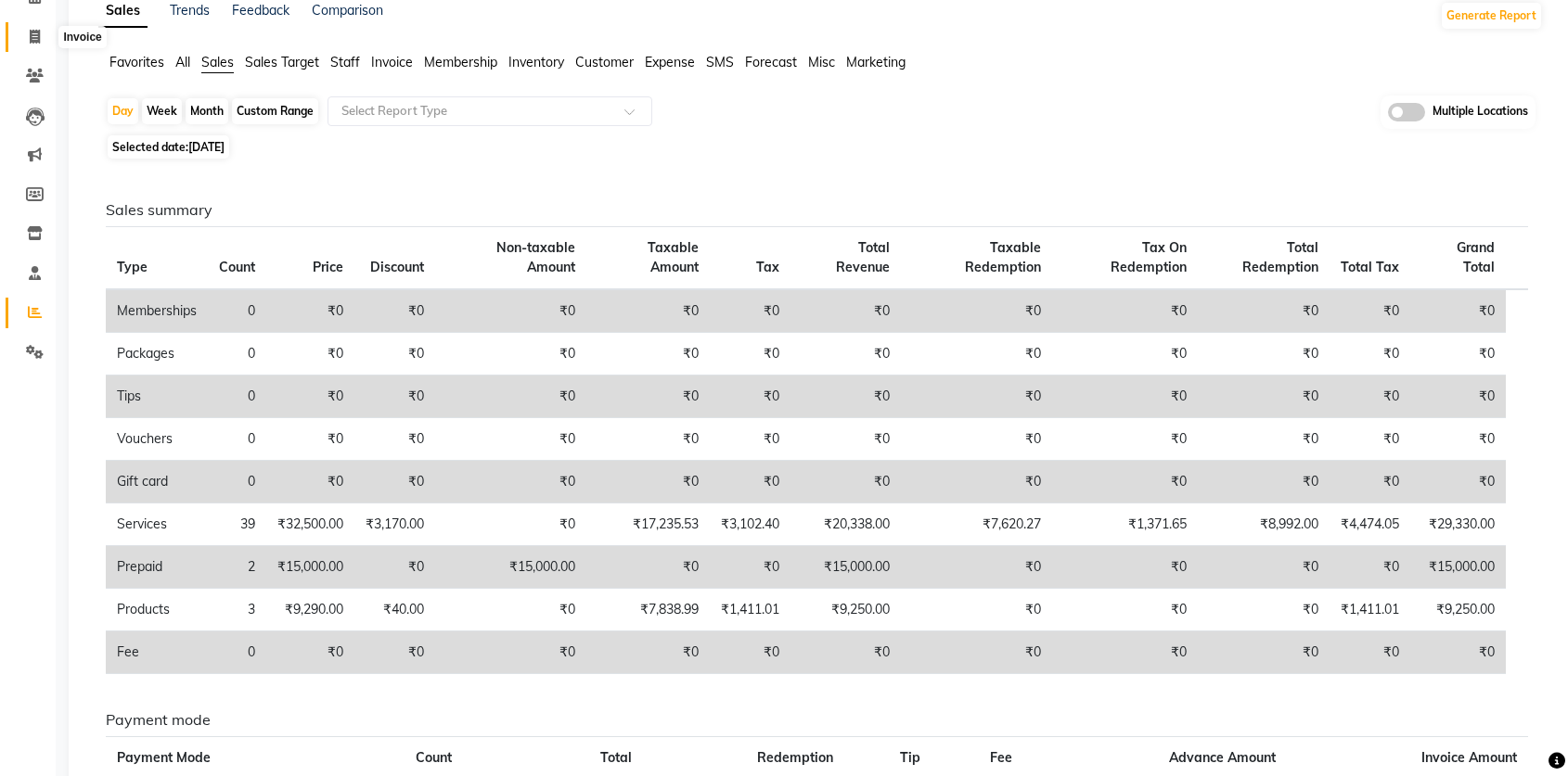
click at [42, 42] on span at bounding box center [35, 37] width 32 height 21
select select "service"
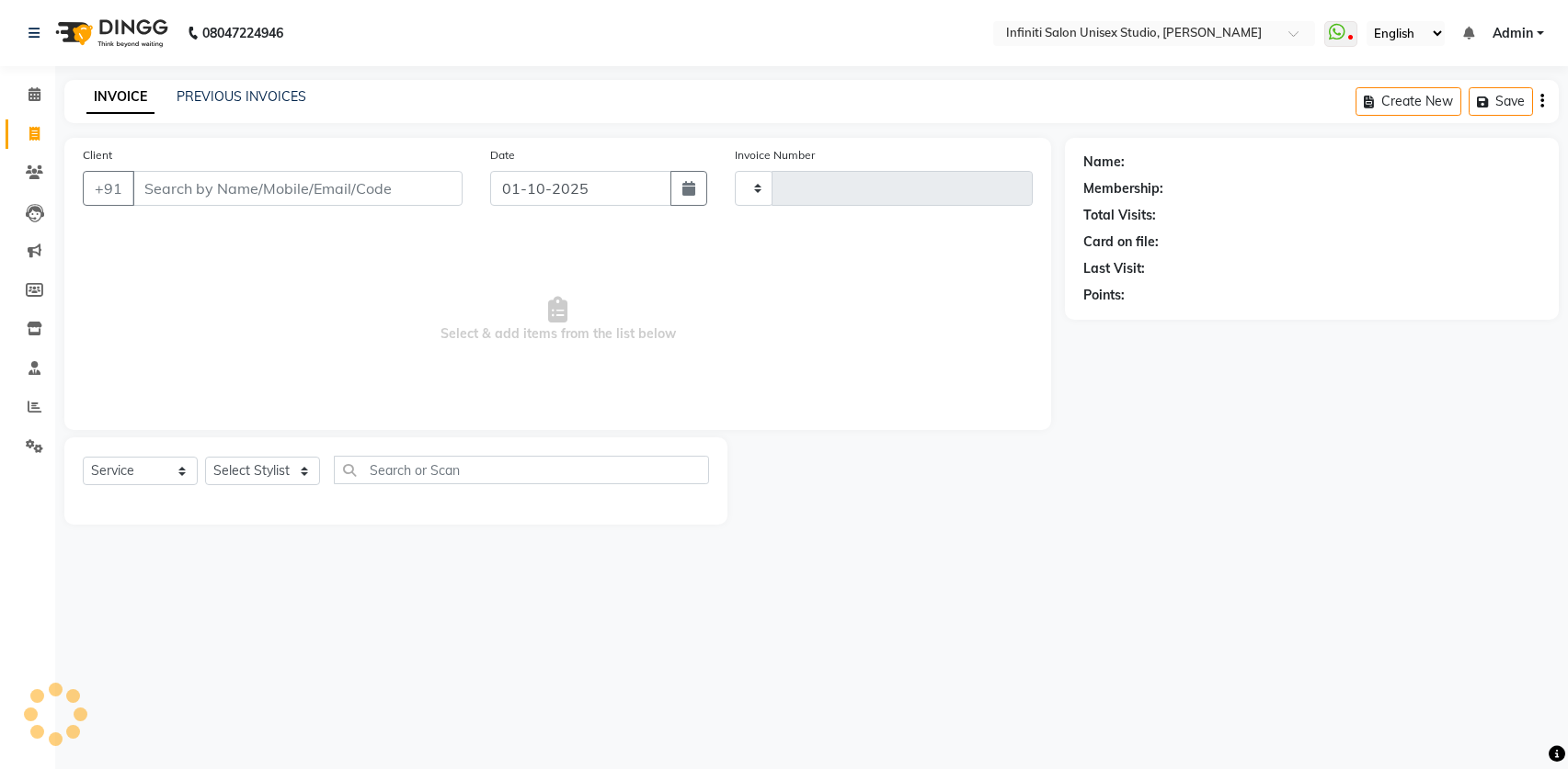
type input "2189"
select select "6511"
click at [298, 100] on link "PREVIOUS INVOICES" at bounding box center [242, 97] width 130 height 17
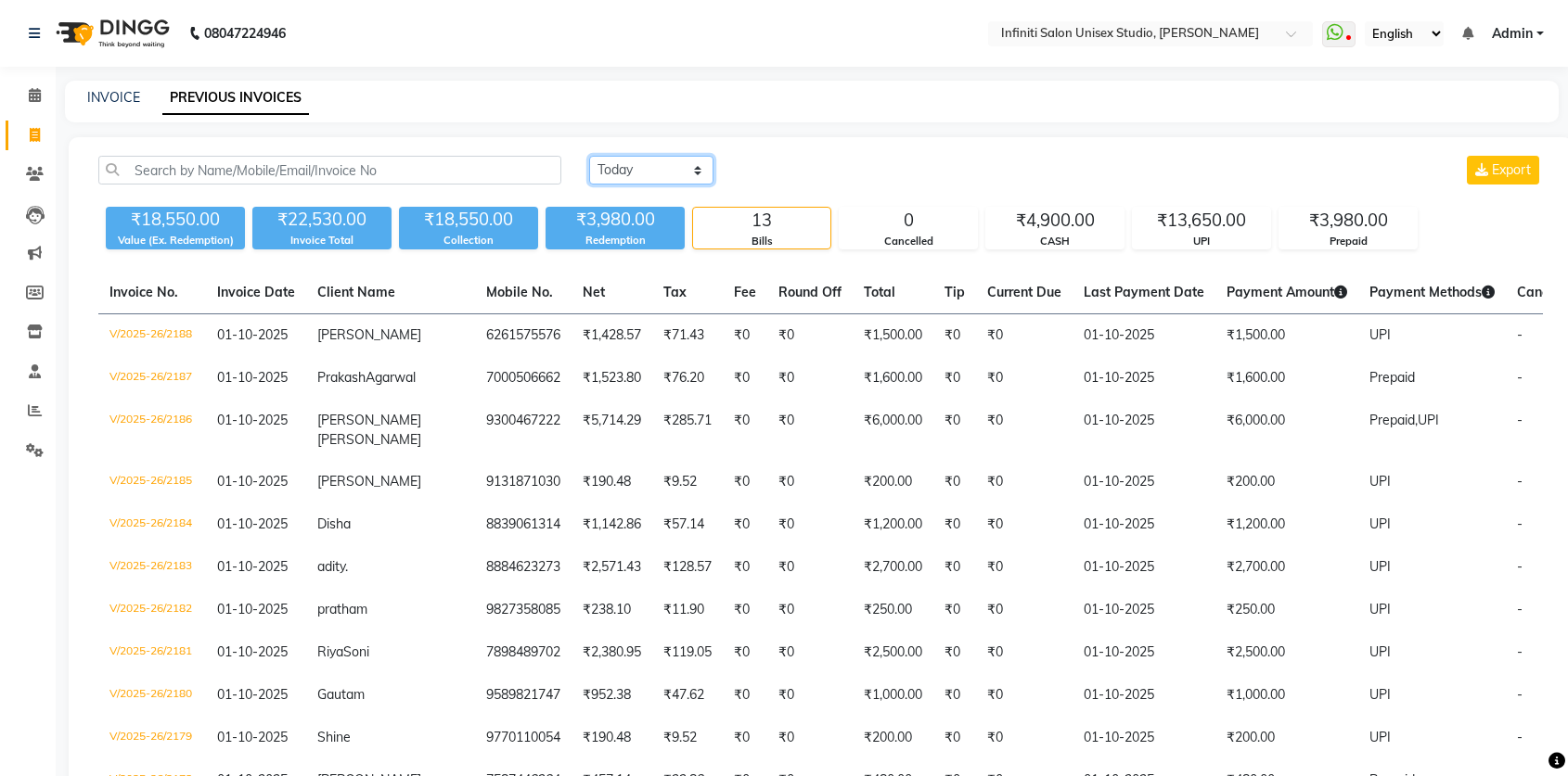
click at [617, 180] on select "Today Yesterday Custom Range" at bounding box center [651, 170] width 124 height 28
select select "range"
click at [589, 156] on select "Today Yesterday Custom Range" at bounding box center [651, 170] width 124 height 28
click at [782, 168] on input "01-10-2025" at bounding box center [802, 170] width 130 height 26
select select "10"
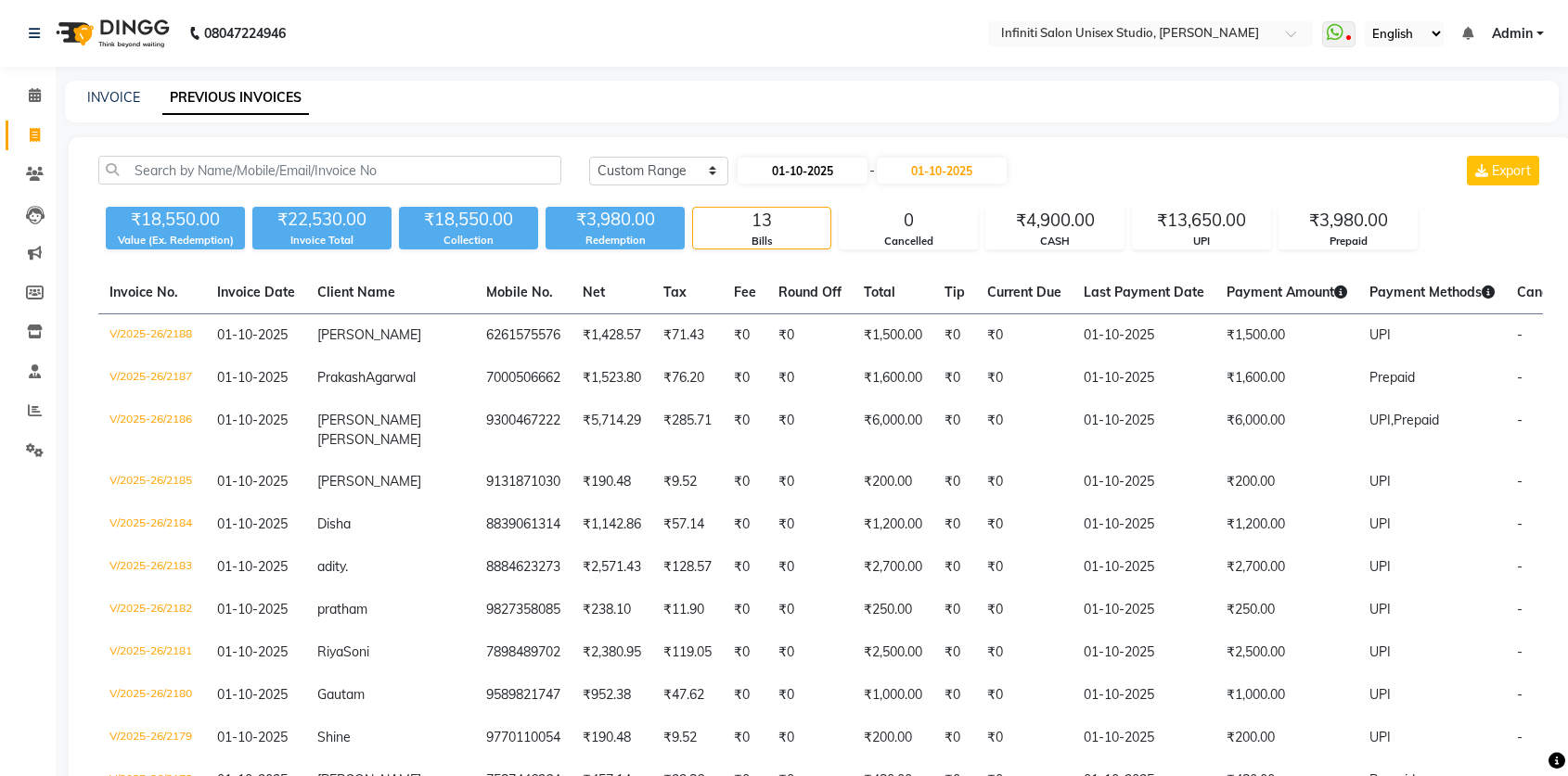
select select "2025"
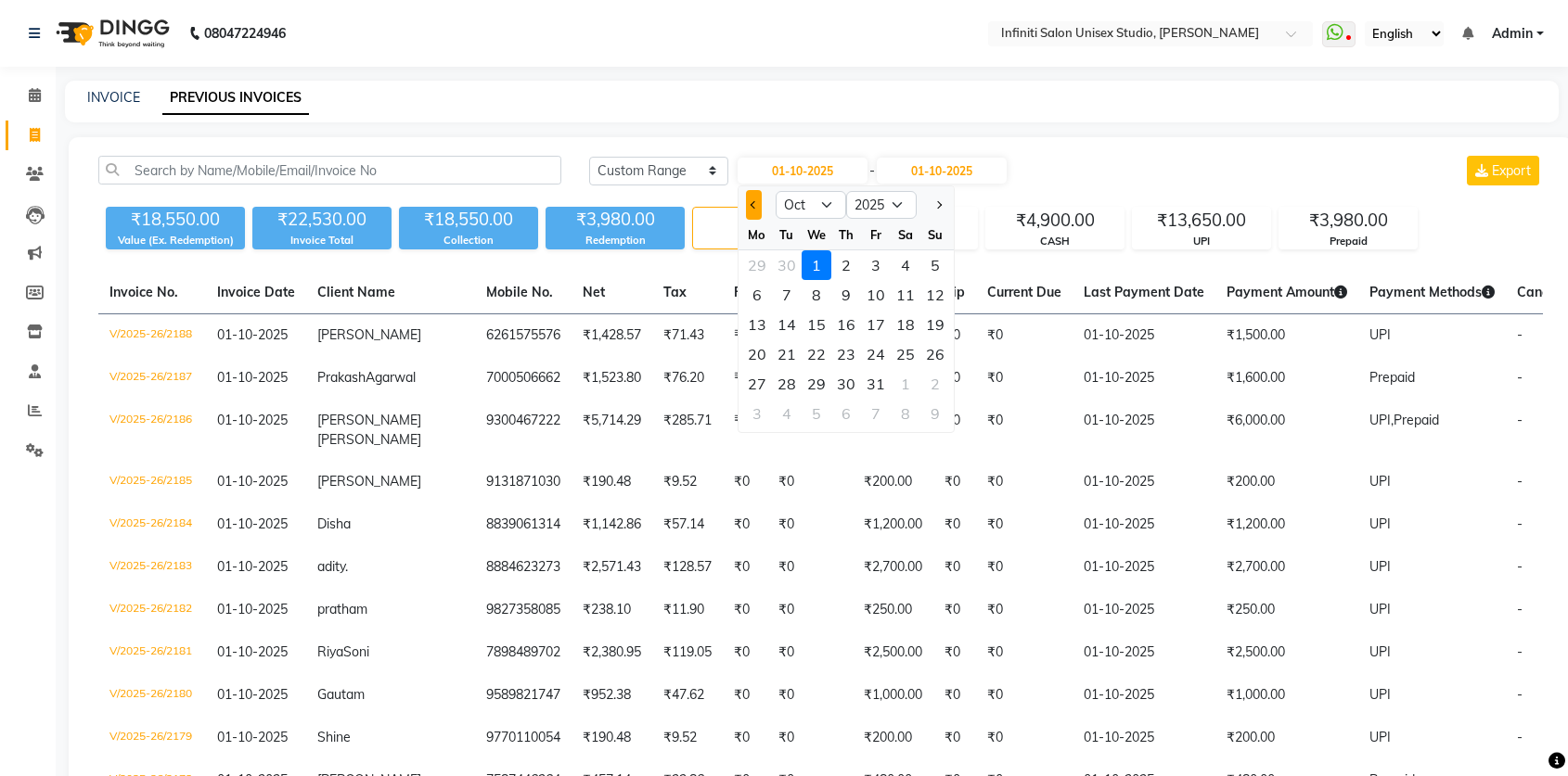
click at [754, 211] on button "Previous month" at bounding box center [753, 204] width 16 height 29
select select "9"
click at [815, 263] on div "3" at bounding box center [816, 265] width 29 height 29
type input "03-09-2025"
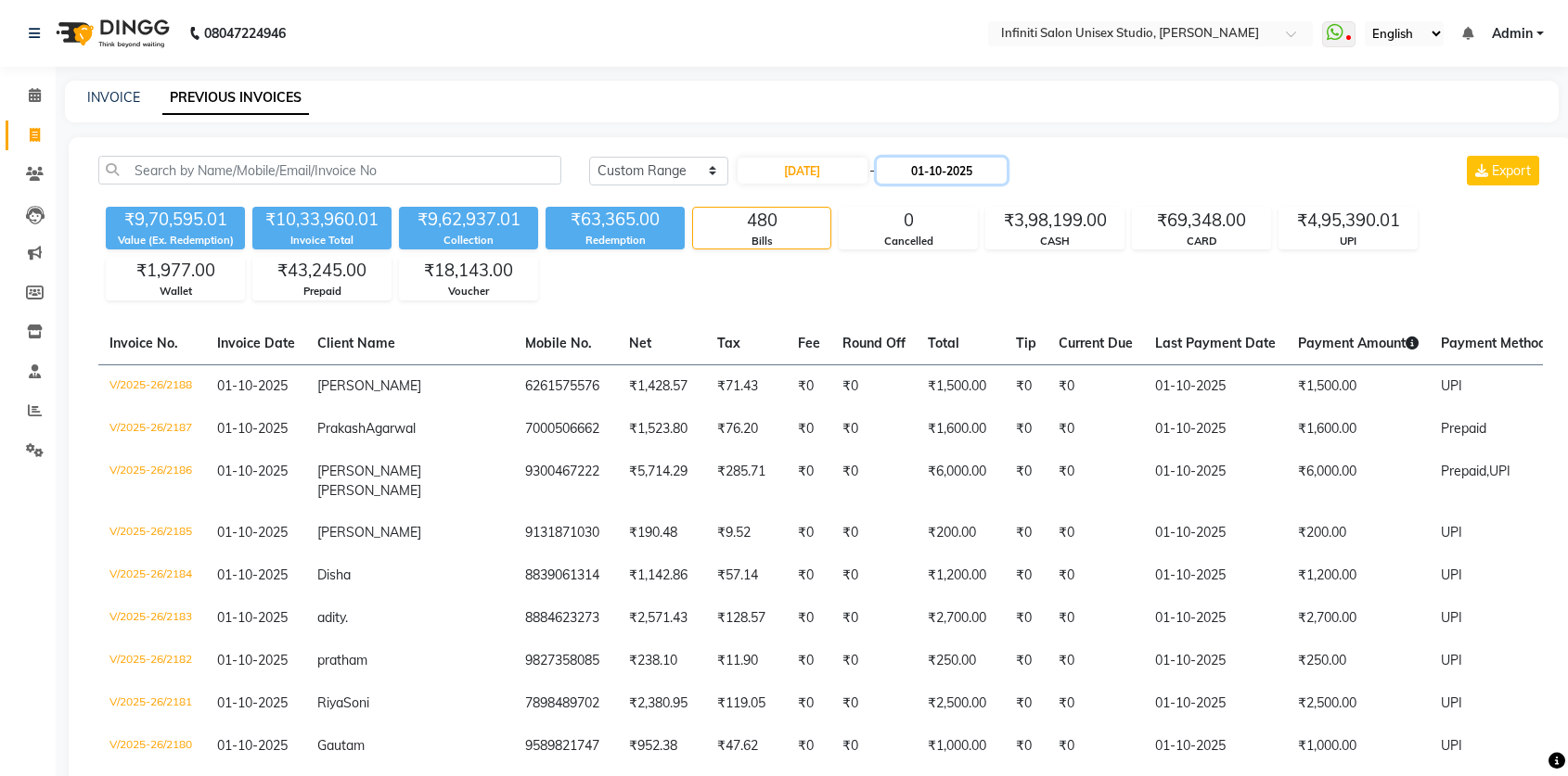
click at [925, 163] on input "01-10-2025" at bounding box center [941, 170] width 130 height 26
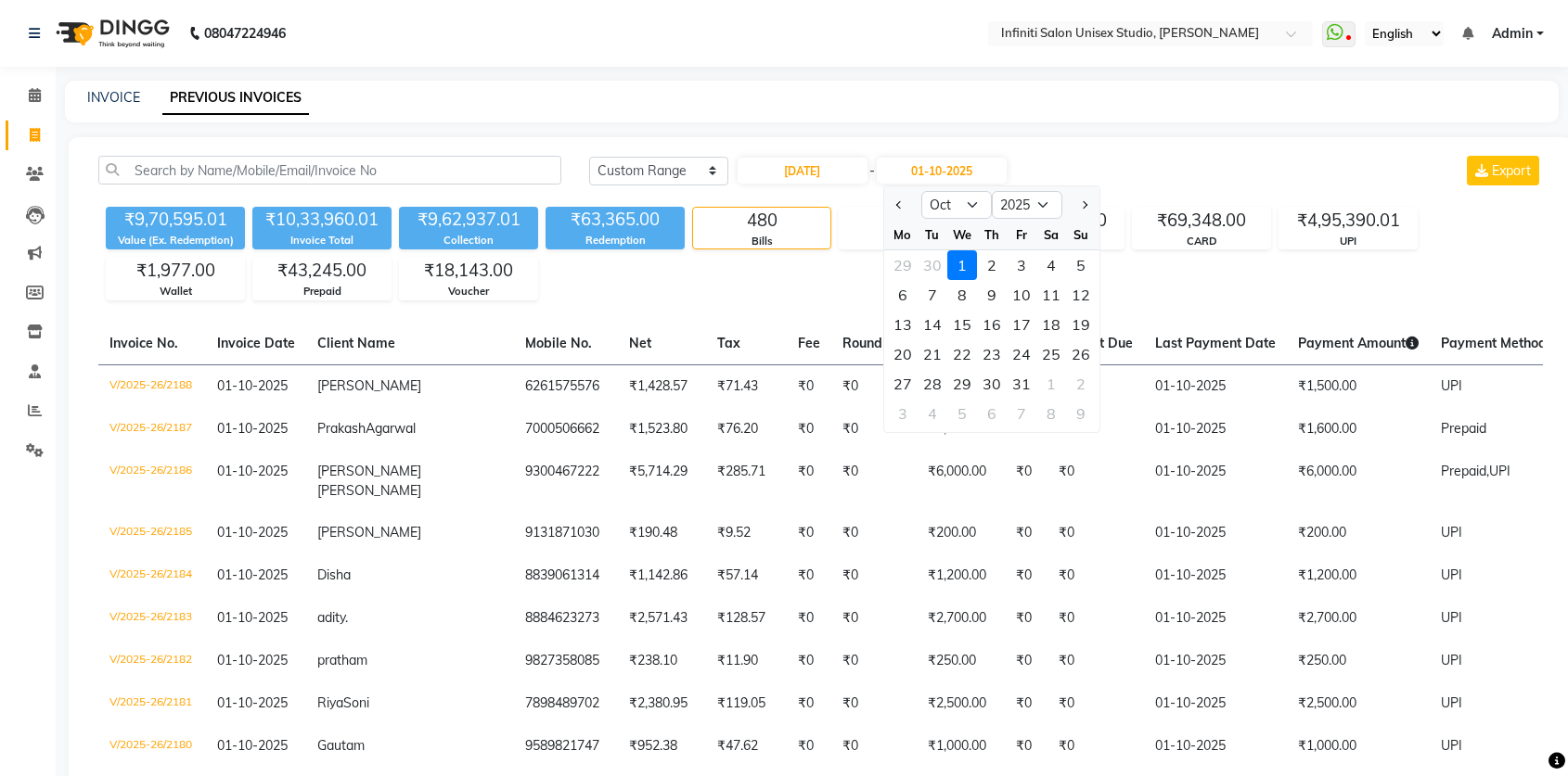
click at [885, 207] on div at bounding box center [902, 204] width 37 height 29
click at [893, 207] on button "Previous month" at bounding box center [899, 204] width 16 height 29
select select "9"
click at [953, 254] on div "3" at bounding box center [961, 265] width 29 height 29
type input "03-09-2025"
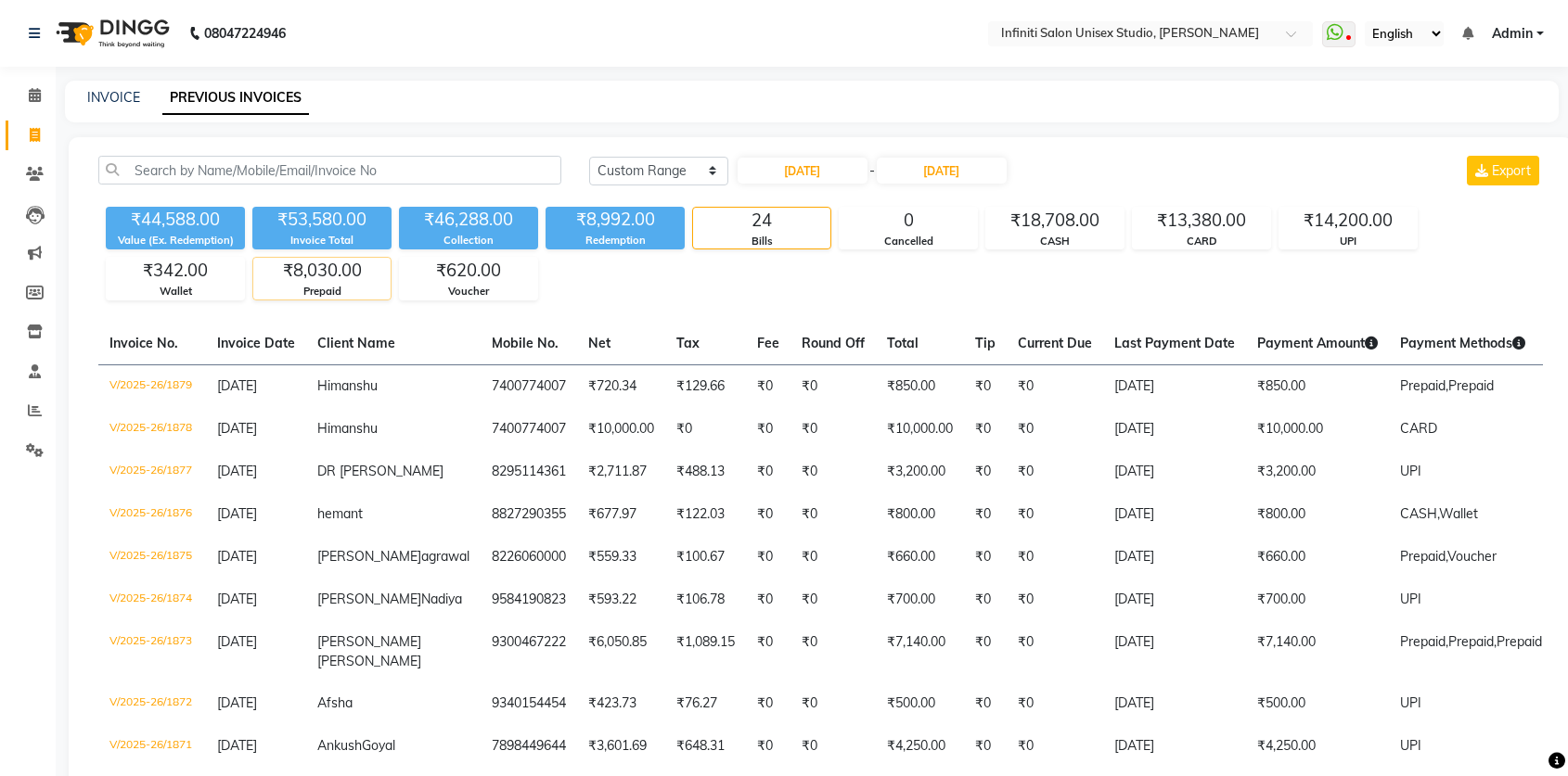
click at [307, 284] on div "Prepaid" at bounding box center [322, 291] width 138 height 16
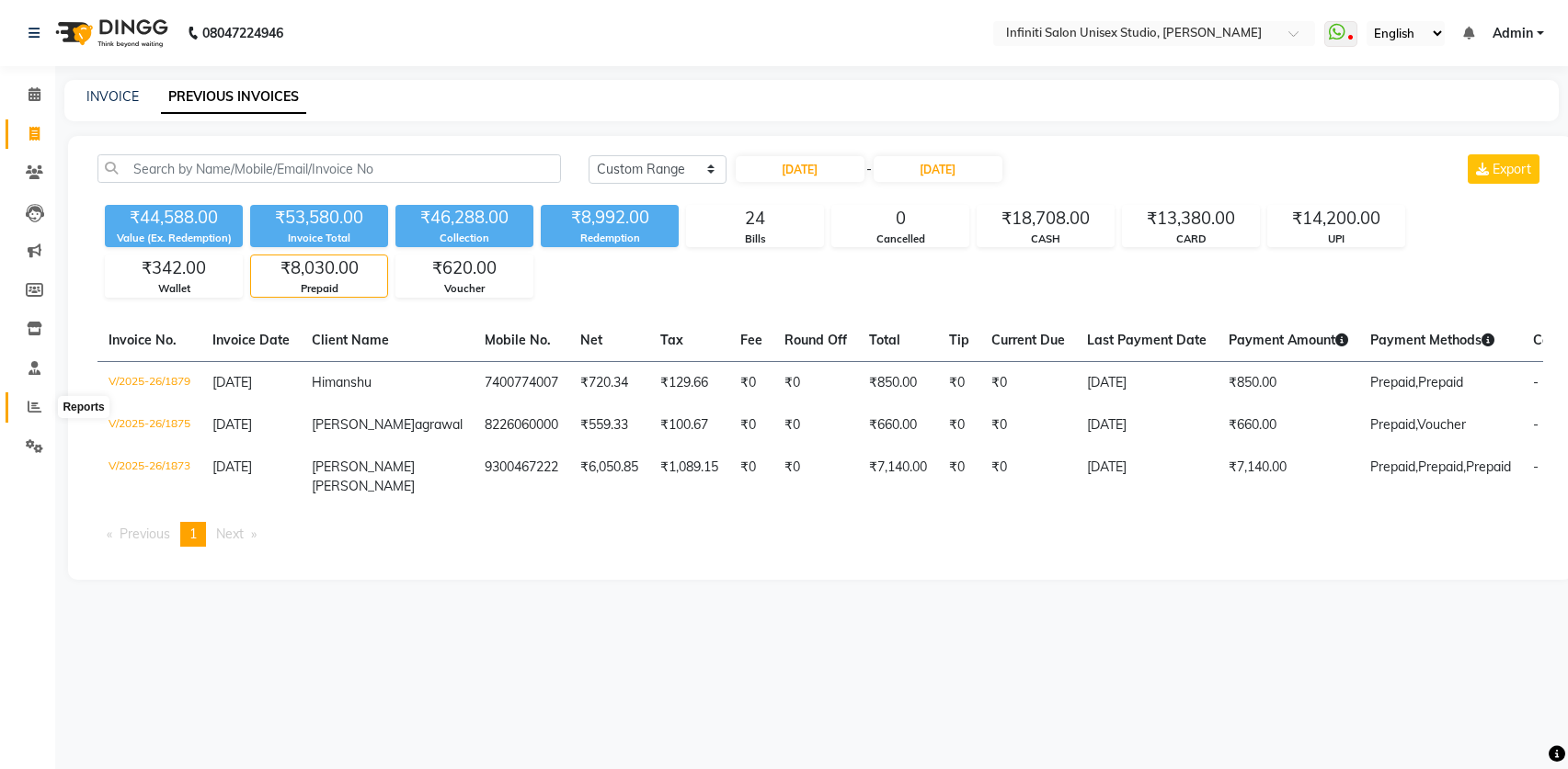
click at [28, 415] on span at bounding box center [35, 407] width 32 height 21
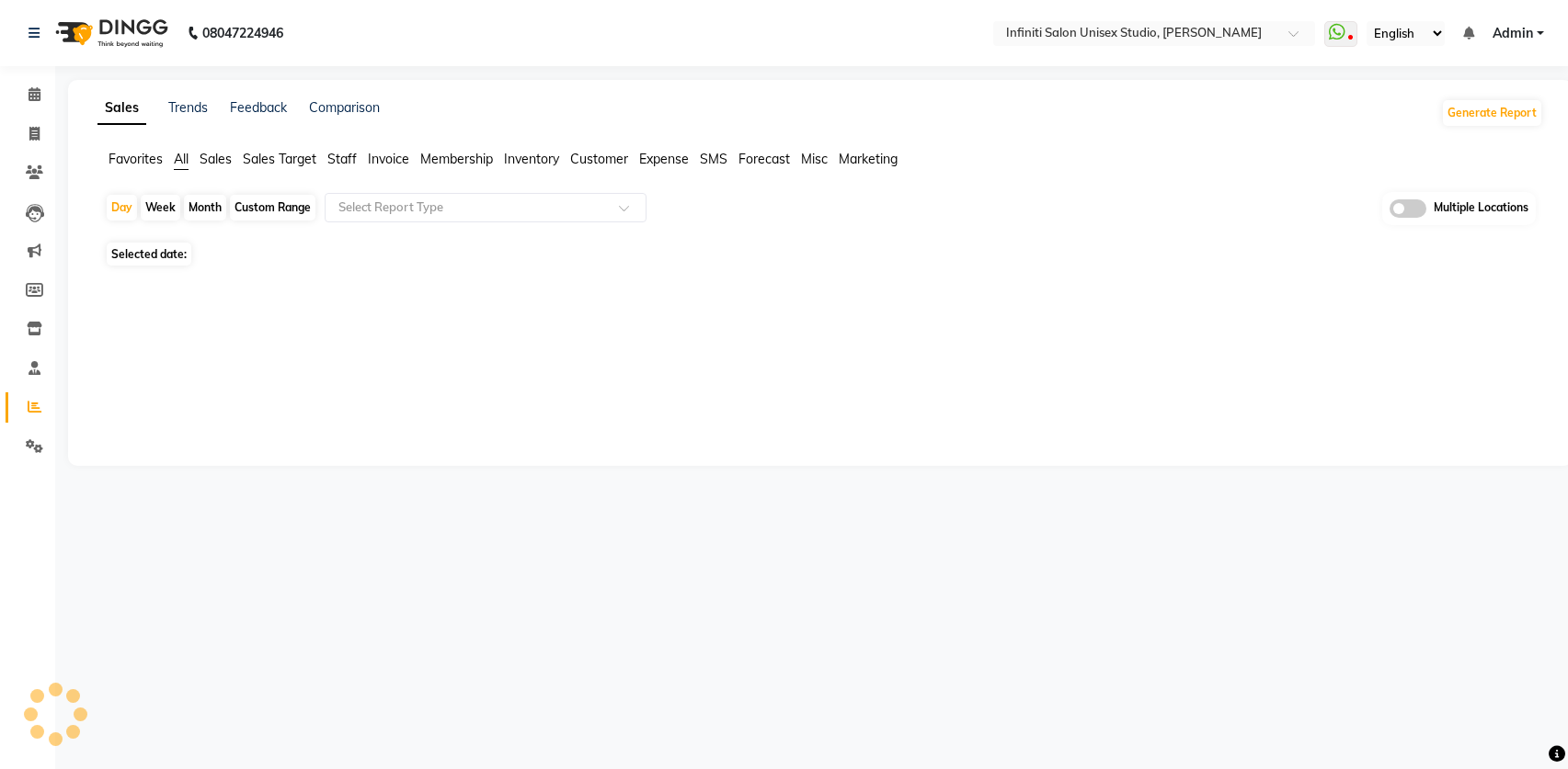
click at [213, 155] on span "Sales" at bounding box center [215, 159] width 32 height 17
click at [213, 205] on div "Month" at bounding box center [205, 207] width 42 height 25
select select "10"
select select "2025"
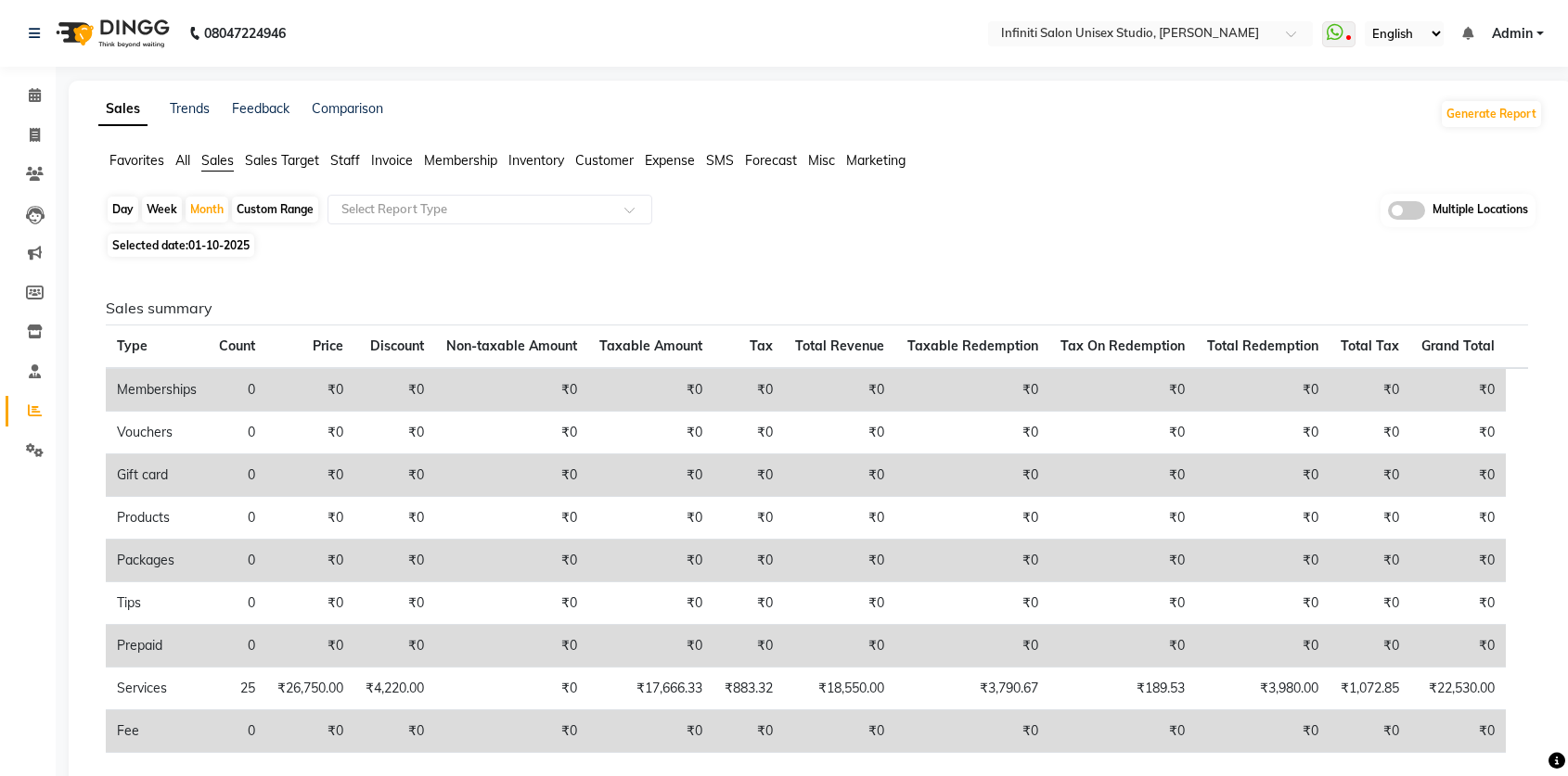
click at [147, 249] on span "Selected date: 01-10-2025" at bounding box center [180, 245] width 146 height 23
select select "10"
select select "2025"
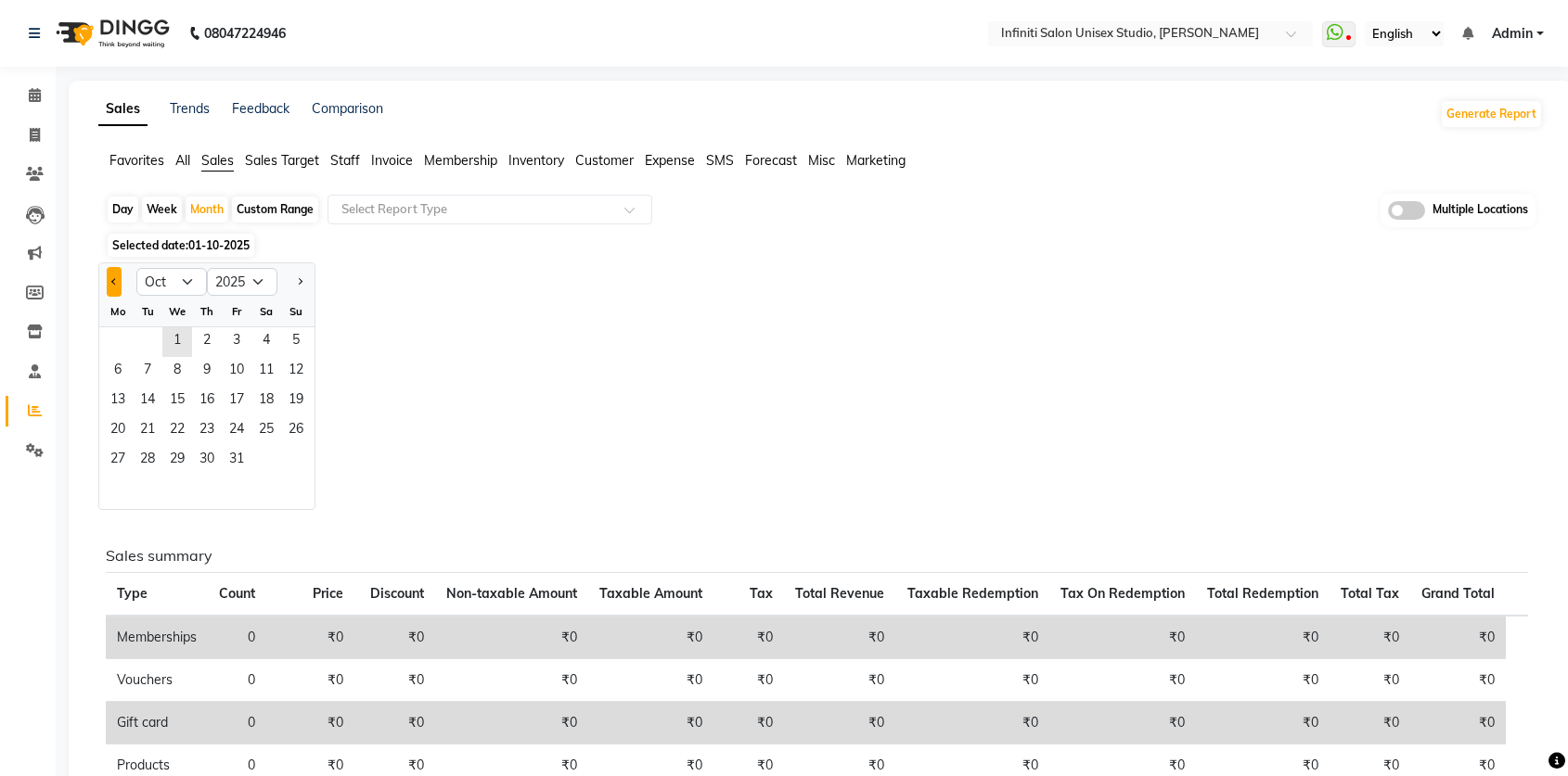
click at [115, 283] on span "Previous month" at bounding box center [114, 280] width 7 height 7
select select "9"
click at [134, 342] on span "2" at bounding box center [147, 342] width 29 height 29
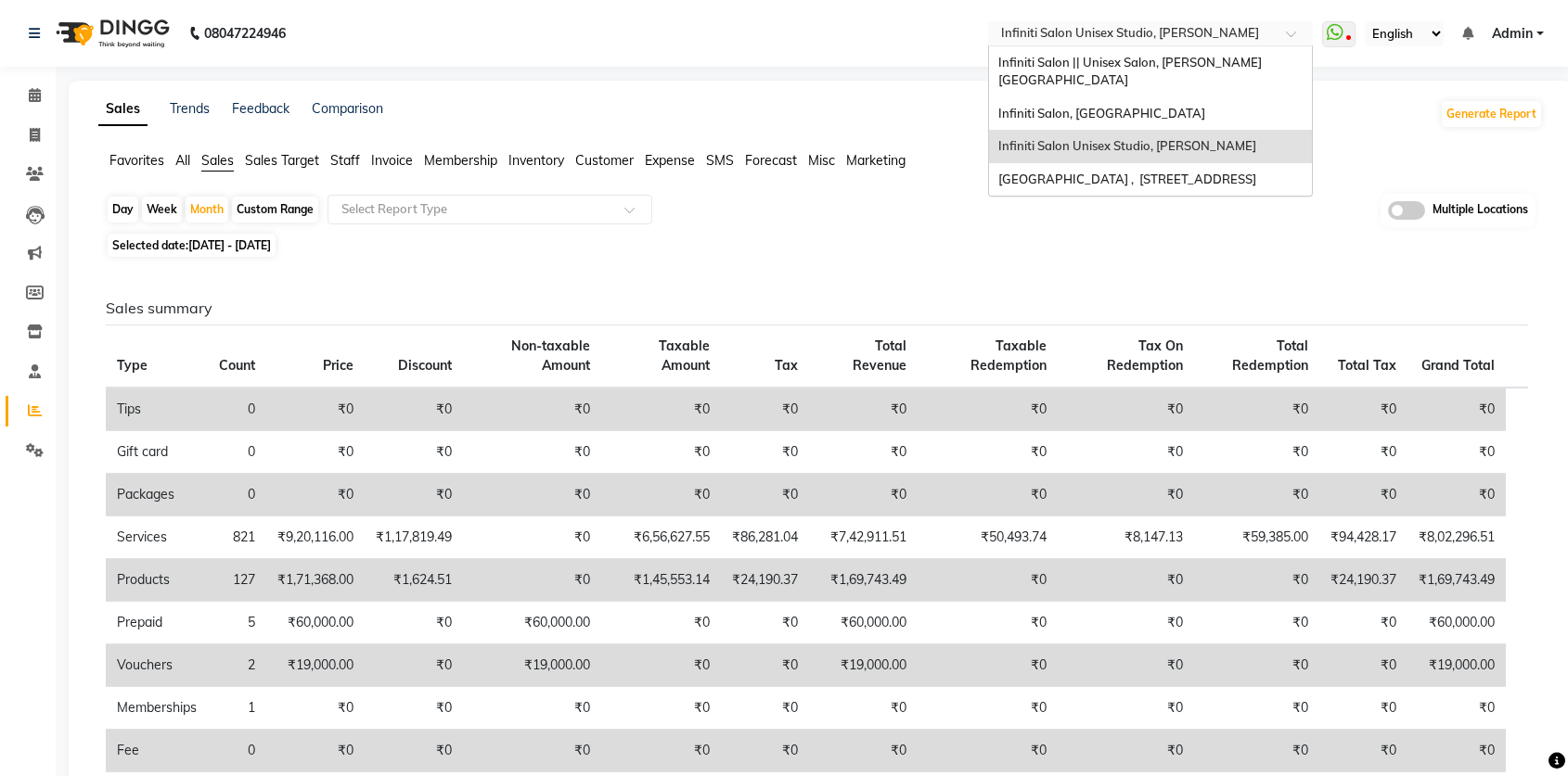
click at [1155, 34] on input "text" at bounding box center [1132, 35] width 269 height 19
click at [1153, 49] on div "Infiniti Salon || Unisex Salon, Choubey Colony" at bounding box center [1150, 72] width 323 height 51
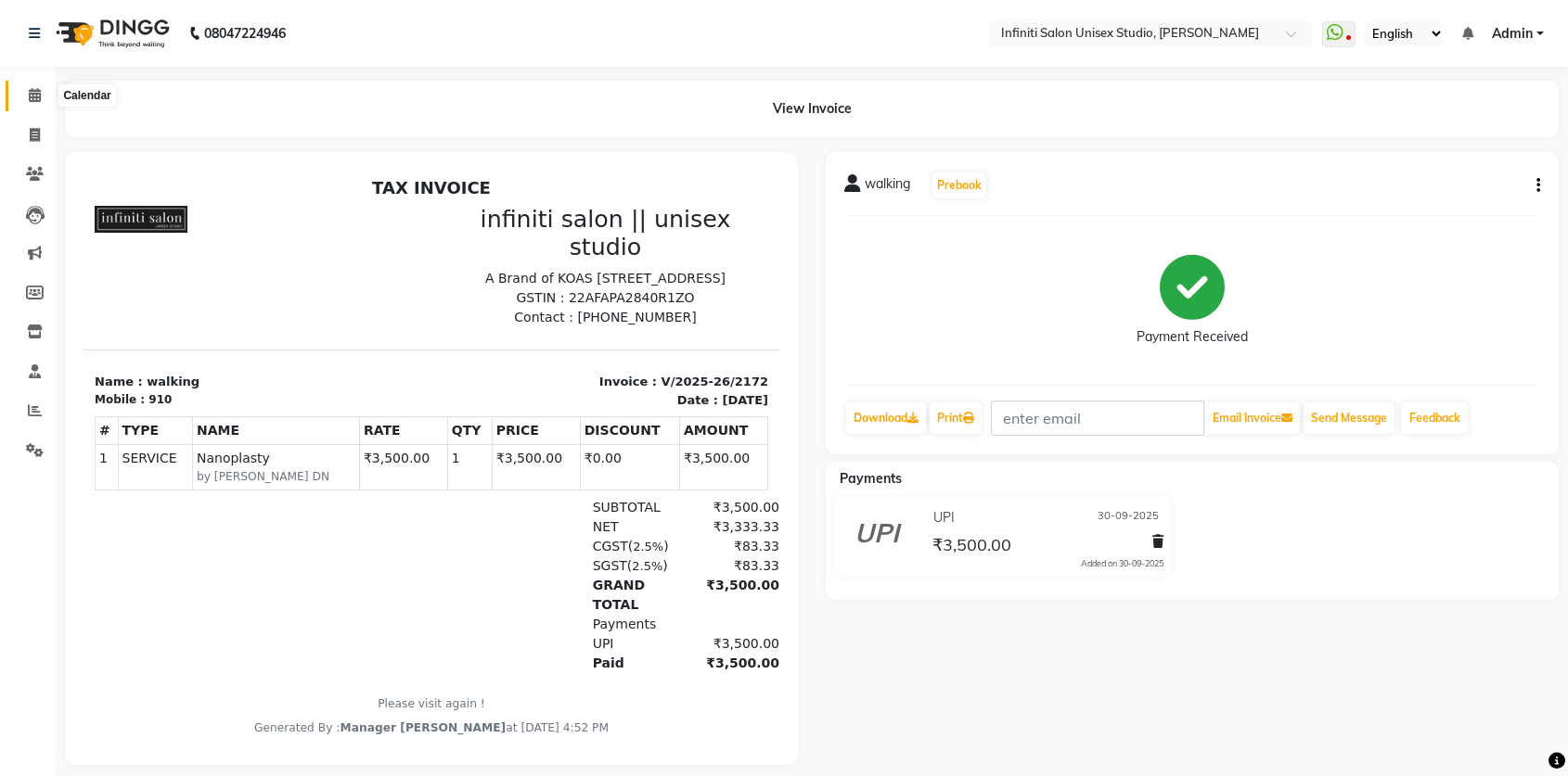
click at [36, 97] on icon at bounding box center [34, 95] width 12 height 14
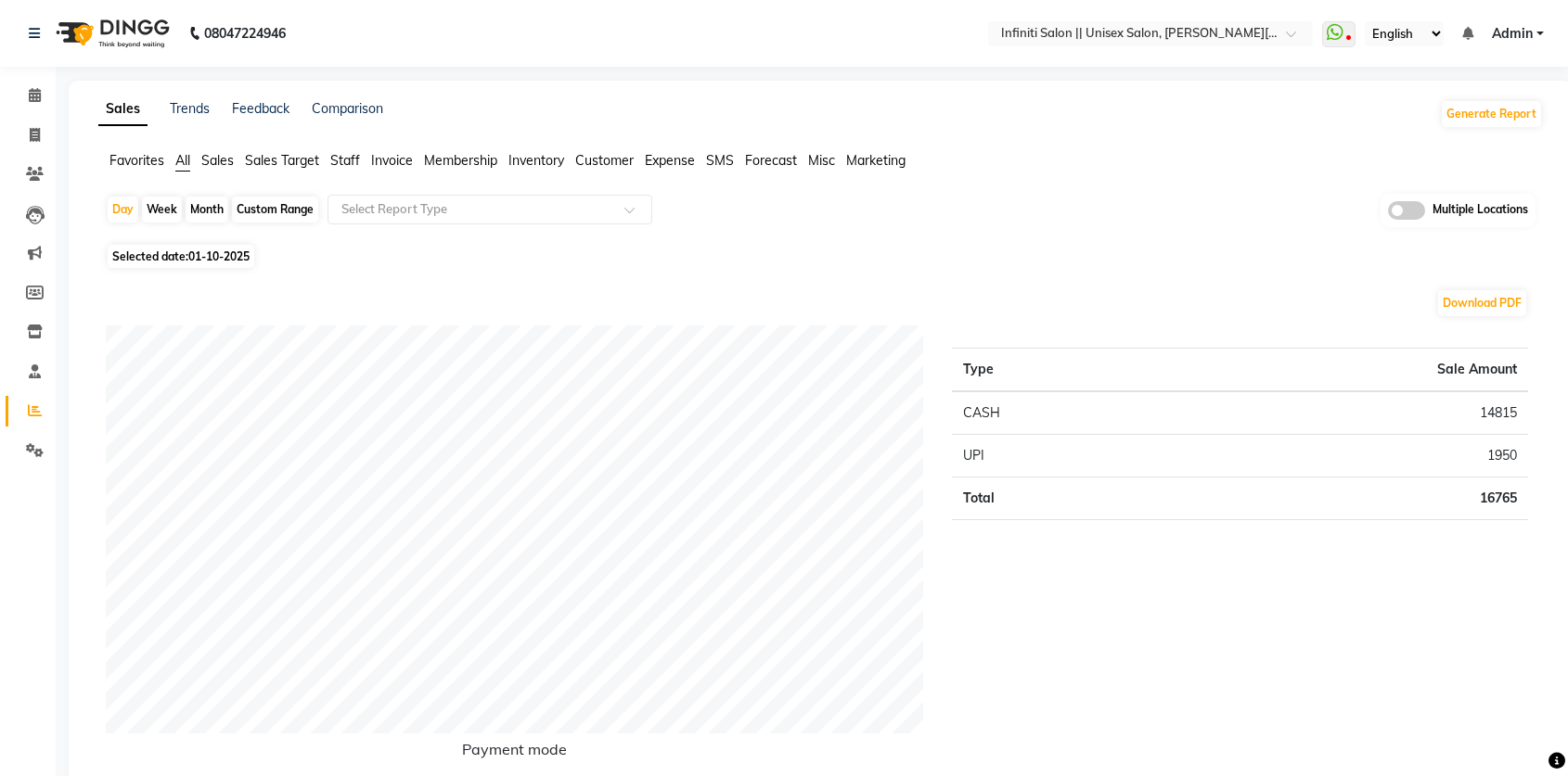
click at [179, 261] on span "Selected date: [DATE]" at bounding box center [180, 256] width 146 height 23
select select "10"
select select "2025"
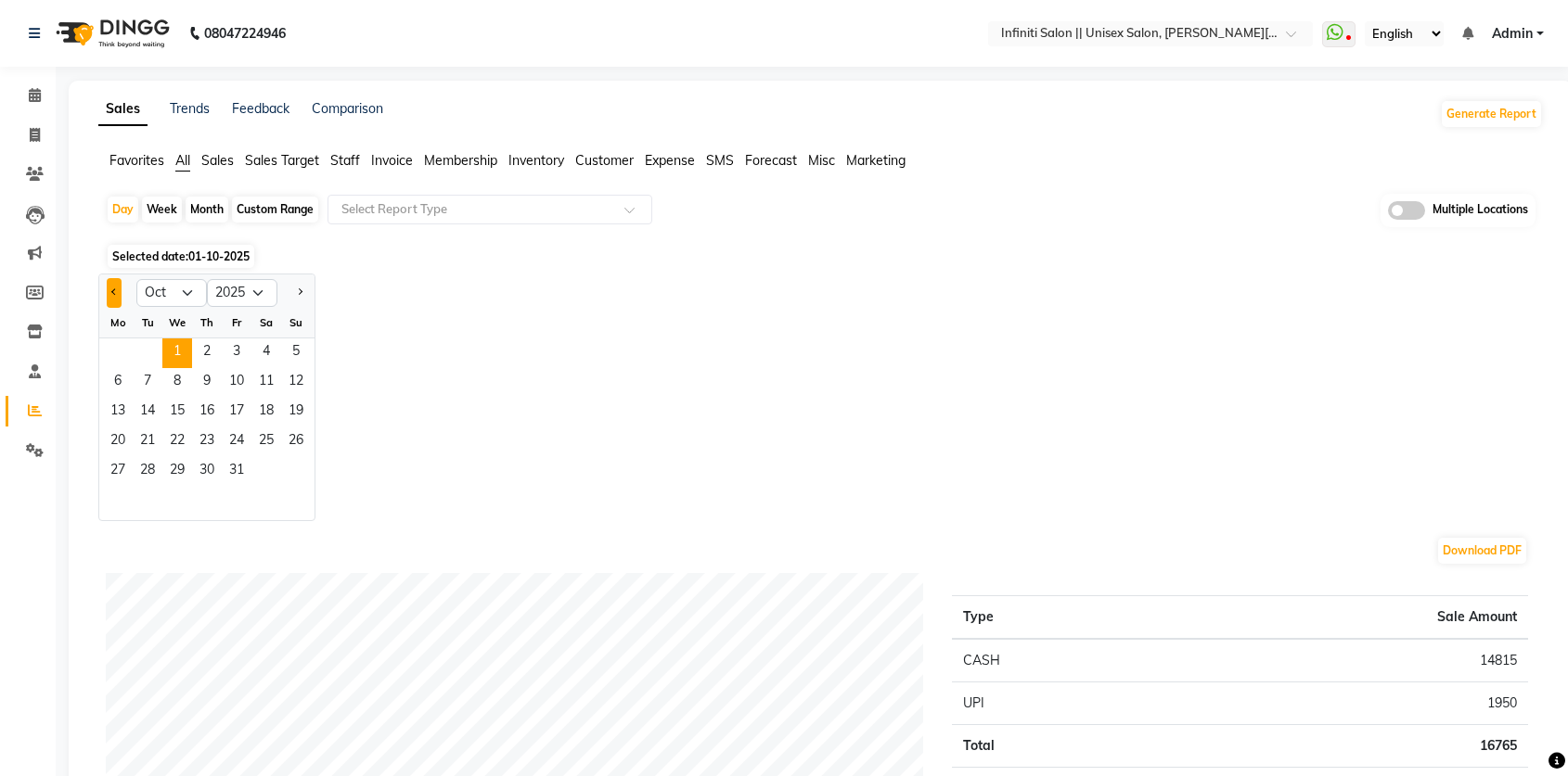
click at [114, 293] on span "Previous month" at bounding box center [114, 291] width 7 height 7
select select "9"
click at [146, 481] on span "30" at bounding box center [147, 471] width 29 height 29
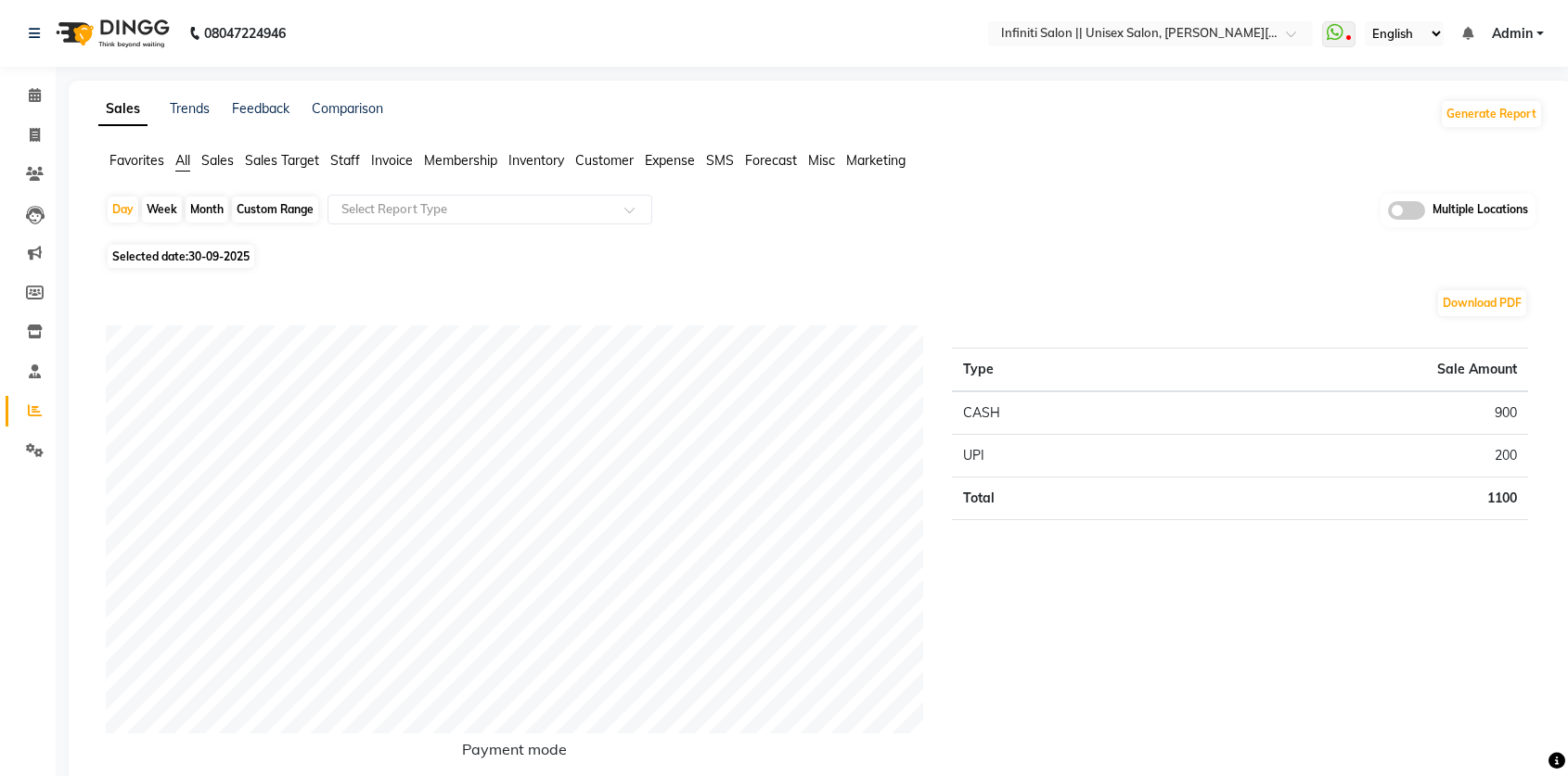
click at [224, 158] on span "Sales" at bounding box center [217, 160] width 32 height 17
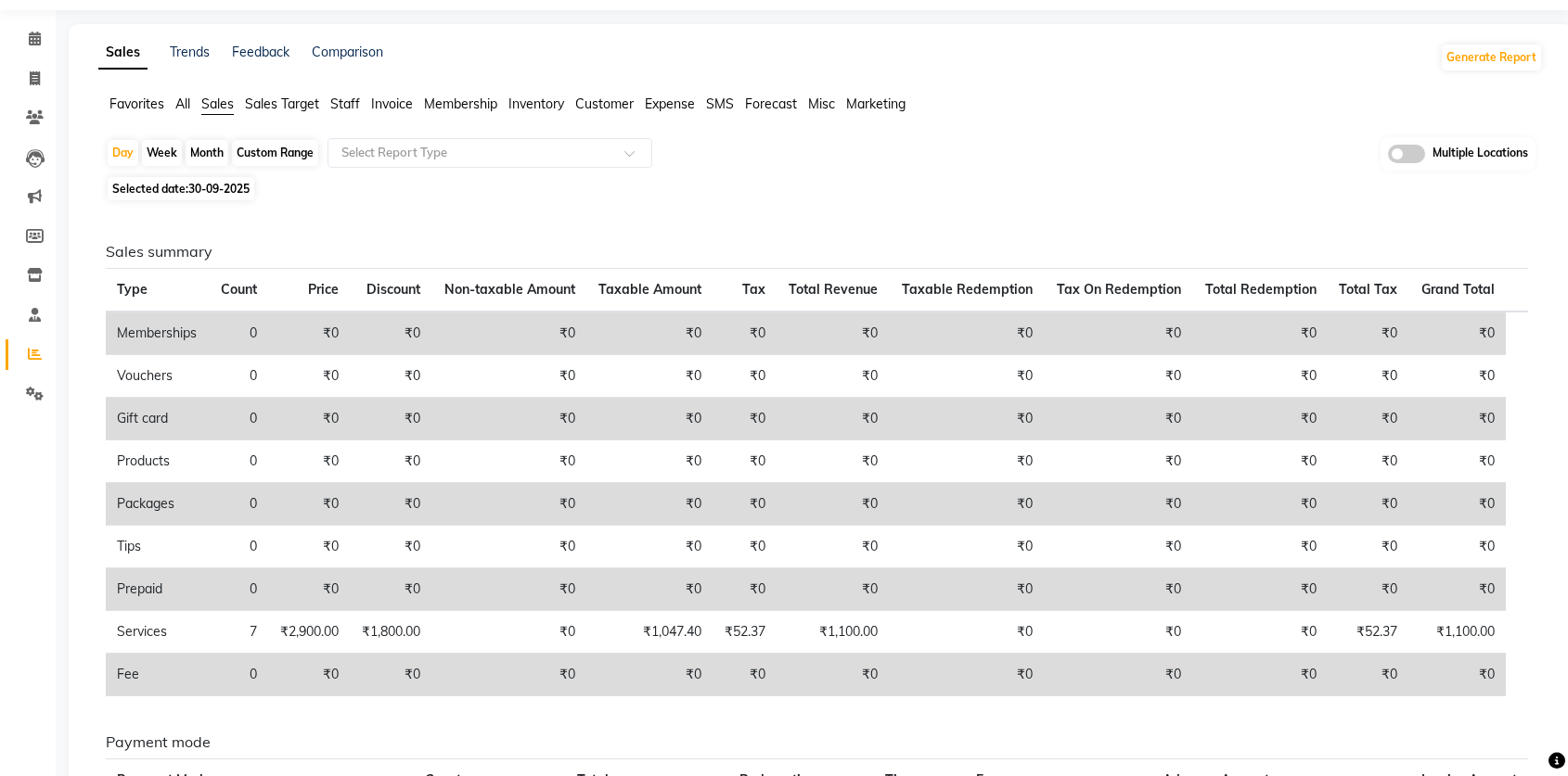
scroll to position [102, 0]
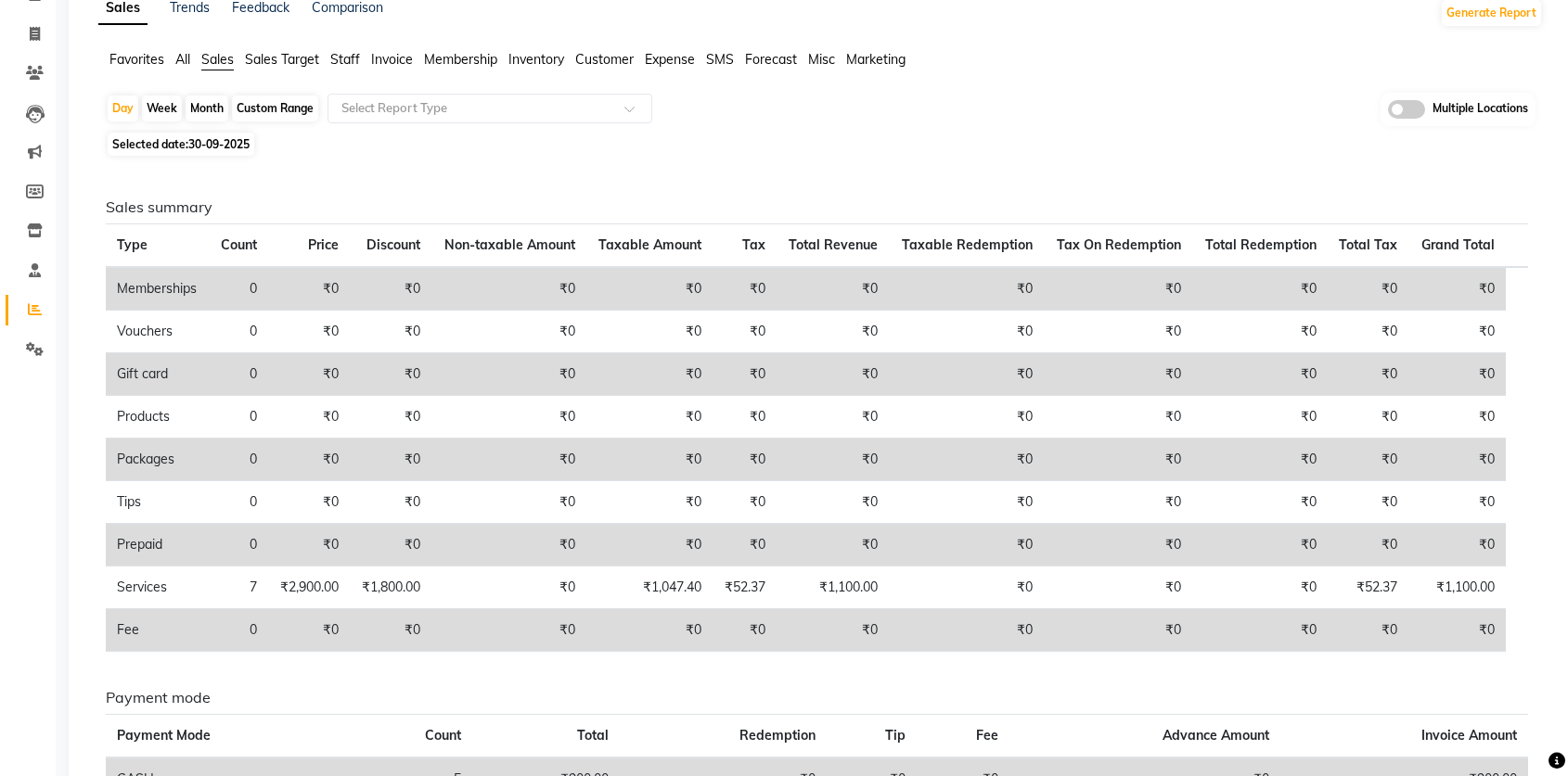
click at [669, 63] on span "Expense" at bounding box center [670, 60] width 50 height 17
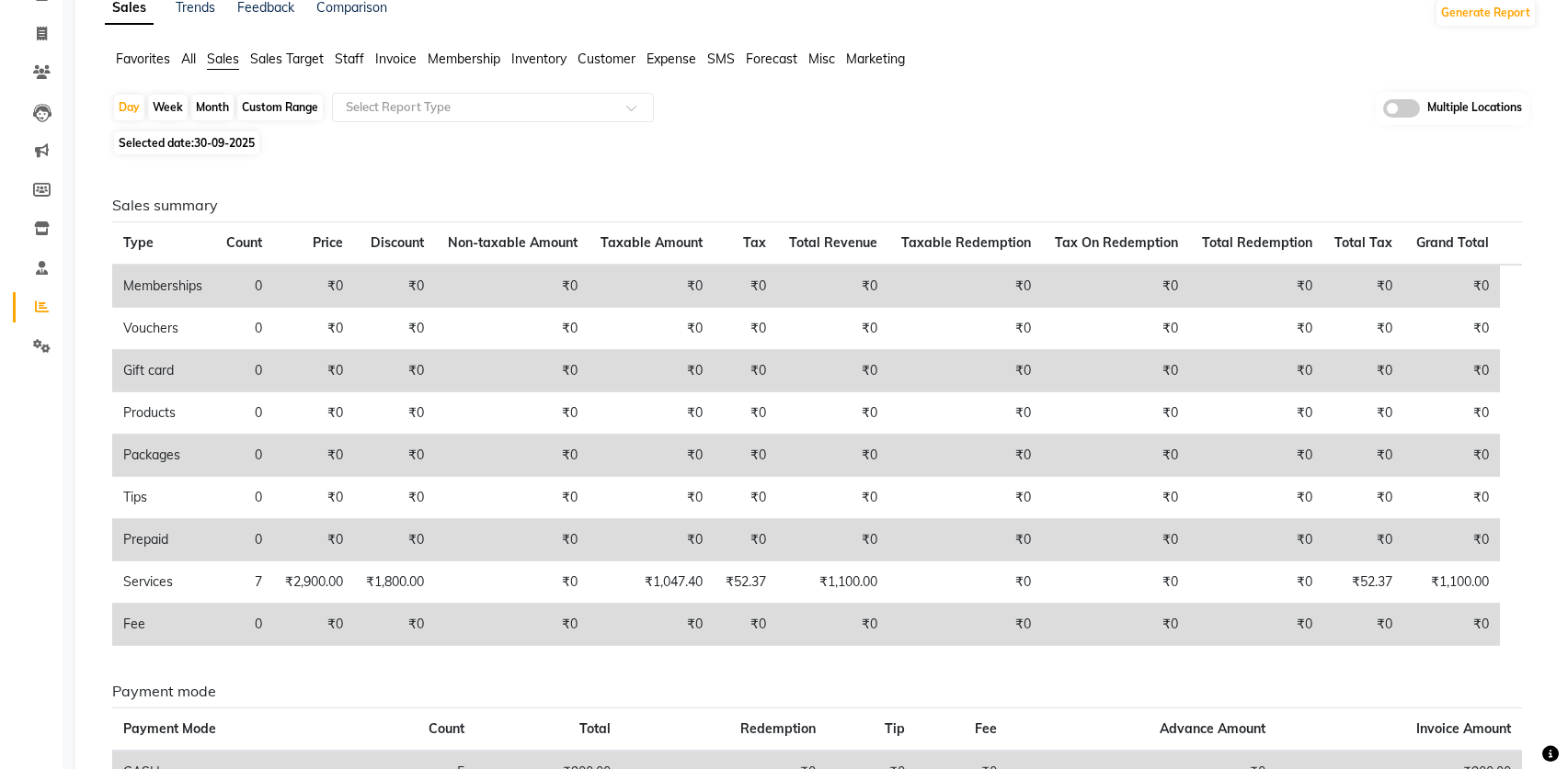
scroll to position [0, 0]
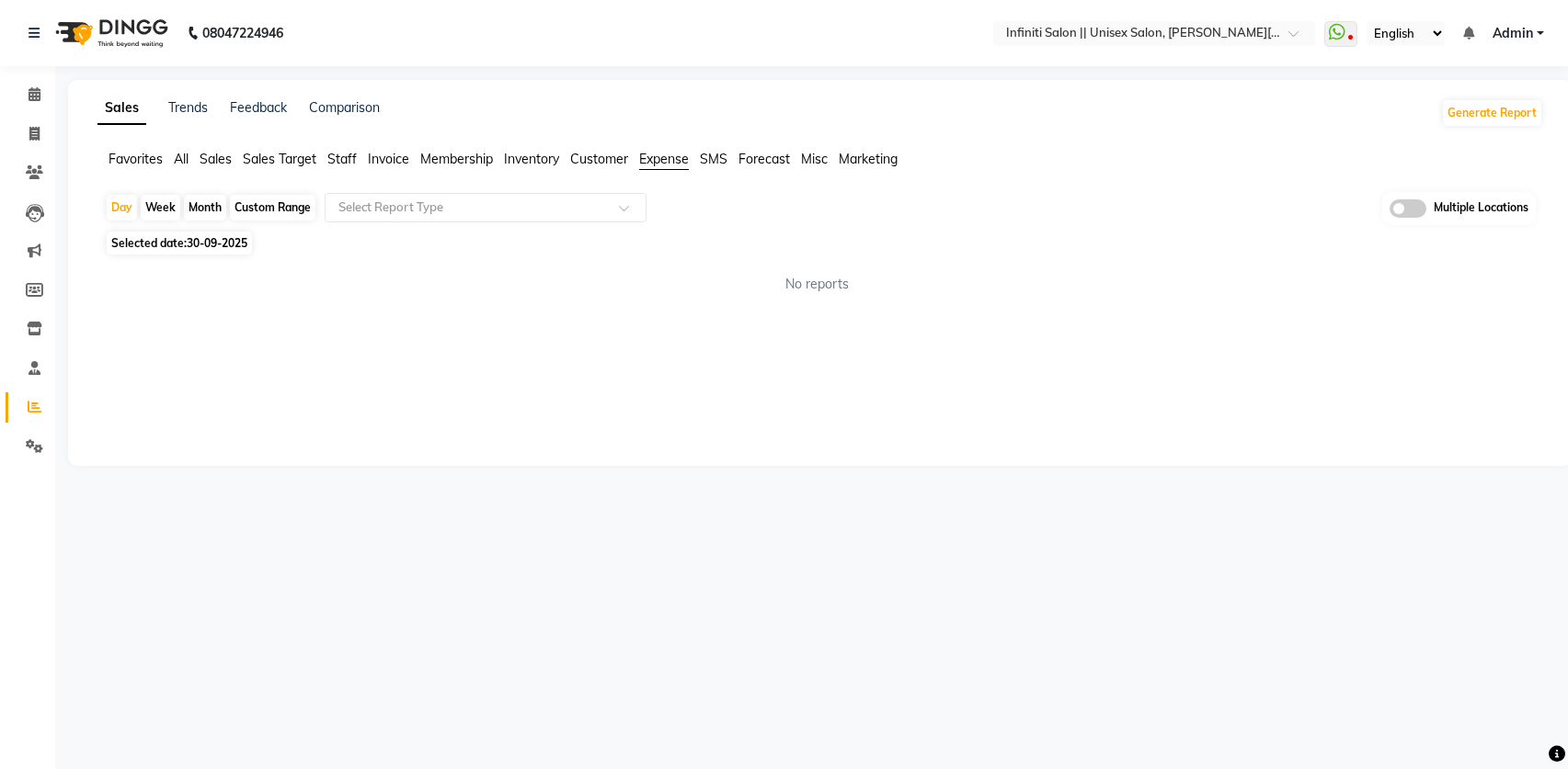
click at [514, 226] on div "Day Week Month Custom Range Select Report Type Multiple Locations Selected date…" at bounding box center [820, 250] width 1446 height 117
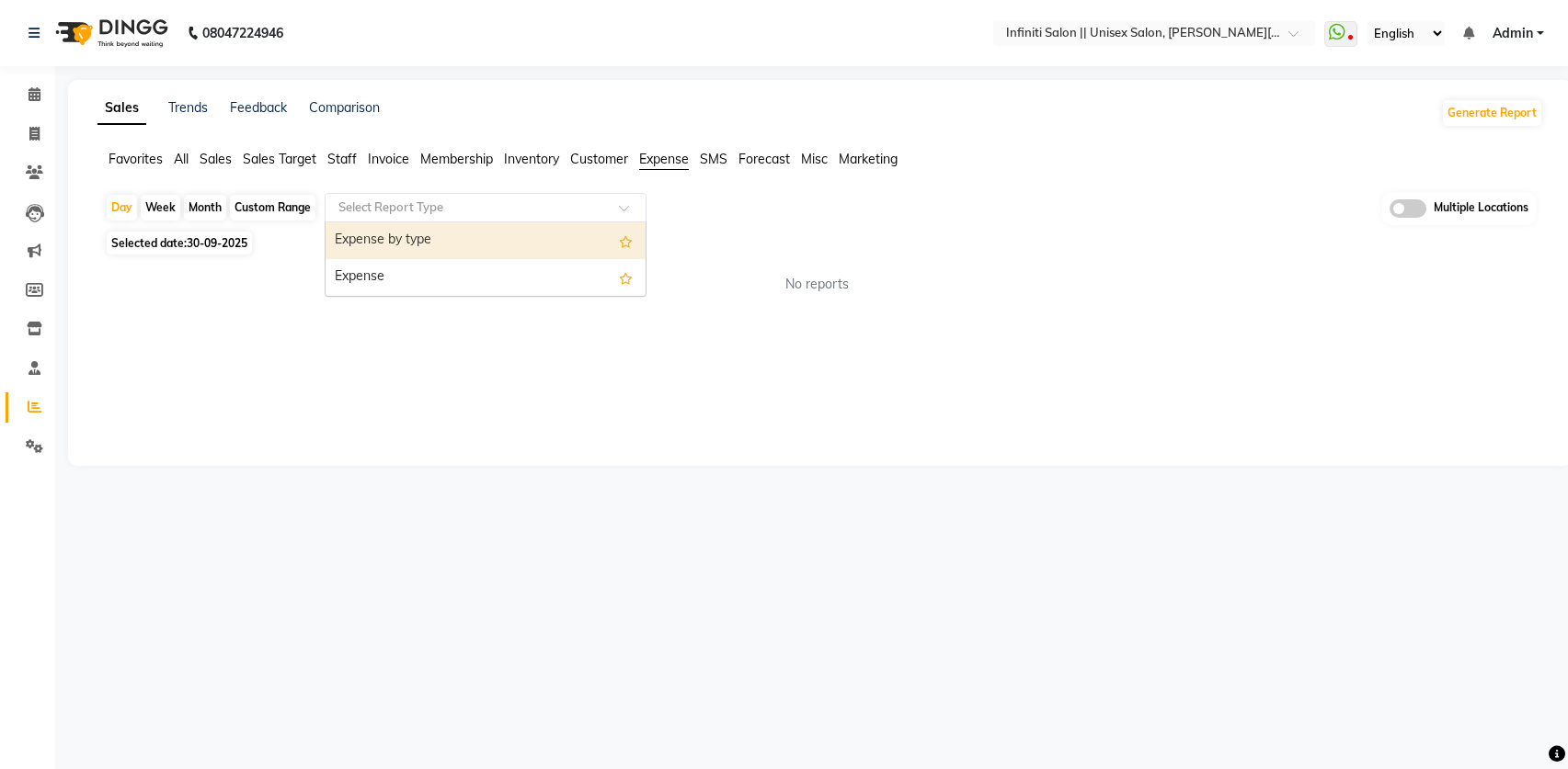
click at [518, 212] on input "text" at bounding box center [467, 208] width 265 height 19
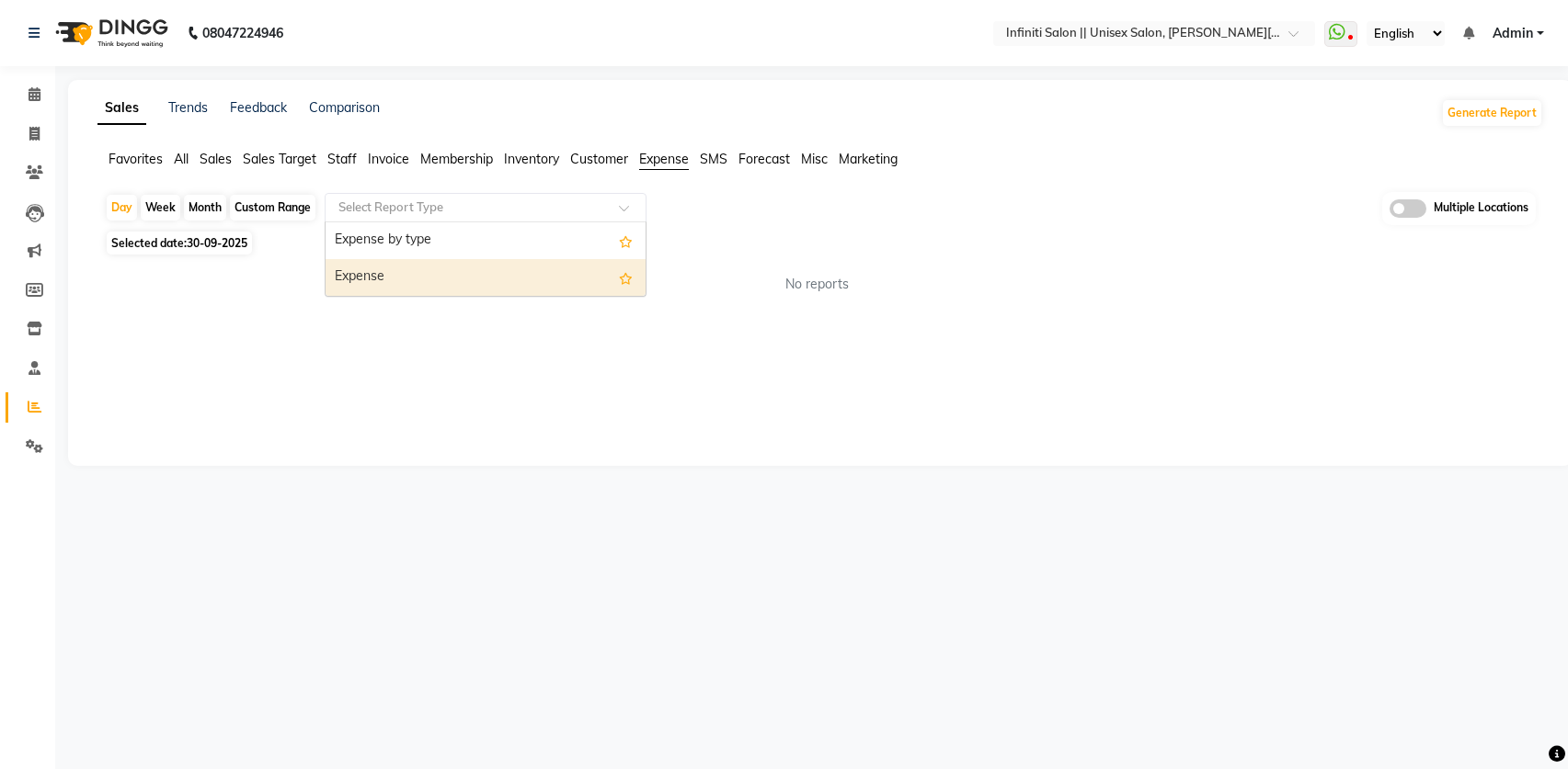
click at [492, 275] on div "Expense" at bounding box center [485, 277] width 320 height 37
select select "full_report"
select select "csv"
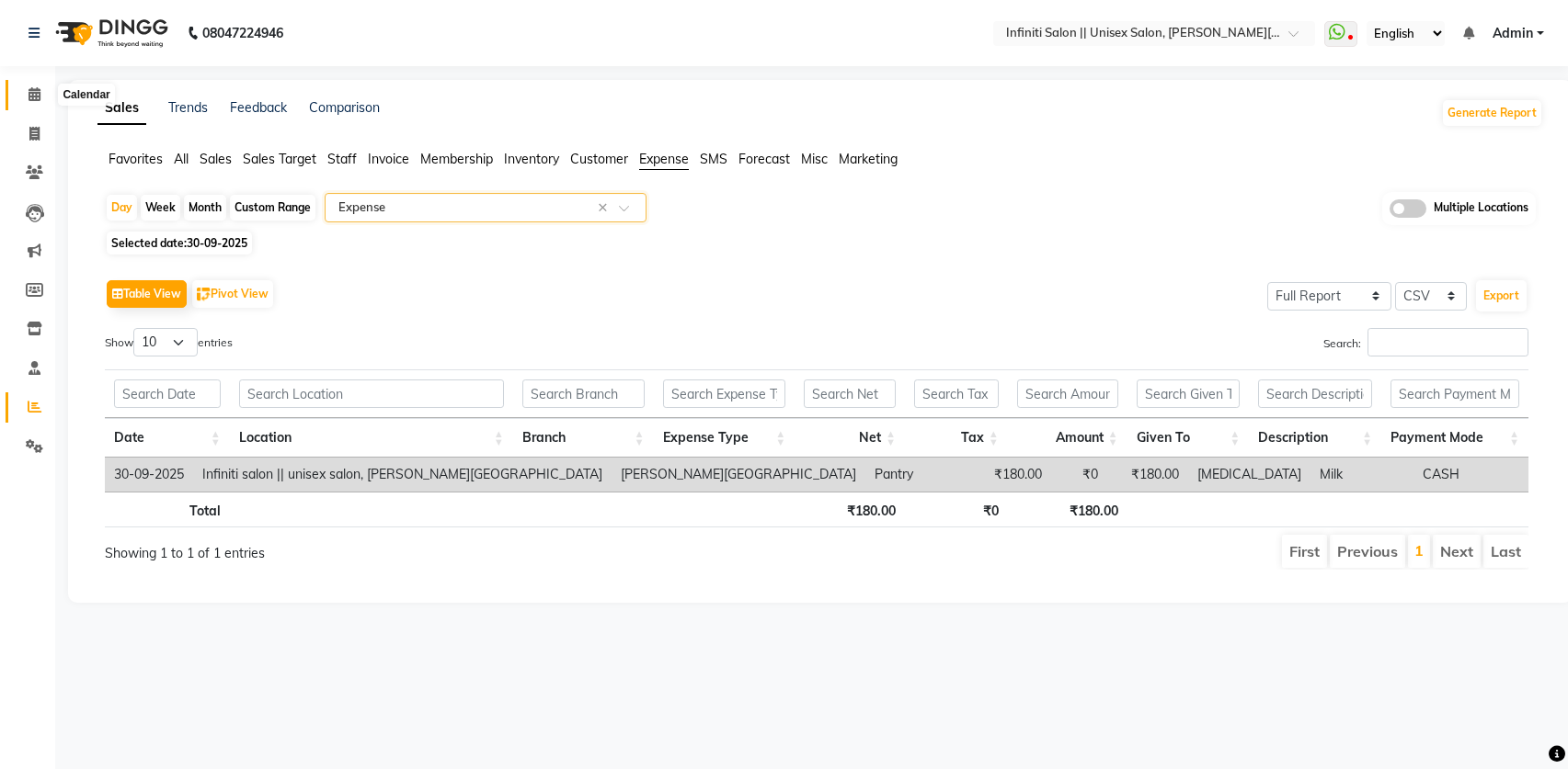
click at [43, 97] on span at bounding box center [35, 95] width 32 height 21
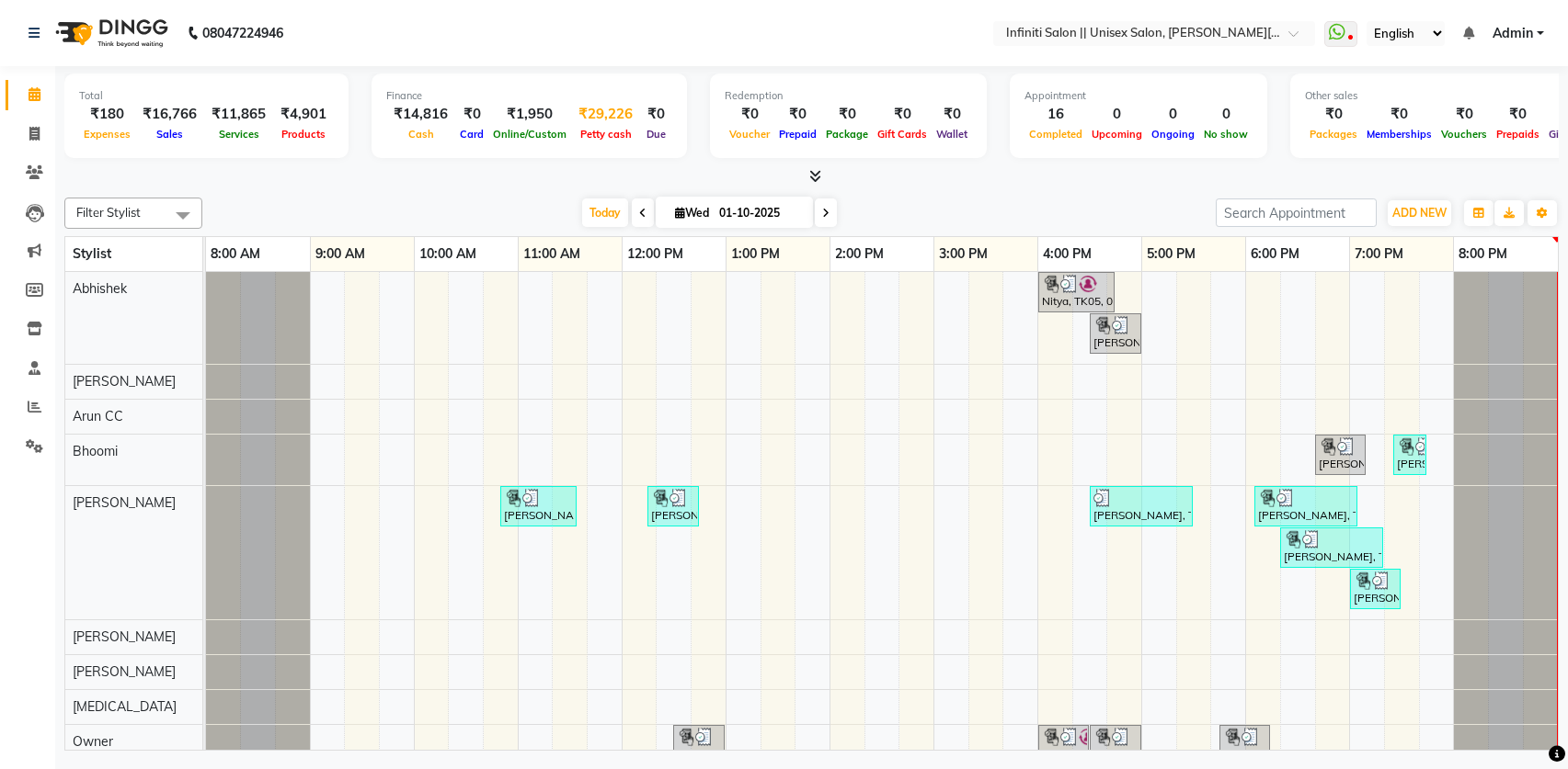
click at [585, 133] on span "Petty cash" at bounding box center [606, 134] width 61 height 13
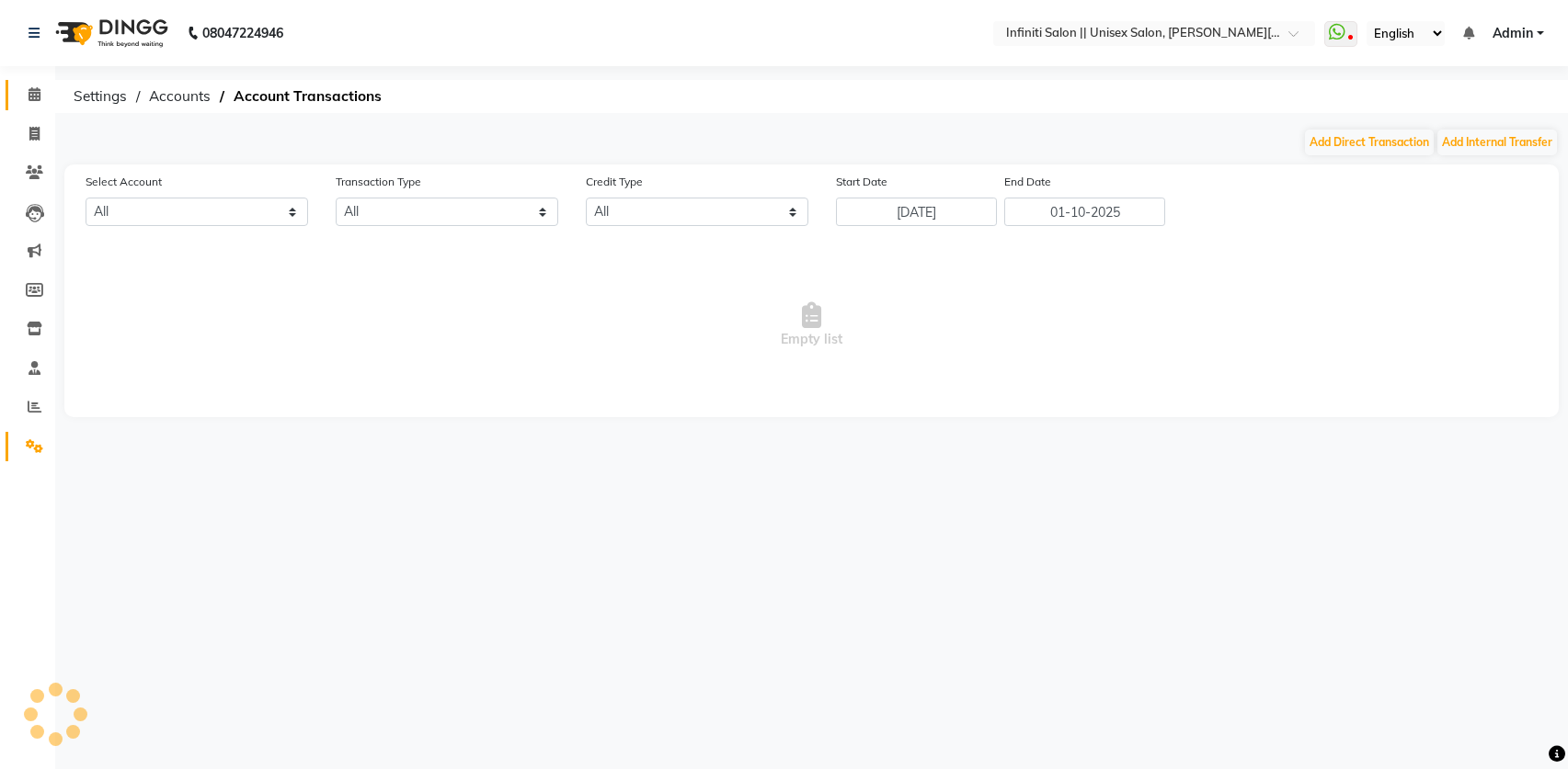
select select "7361"
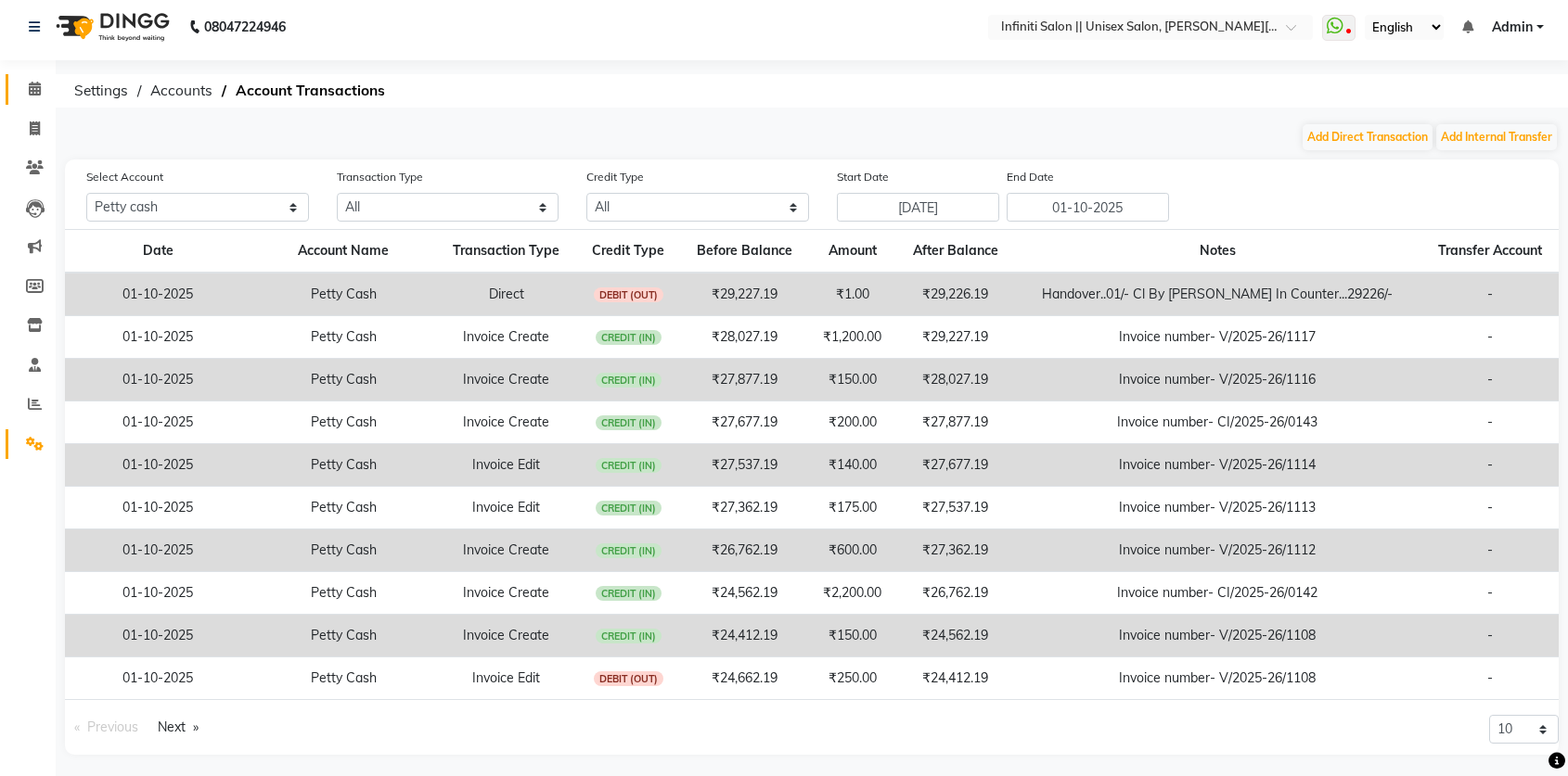
scroll to position [13, 0]
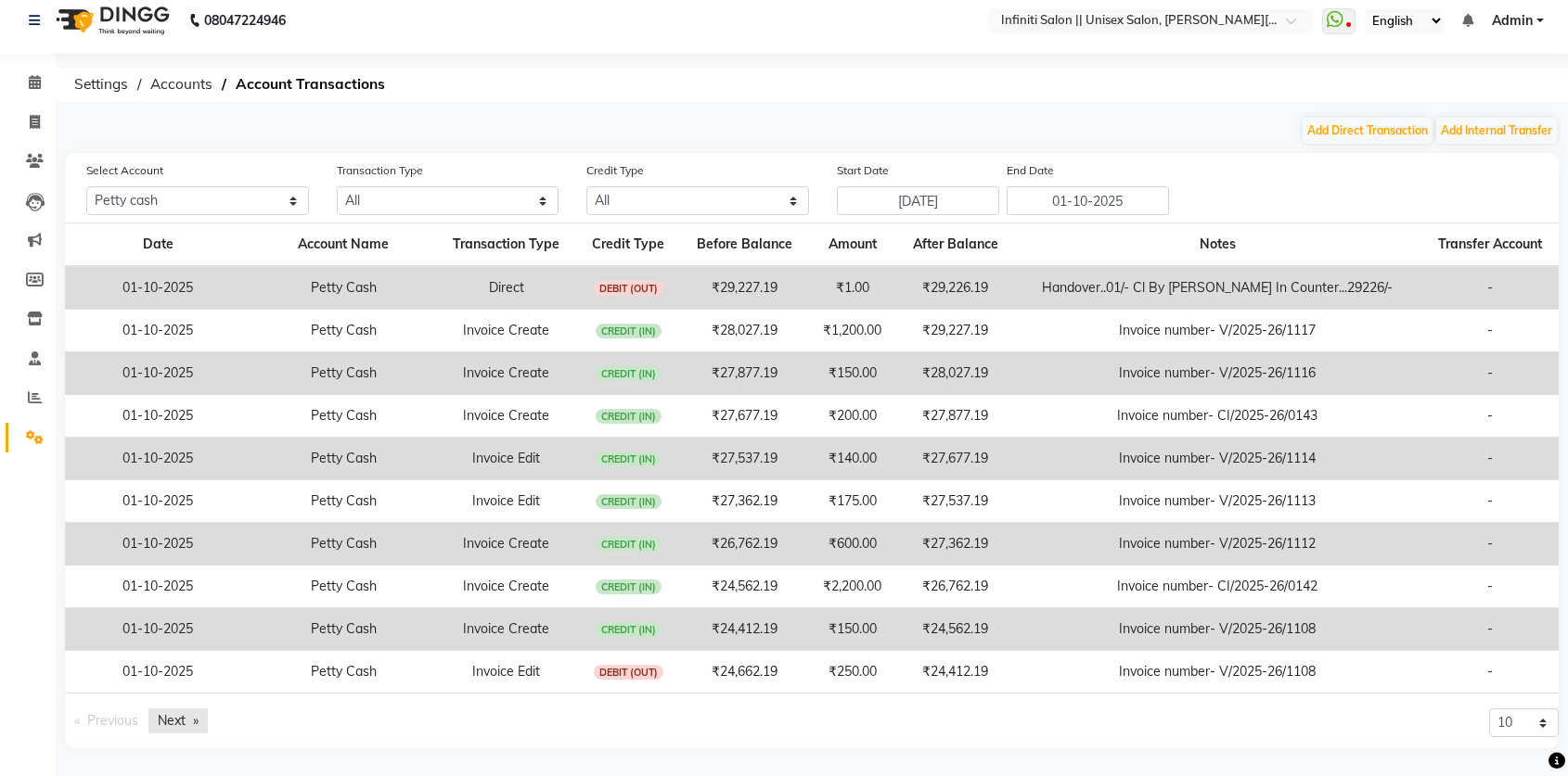
click at [173, 722] on link "Next page" at bounding box center [177, 721] width 60 height 25
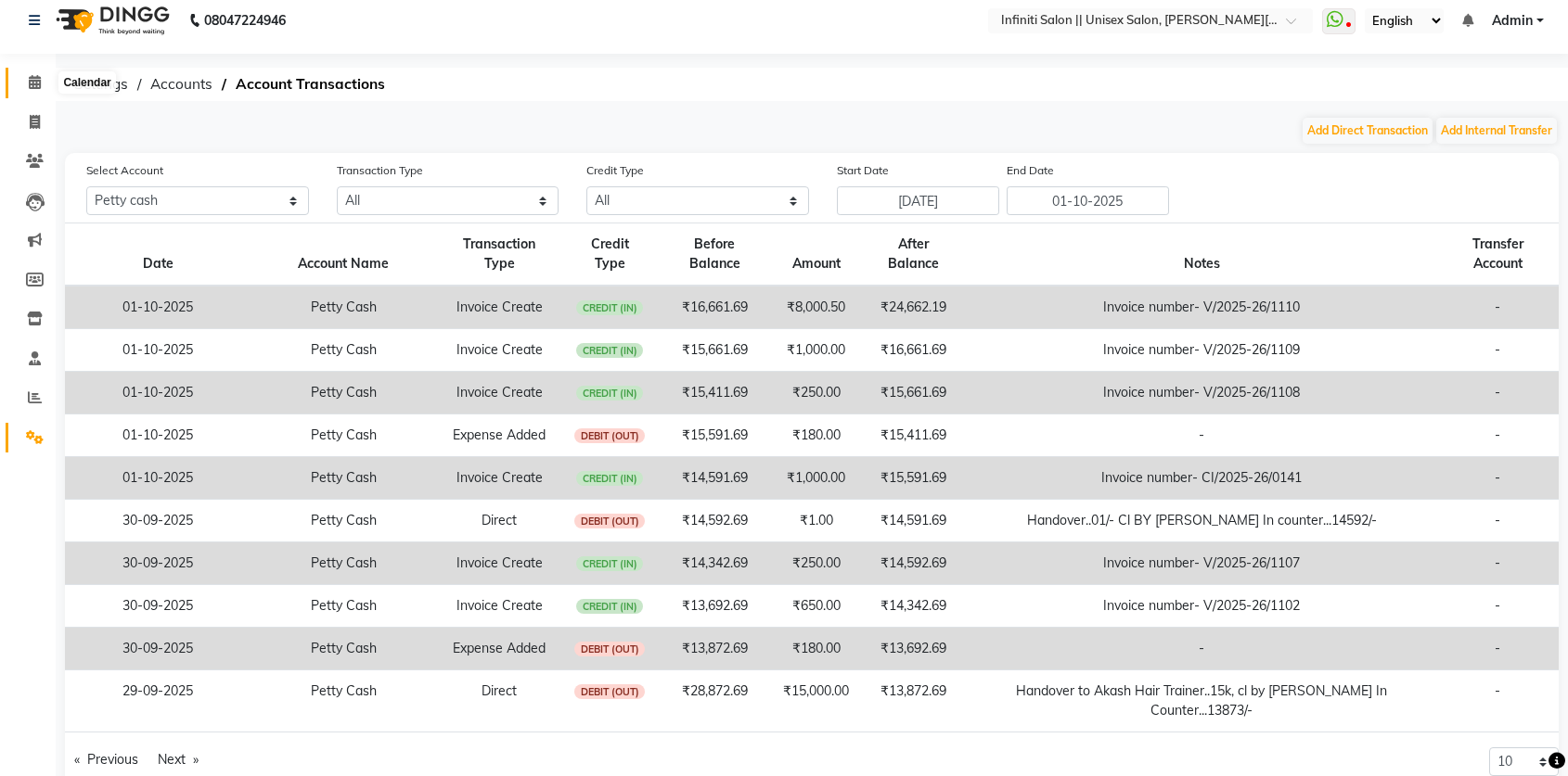
click at [39, 79] on icon at bounding box center [34, 82] width 12 height 14
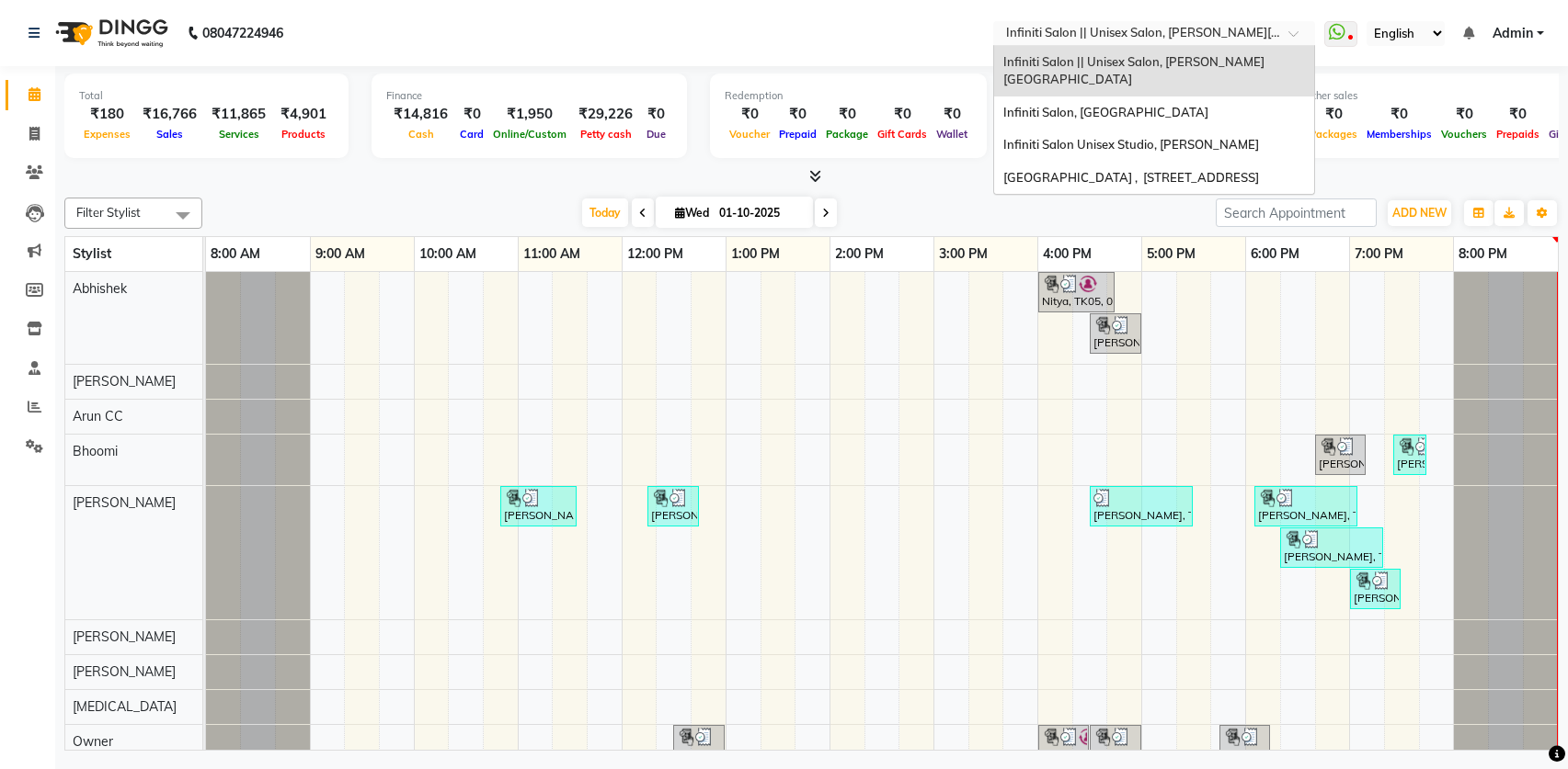
click at [1139, 25] on input "text" at bounding box center [1136, 35] width 267 height 19
click at [1128, 97] on div "Infiniti Salon, Shankar Nagar" at bounding box center [1154, 113] width 320 height 33
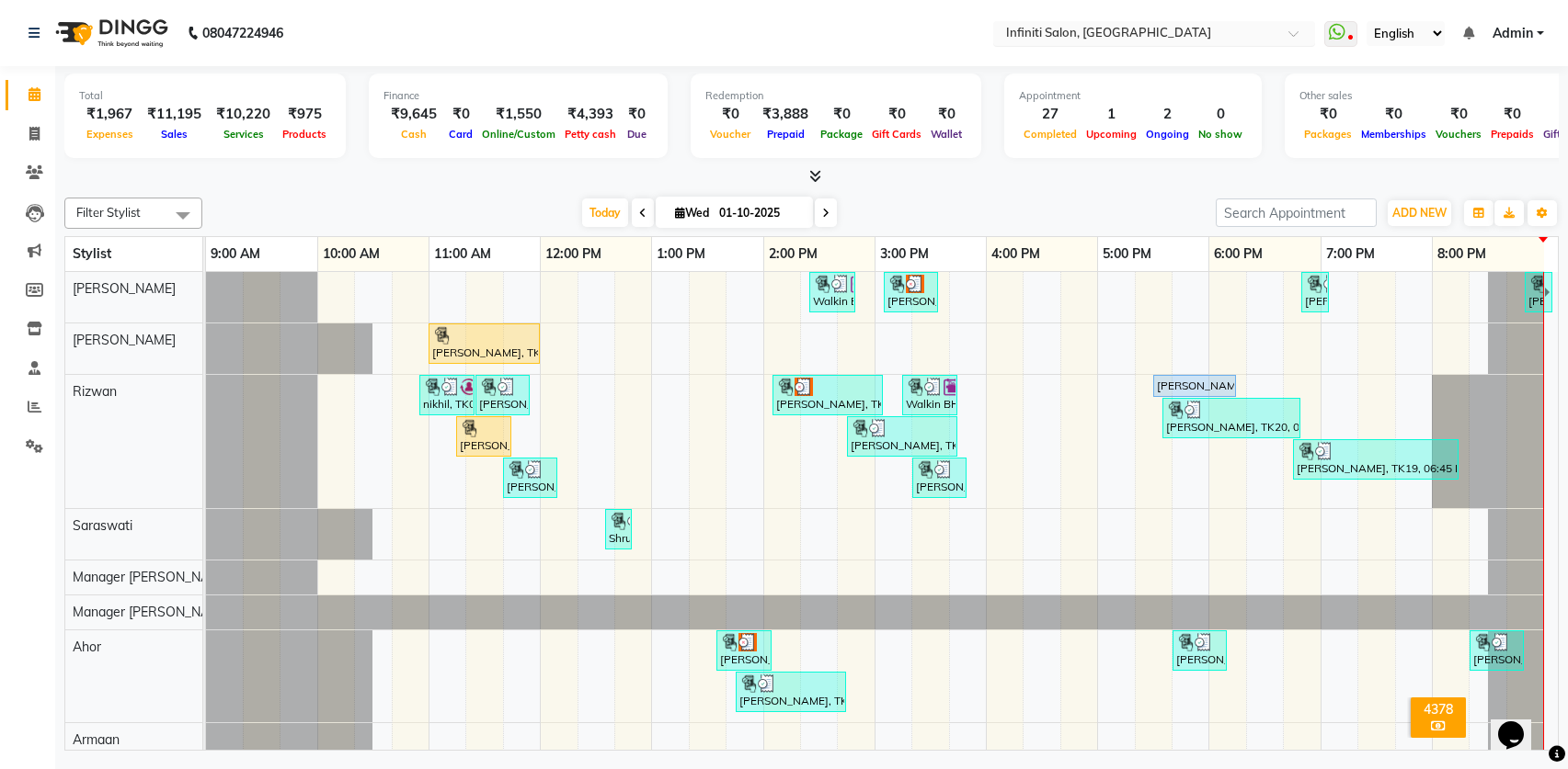
click at [1164, 25] on input "text" at bounding box center [1136, 35] width 267 height 19
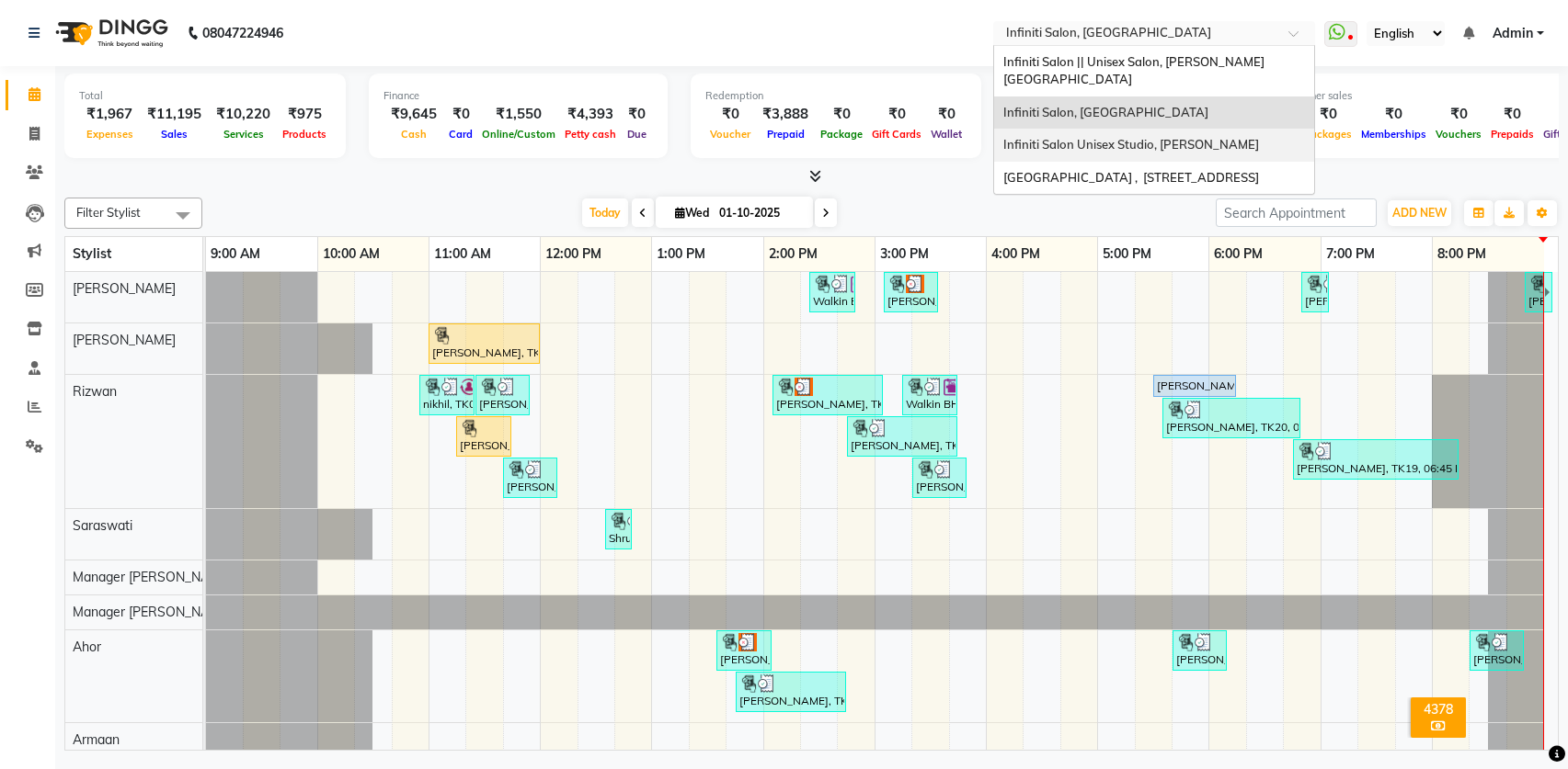
click at [1171, 137] on span "Infiniti Salon Unisex Studio, [PERSON_NAME]" at bounding box center [1132, 145] width 256 height 15
